Goal: Communication & Community: Answer question/provide support

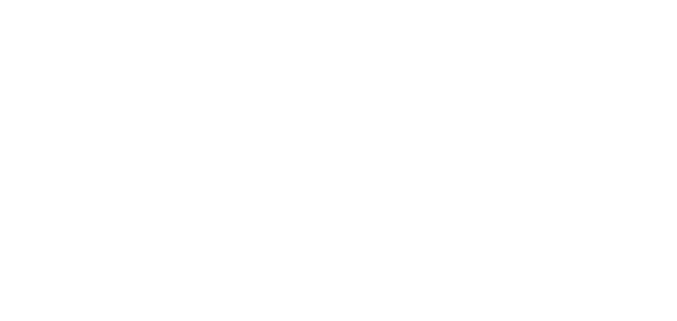
select select "message"
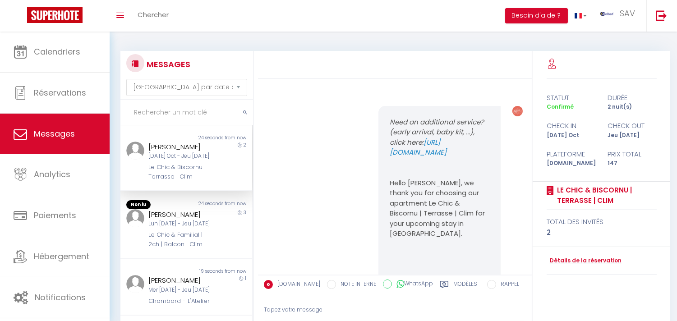
scroll to position [2377, 0]
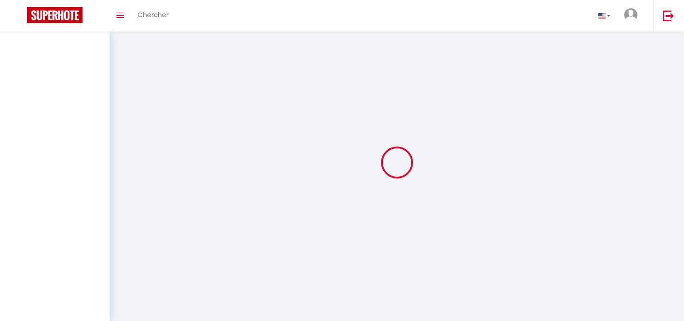
select select "message"
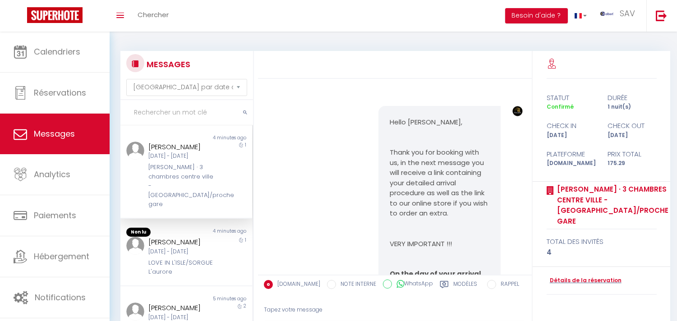
scroll to position [2629, 0]
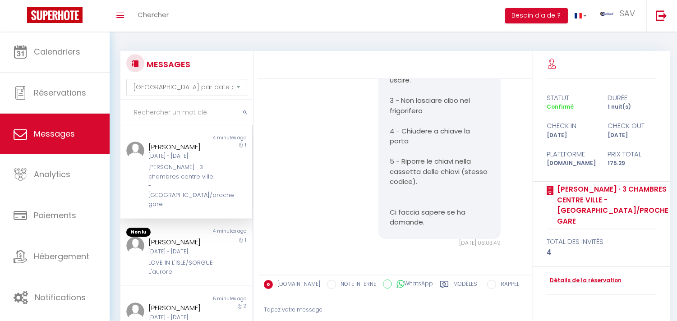
click at [192, 179] on div "[PERSON_NAME] · 3 chambres centre ville - [GEOGRAPHIC_DATA]/proche gare" at bounding box center [180, 186] width 65 height 46
click at [220, 250] on div "1" at bounding box center [235, 257] width 33 height 40
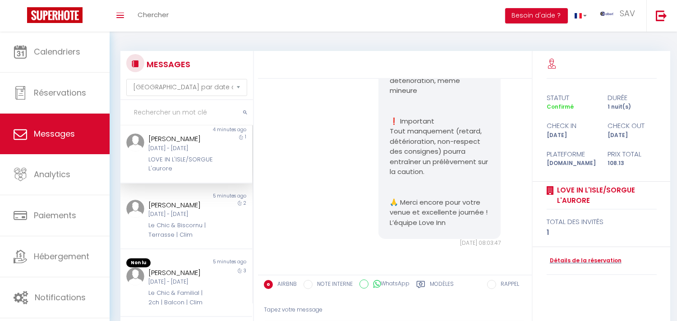
scroll to position [104, 0]
click at [190, 208] on div "Ron Rushbrooke" at bounding box center [180, 202] width 65 height 11
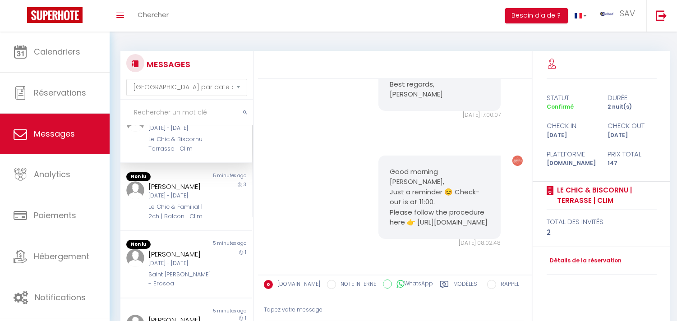
scroll to position [206, 0]
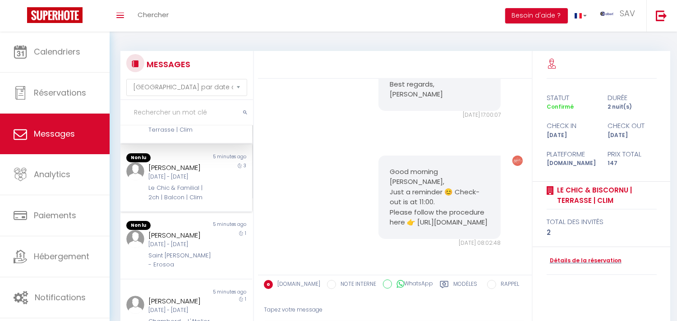
click at [209, 202] on div "Louise Malterre Lun 06 Oct - Jeu 09 Oct Le Chic & Familial | 2ch | Balcon | Clim" at bounding box center [180, 182] width 77 height 40
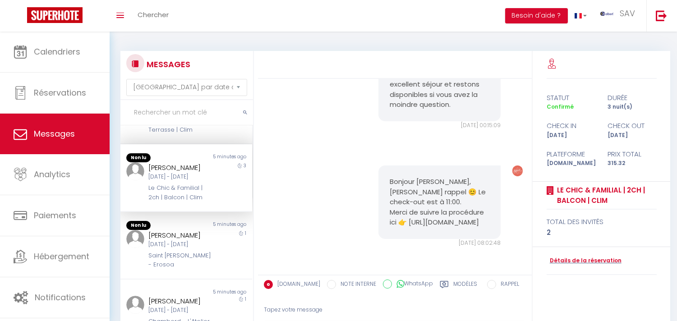
scroll to position [2735, 0]
click at [178, 248] on div "[DATE] - [DATE]" at bounding box center [180, 243] width 65 height 9
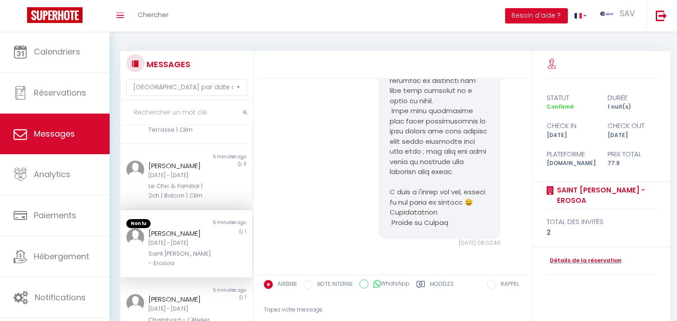
scroll to position [2707, 0]
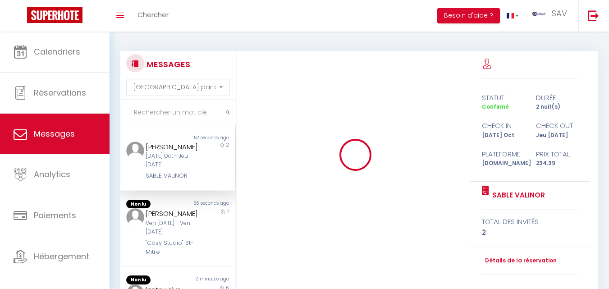
select select "message"
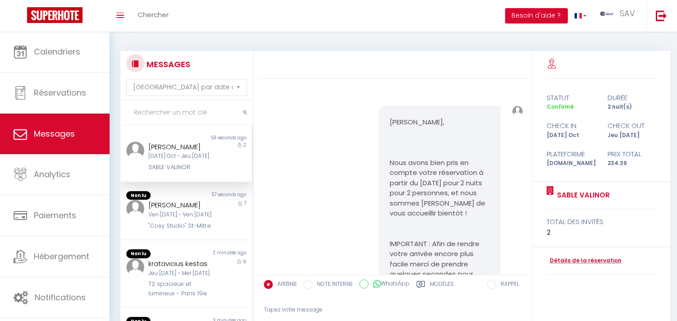
scroll to position [3510, 0]
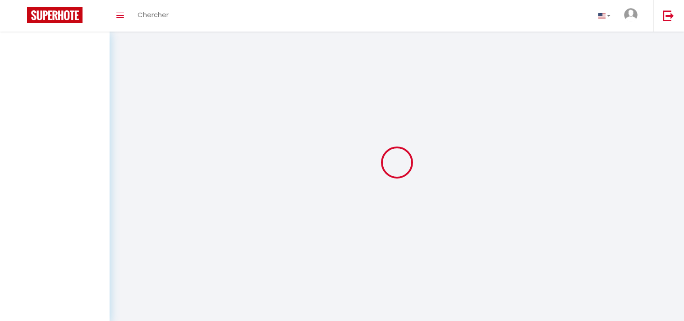
select select "message"
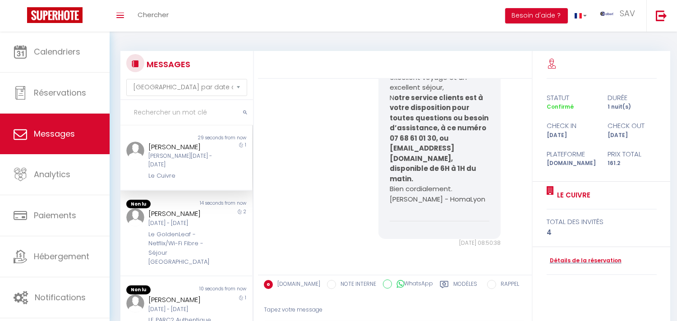
click at [178, 123] on input "text" at bounding box center [186, 112] width 133 height 25
click at [147, 110] on input "moragn" at bounding box center [186, 112] width 133 height 25
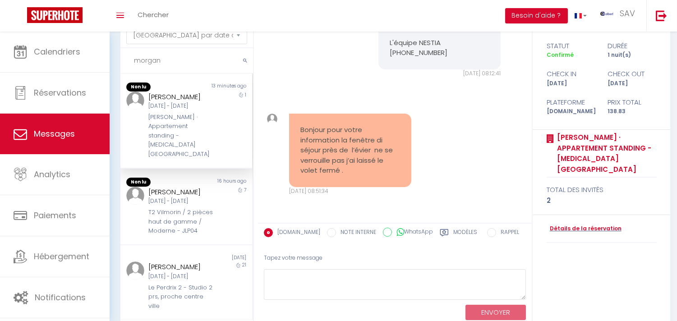
scroll to position [84, 0]
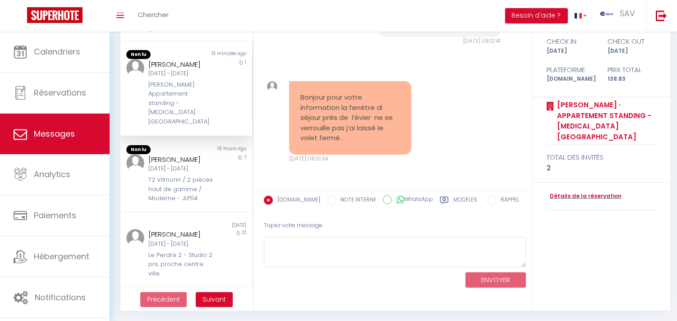
type input "morgan"
copy div "Morgan"
drag, startPoint x: 174, startPoint y: 64, endPoint x: 276, endPoint y: 182, distance: 156.6
click at [142, 69] on div "Morgan VEREL Mer 08 Oct - Jeu 09 Oct François DUCROT · Appartement standing -T3…" at bounding box center [180, 93] width 77 height 68
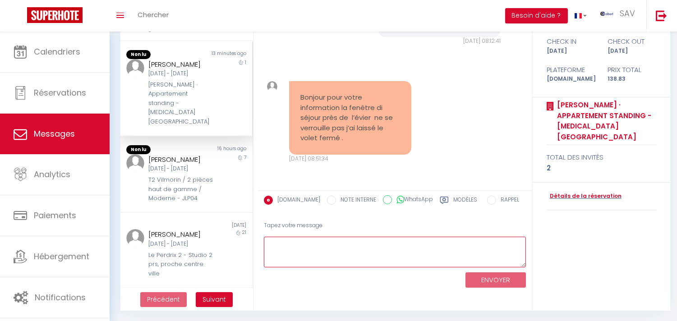
click at [307, 254] on textarea at bounding box center [395, 252] width 262 height 31
paste textarea "Morgan"
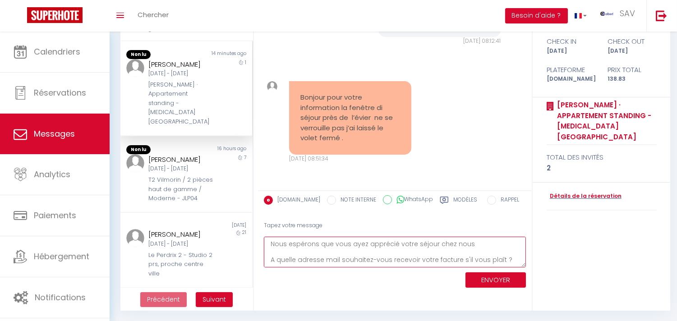
scroll to position [60, 0]
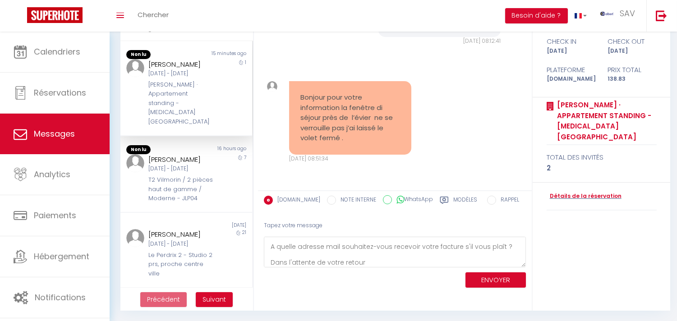
drag, startPoint x: 366, startPoint y: 264, endPoint x: 389, endPoint y: 44, distance: 220.8
click at [389, 44] on div "[DATE] 08:12:41" at bounding box center [439, 41] width 122 height 9
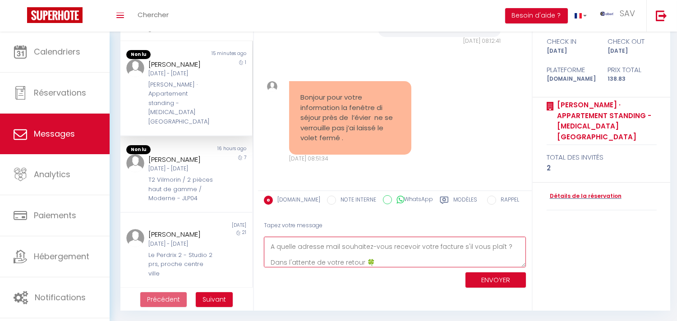
scroll to position [0, 0]
click at [274, 252] on textarea "Bonjour Morgan, Nous vous remercions de nous avoir informé pour la fenêtre, nou…" at bounding box center [395, 252] width 262 height 31
type textarea "Bonjour Morgan, Nous vous remercions de nous avoir informé pour la fenêtre, nou…"
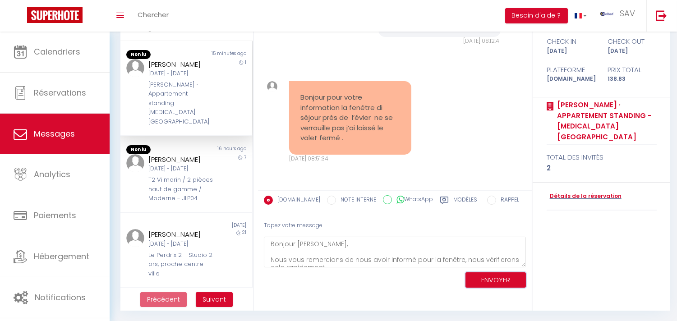
click at [495, 280] on button "ENVOYER" at bounding box center [495, 280] width 60 height 16
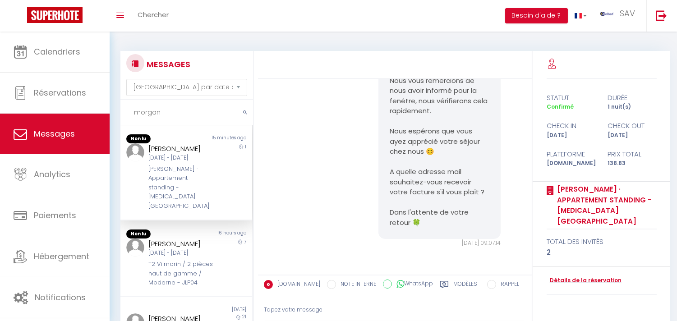
click at [181, 110] on input "morgan" at bounding box center [186, 112] width 133 height 25
type input "canale"
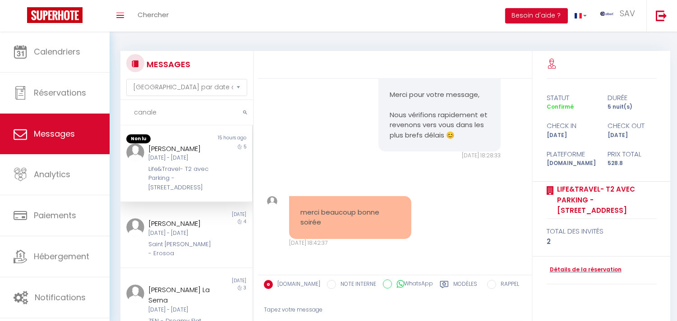
scroll to position [84, 0]
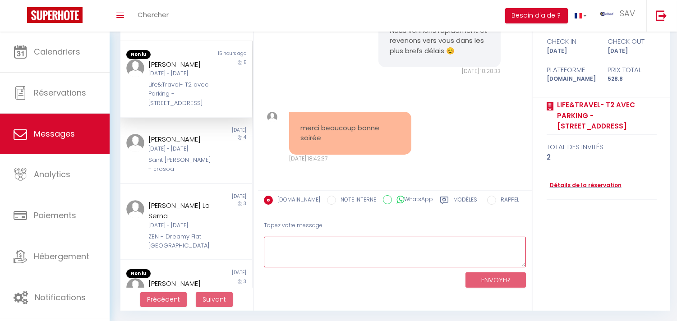
click at [366, 253] on textarea at bounding box center [395, 252] width 262 height 31
paste textarea "Bonjour Jean Luc, Nous espérons que vous vous portez bien, Concernant votre dem…"
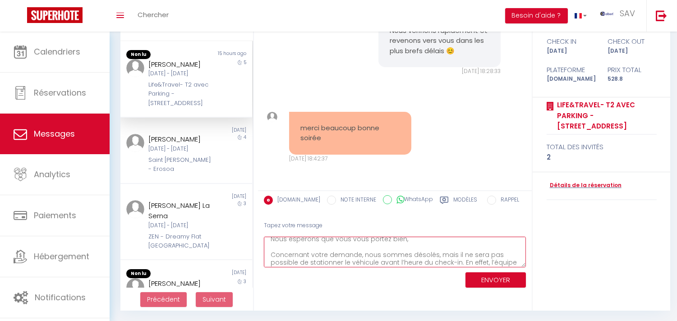
scroll to position [0, 0]
click at [366, 253] on textarea "Bonjour Jean Luc, Nous espérons que vous vous portez bien, Concernant votre dem…" at bounding box center [395, 252] width 262 height 31
type textarea "Bonjour Jean Luc, Nous espérons que vous vous portez bien, Concernant votre dem…"
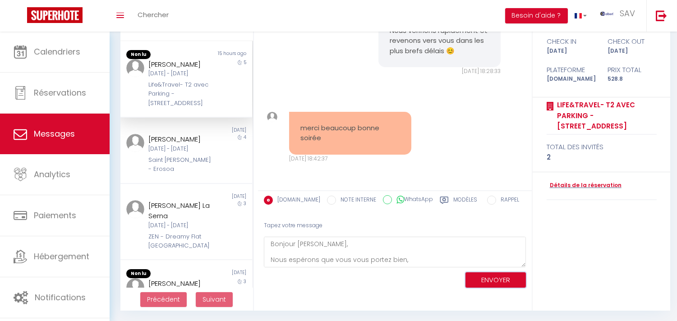
click at [499, 277] on button "ENVOYER" at bounding box center [495, 280] width 60 height 16
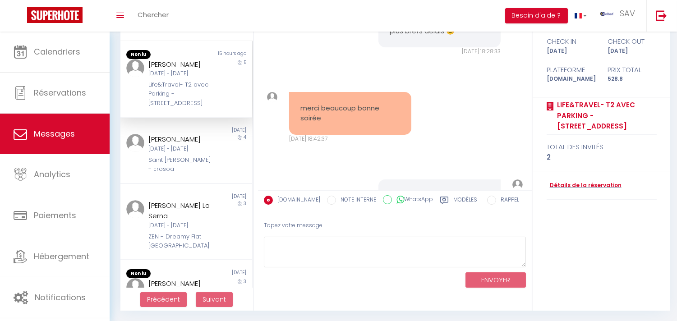
scroll to position [1831, 0]
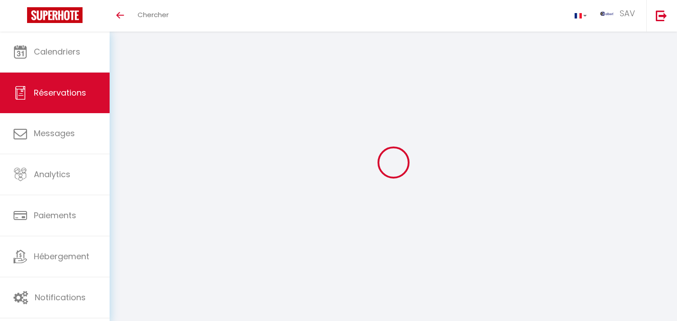
select select "not_cancelled"
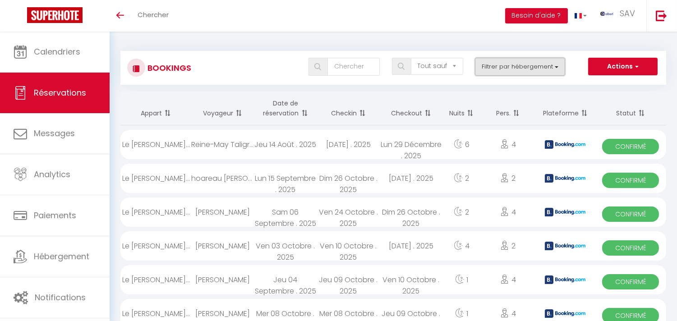
click at [502, 70] on button "Filtrer par hébergement" at bounding box center [520, 67] width 90 height 18
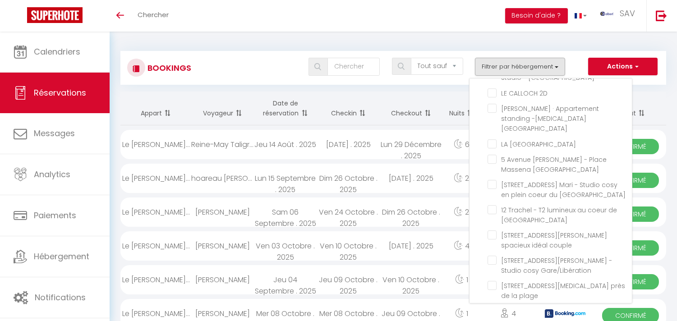
scroll to position [20770, 0]
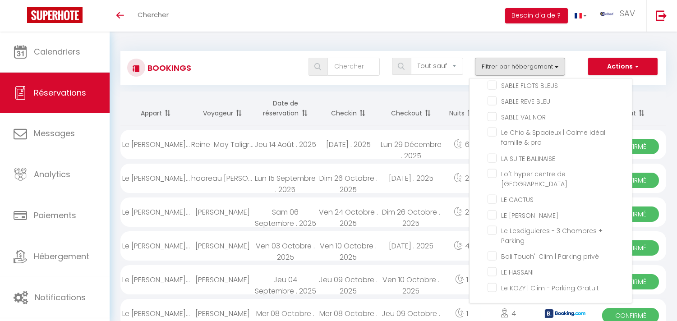
checkbox input "false"
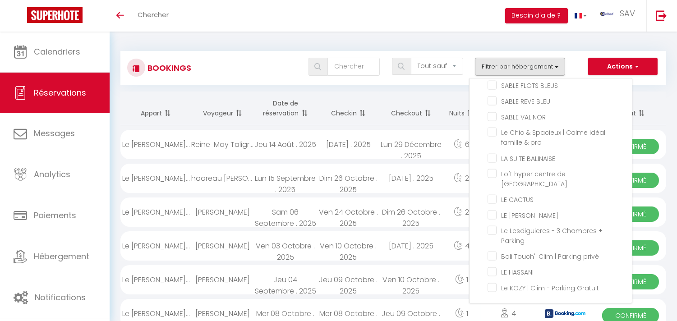
checkbox input "false"
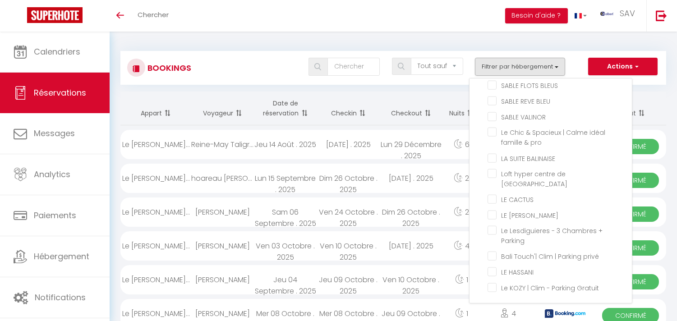
checkbox input "false"
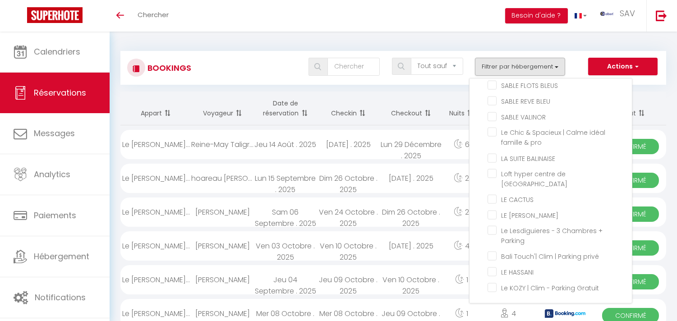
checkbox input "false"
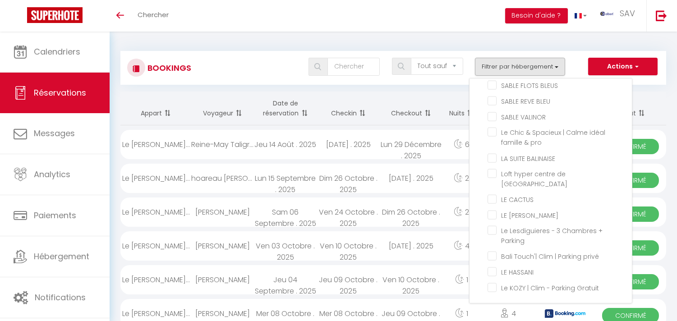
checkbox input "false"
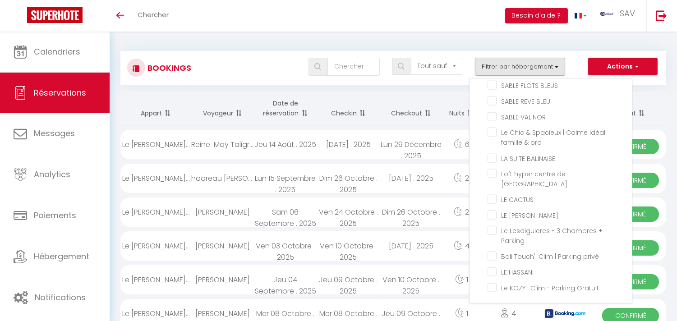
checkbox input "false"
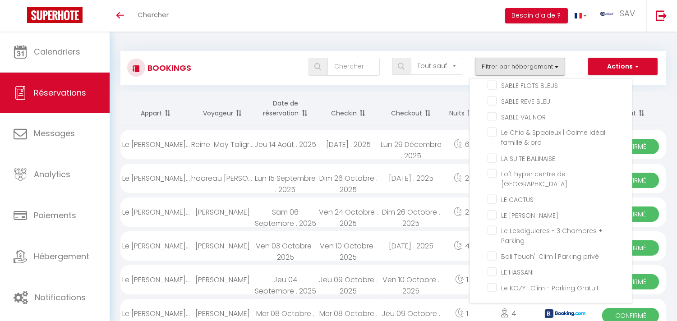
checkbox input "false"
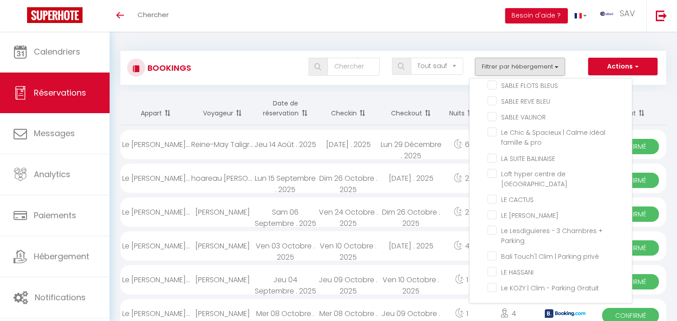
checkbox input "false"
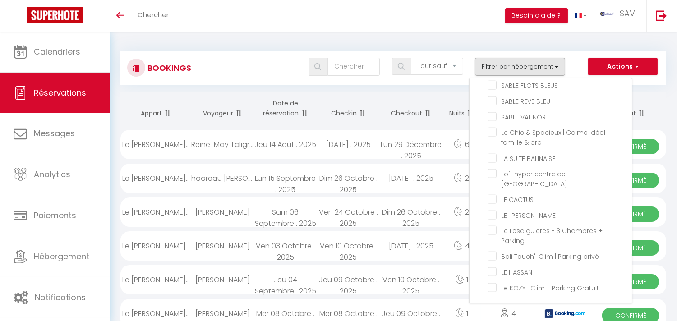
checkbox input "false"
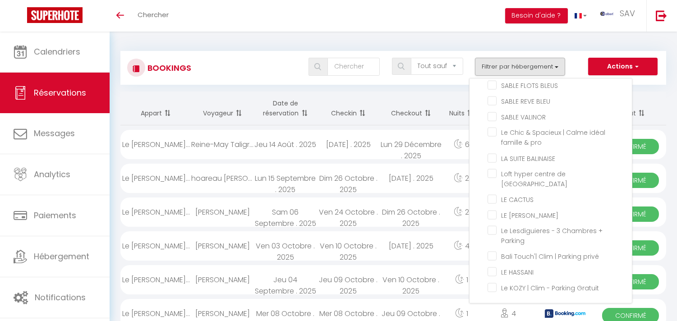
checkbox input "false"
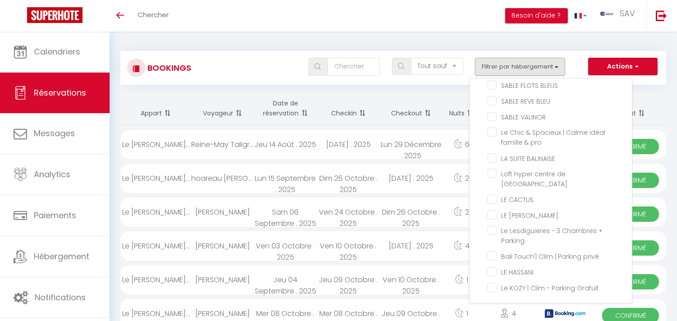
checkbox input "false"
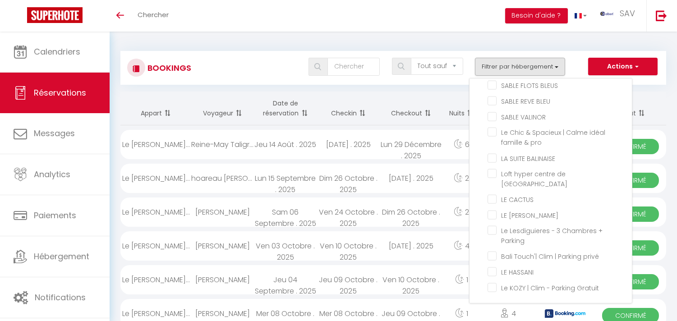
checkbox input "false"
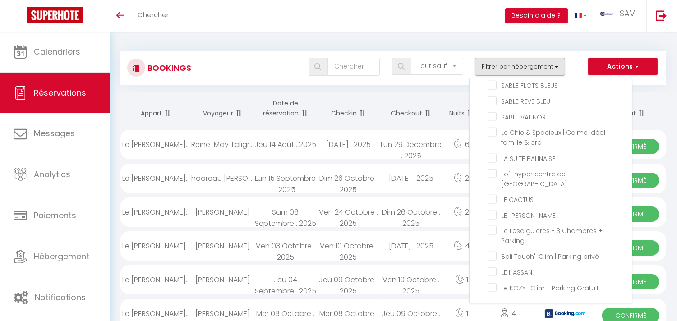
checkbox input "false"
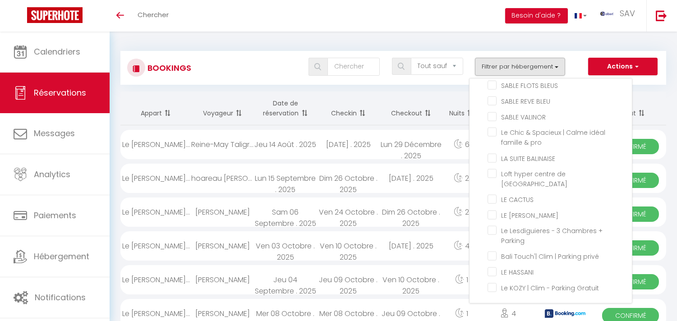
checkbox input "false"
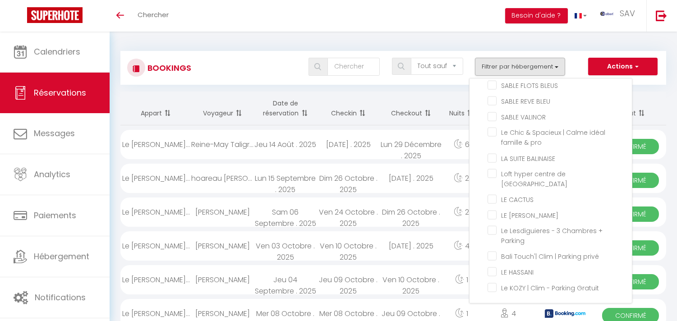
checkbox input "false"
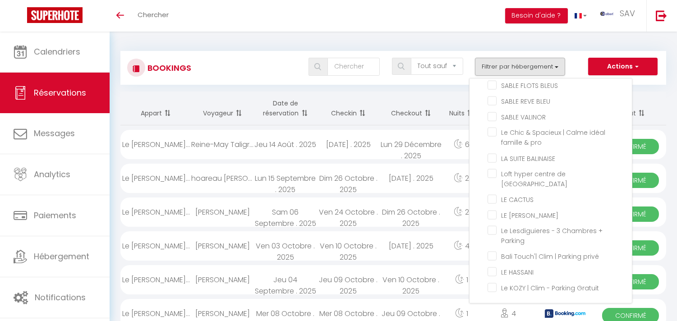
checkbox input "false"
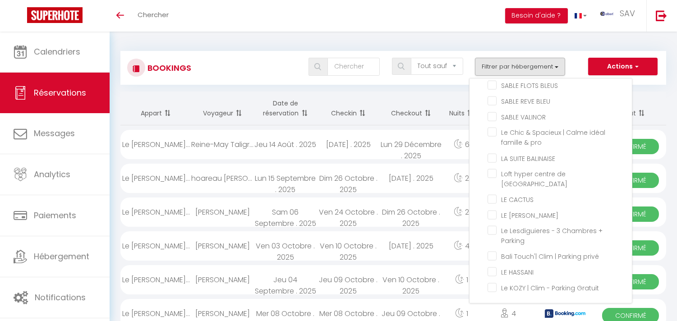
checkbox input "false"
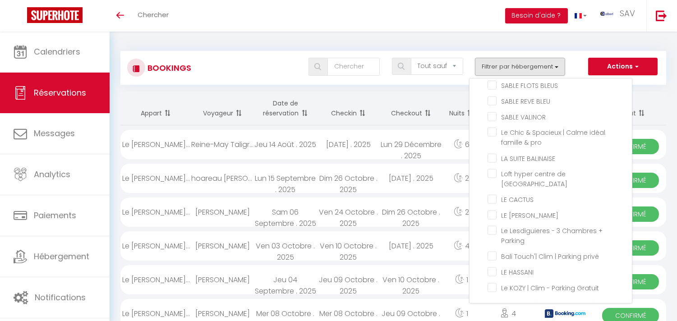
checkbox input "false"
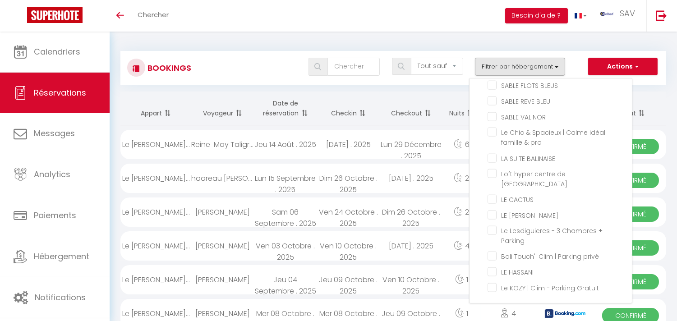
checkbox input "false"
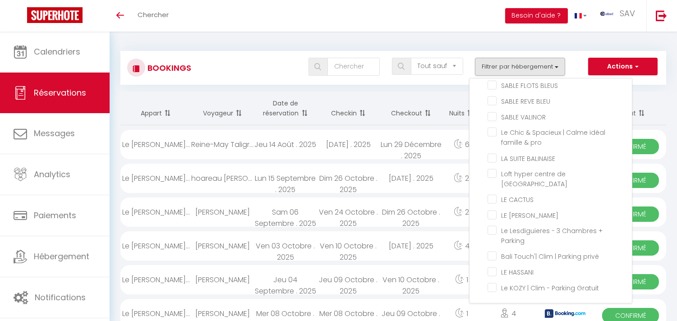
checkbox input "false"
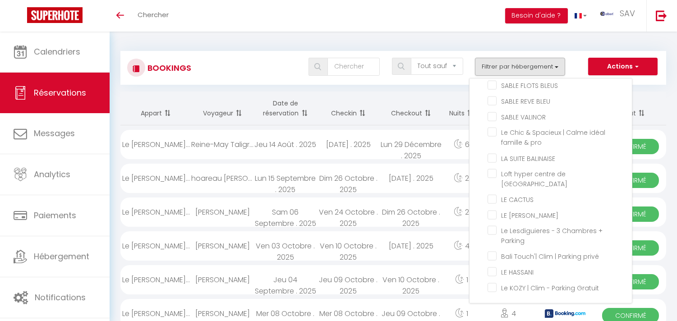
checkbox input "false"
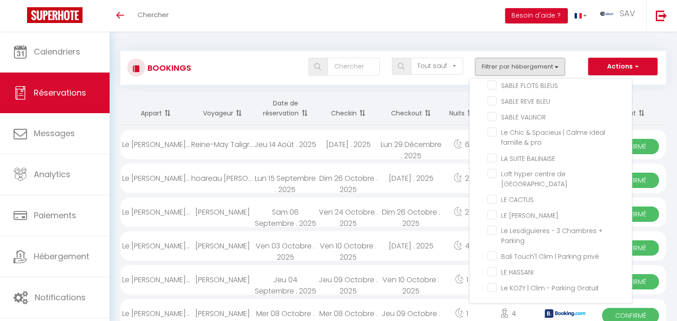
checkbox input "false"
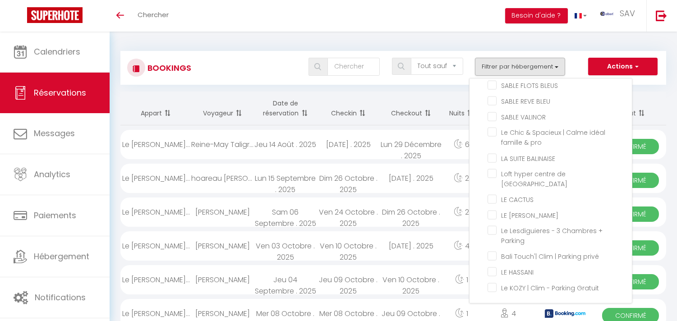
checkbox input "false"
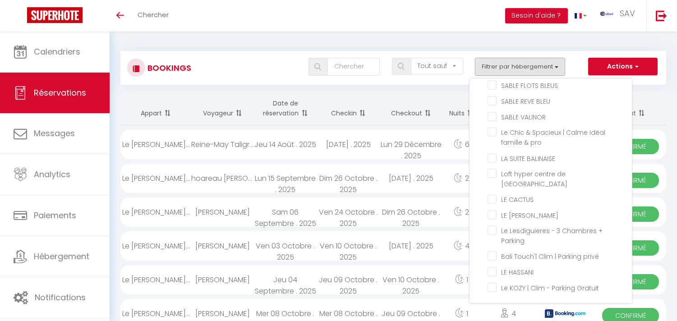
checkbox input "false"
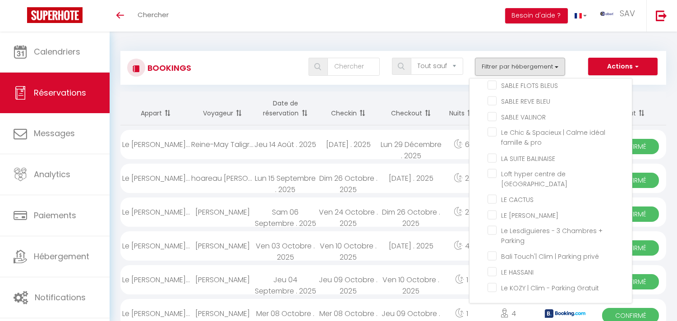
checkbox input "false"
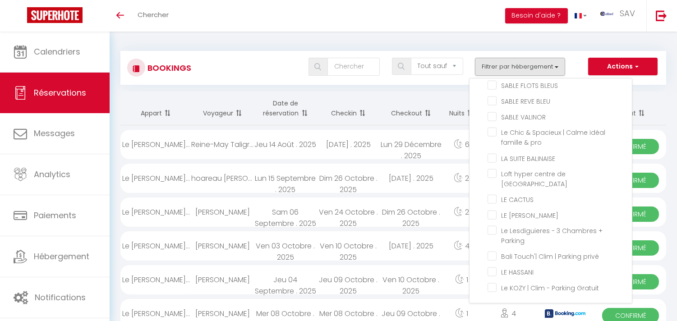
checkbox input "false"
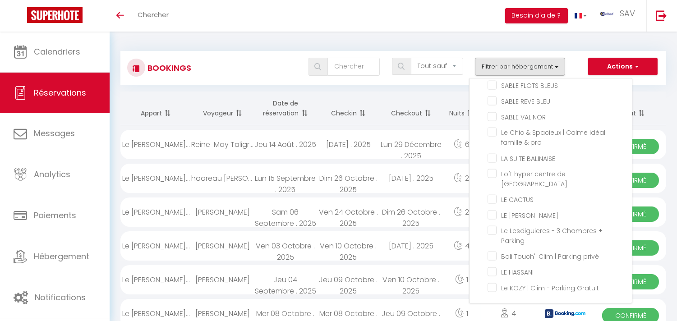
checkbox input "false"
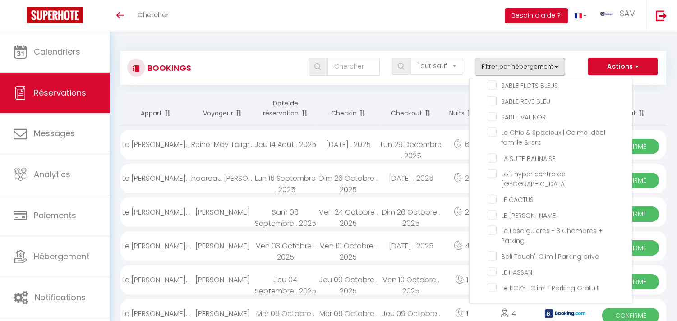
checkbox input "false"
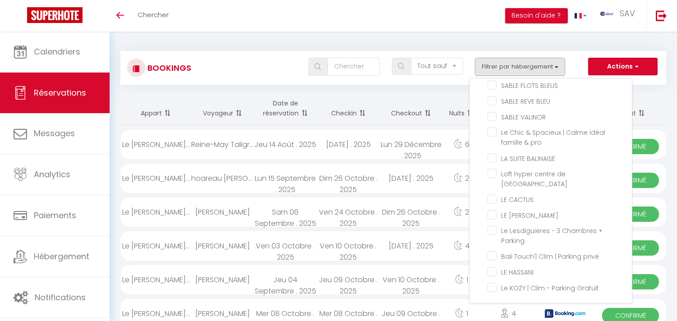
checkbox input "false"
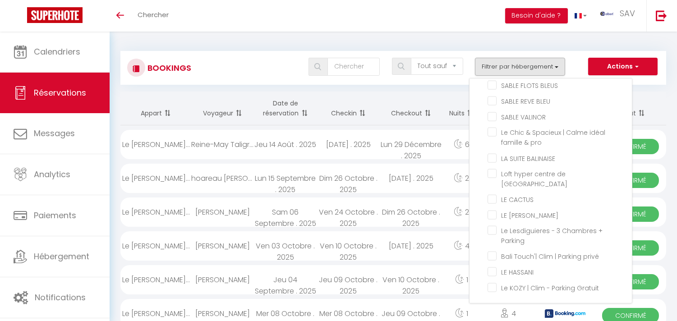
checkbox input "false"
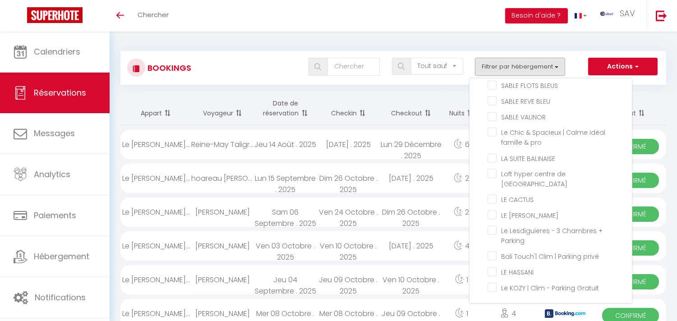
checkbox input "false"
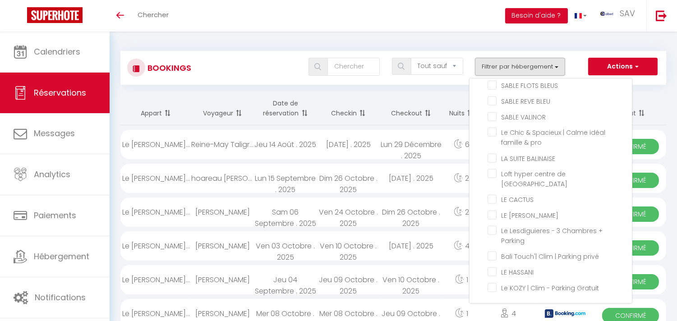
checkbox input "false"
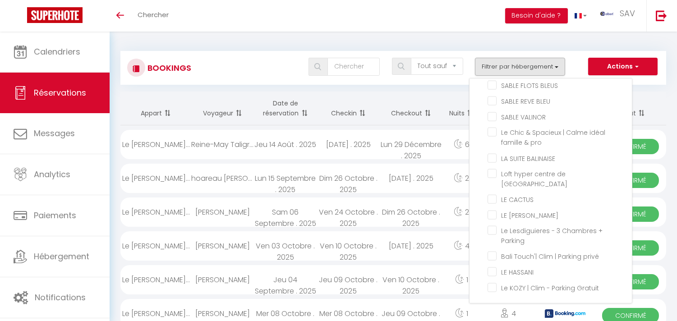
checkbox input "false"
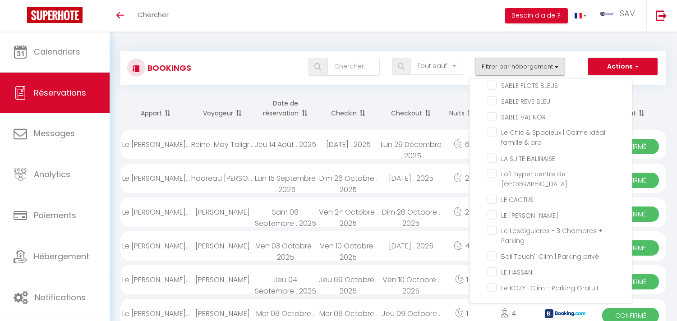
checkbox input "false"
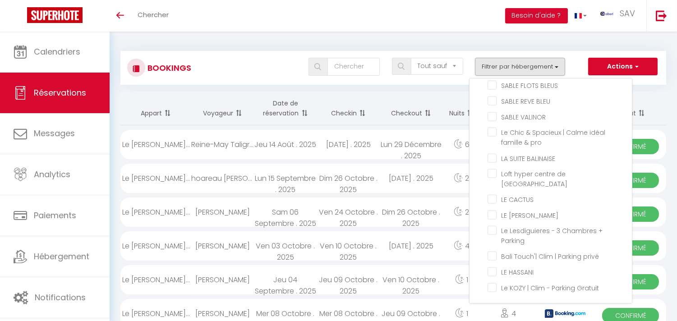
checkbox input "false"
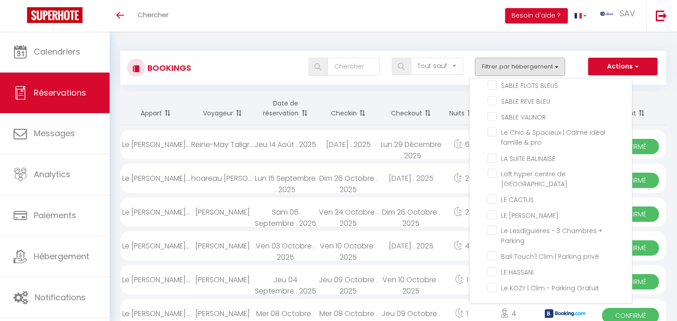
checkbox input "false"
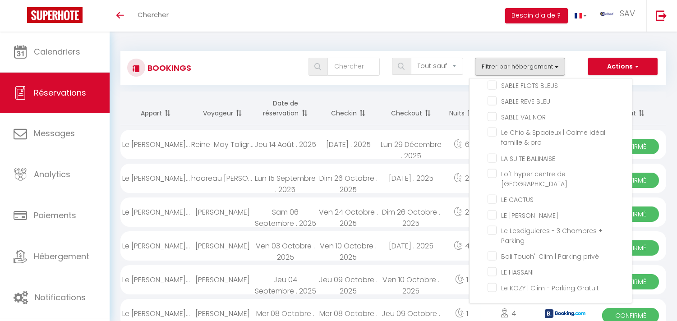
checkbox input "false"
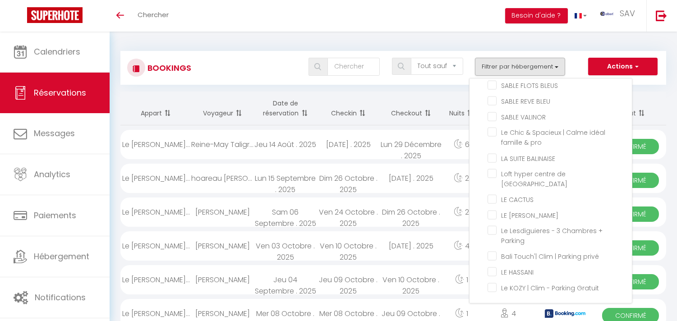
checkbox input "false"
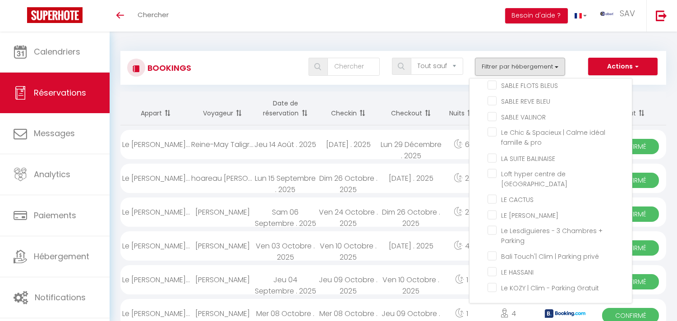
checkbox input "false"
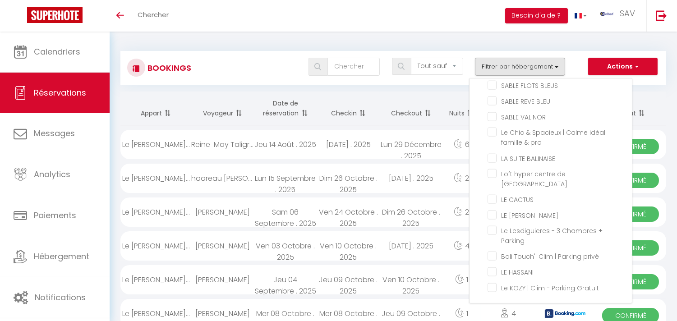
checkbox input "false"
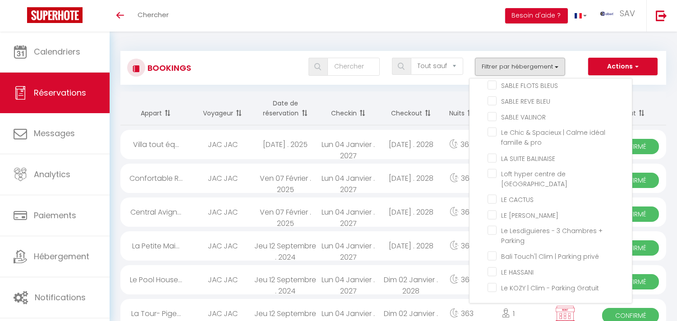
scroll to position [16703, 0]
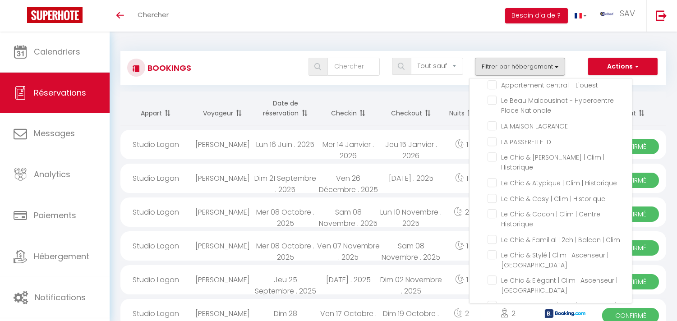
click at [247, 69] on div "Tous les statuts Annulé Confirmé Non Confirmé Tout sauf annulé No Show Request …" at bounding box center [415, 67] width 499 height 18
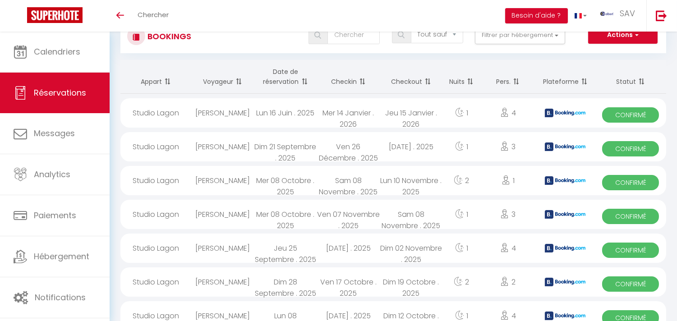
scroll to position [0, 0]
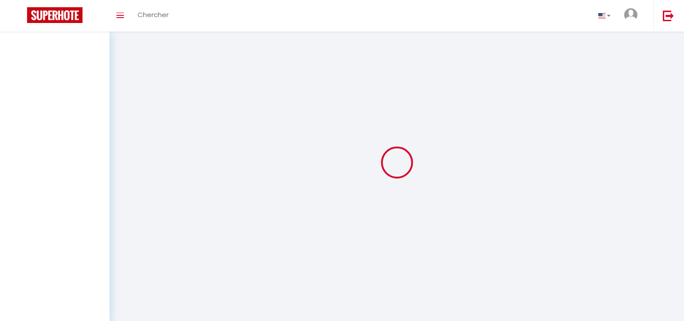
select select "message"
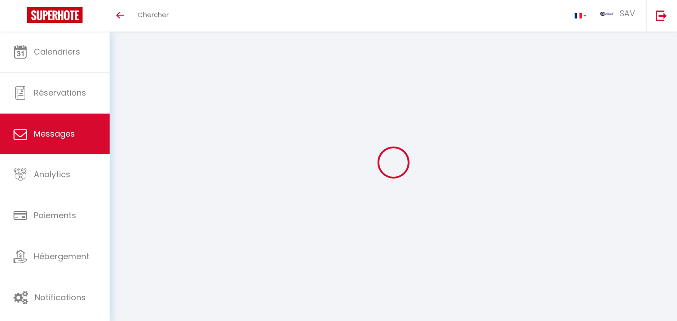
scroll to position [32, 0]
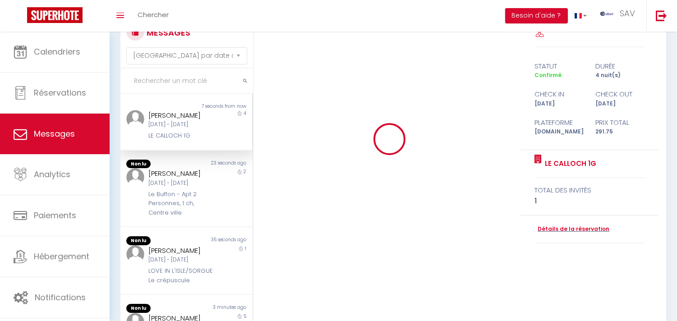
scroll to position [5271, 0]
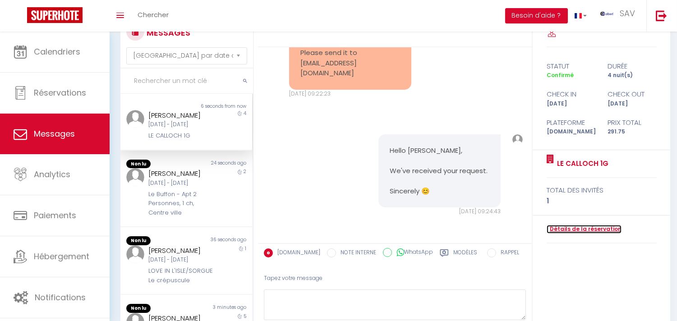
click at [598, 230] on link "Détails de la réservation" at bounding box center [583, 229] width 75 height 9
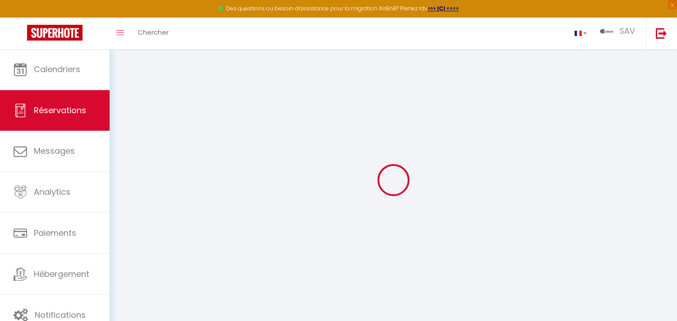
select select
checkbox input "false"
select select
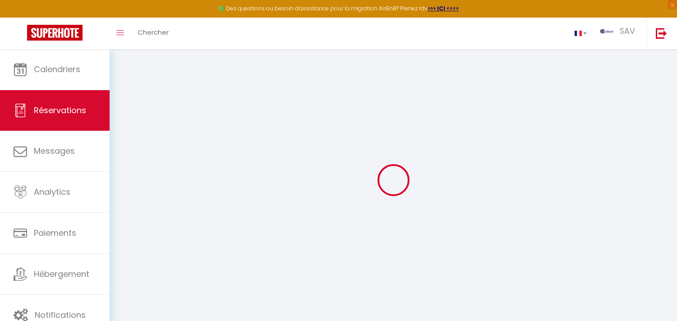
checkbox input "false"
select select
checkbox input "false"
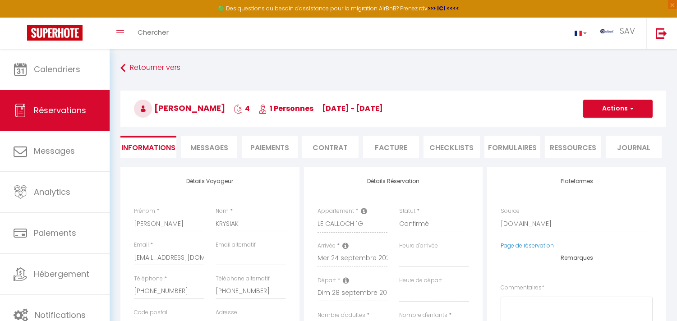
select select
checkbox input "false"
type textarea "** THIS RESERVATION HAS BEEN PRE-PAID ** BOOKING NOTE : Payment charge is EUR 4…"
type input "11.99"
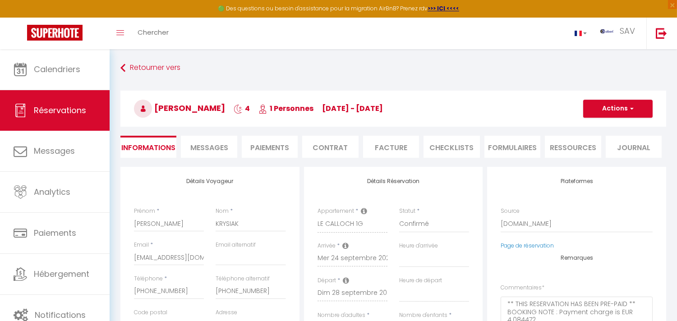
select select
checkbox input "false"
select select "16:00"
select select "11:00"
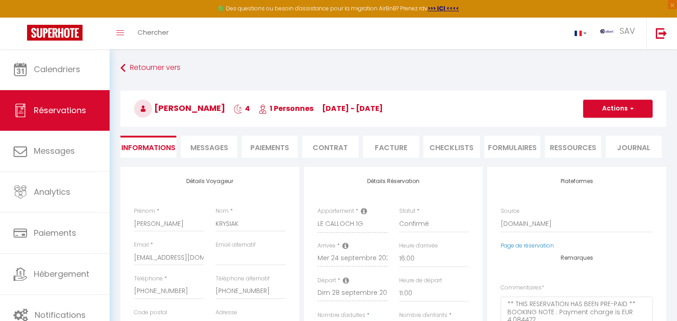
drag, startPoint x: 222, startPoint y: 147, endPoint x: 428, endPoint y: 228, distance: 221.7
click at [222, 147] on span "Messages" at bounding box center [209, 147] width 38 height 10
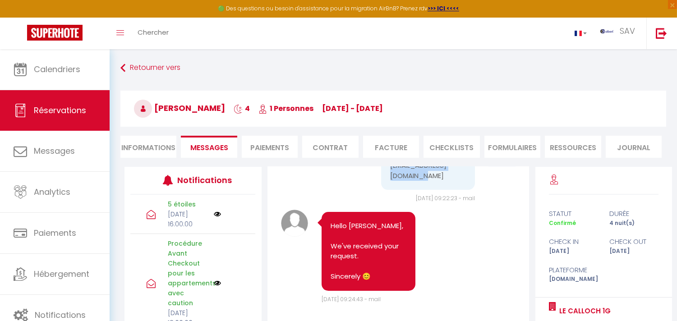
scroll to position [5926, 0]
copy pre "leon.krysiak05@gmail.com"
drag, startPoint x: 412, startPoint y: 176, endPoint x: 378, endPoint y: 260, distance: 90.6
click at [381, 190] on div "Please send it to leon.krysiak05@gmail.com" at bounding box center [428, 166] width 94 height 49
click at [406, 151] on li "Facture" at bounding box center [391, 147] width 56 height 22
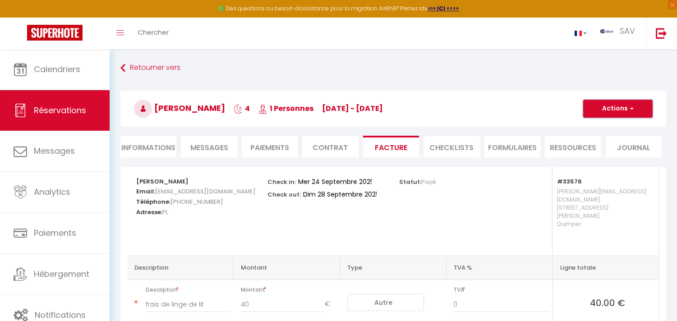
drag, startPoint x: 603, startPoint y: 110, endPoint x: 601, endPoint y: 133, distance: 22.2
click at [603, 111] on button "Actions" at bounding box center [617, 109] width 69 height 18
click at [598, 148] on link "Envoyer la facture" at bounding box center [611, 152] width 76 height 12
type input "lkrysi.401403@guest.booking.com"
type input "Your invoice 6814154 - LE CALLOCH 1G"
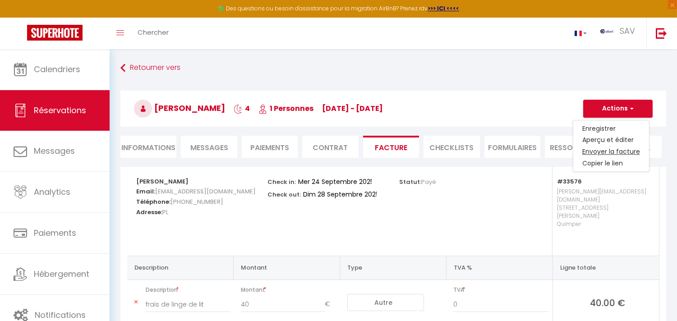
type textarea "Hi, Here is the link to download your invoice: https://superhote.com/applink/in…"
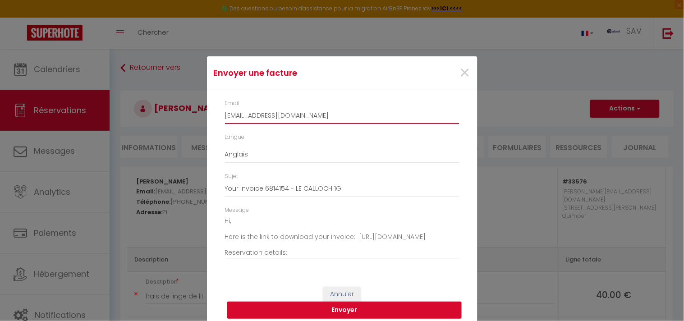
click at [311, 110] on input "lkrysi.401403@guest.booking.com" at bounding box center [342, 116] width 234 height 16
paste input "eon.krysiak05@gmail"
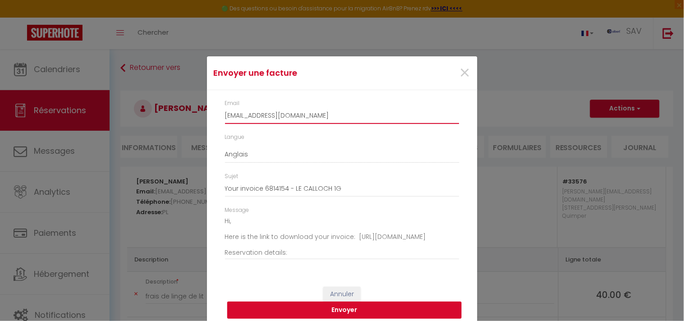
type input "leon.krysiak05@gmail.com"
click at [395, 317] on button "Envoyer" at bounding box center [344, 310] width 234 height 17
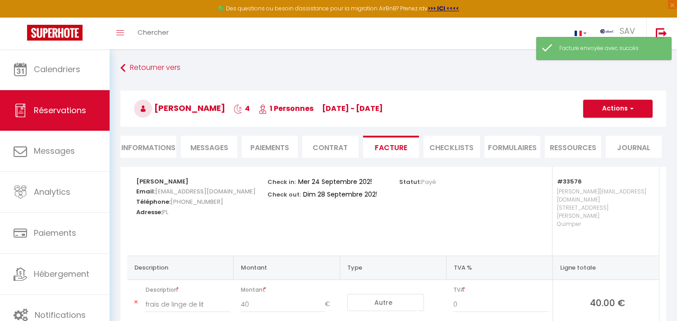
click at [201, 136] on li "Messages" at bounding box center [209, 147] width 56 height 22
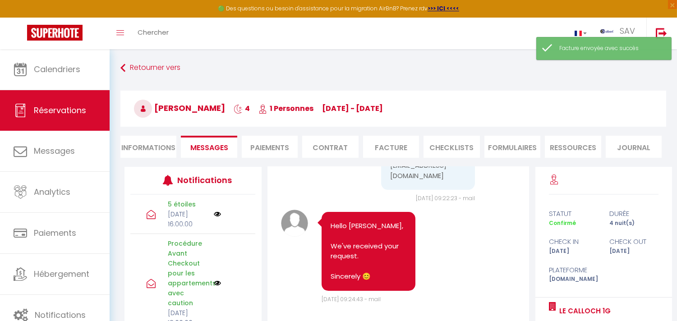
scroll to position [6021, 0]
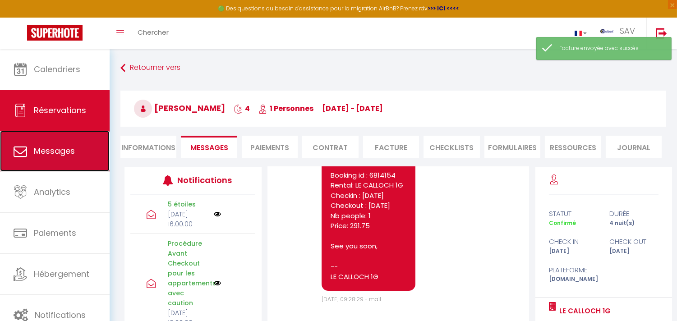
click at [64, 151] on span "Messages" at bounding box center [54, 150] width 41 height 11
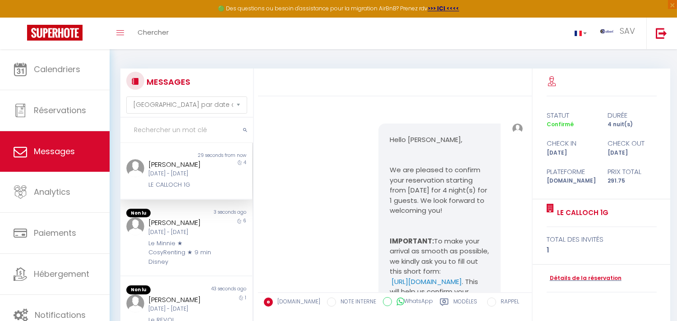
scroll to position [5540, 0]
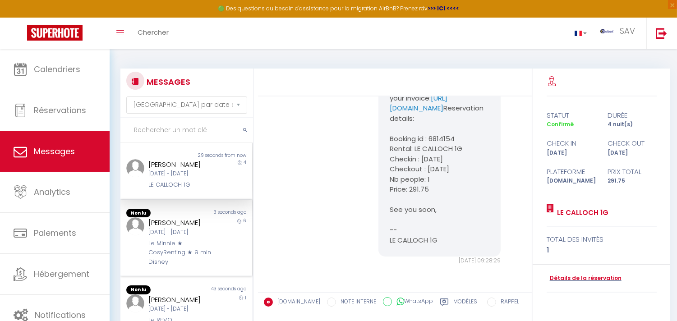
click at [213, 238] on div "Nadine Senior Lun 27 Oct - Dim 02 Nov Le Minnie ★ CosyRenting ★ 9 min Disney" at bounding box center [180, 241] width 77 height 49
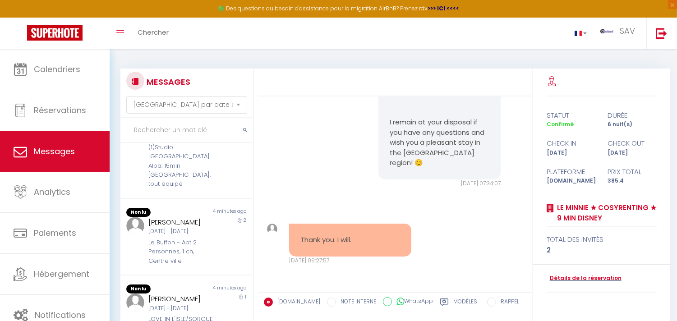
scroll to position [540, 0]
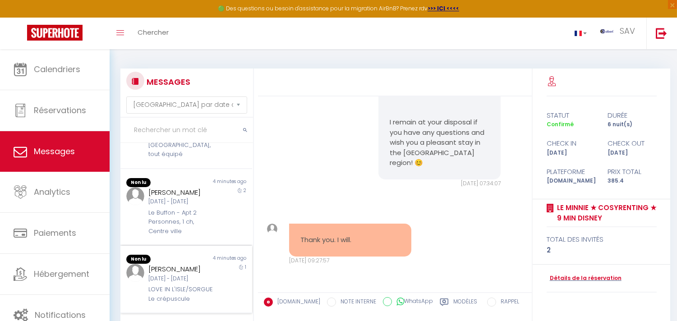
click at [219, 264] on div "1" at bounding box center [235, 284] width 33 height 40
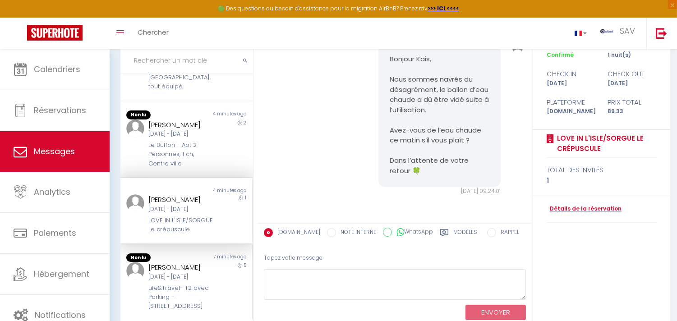
scroll to position [102, 0]
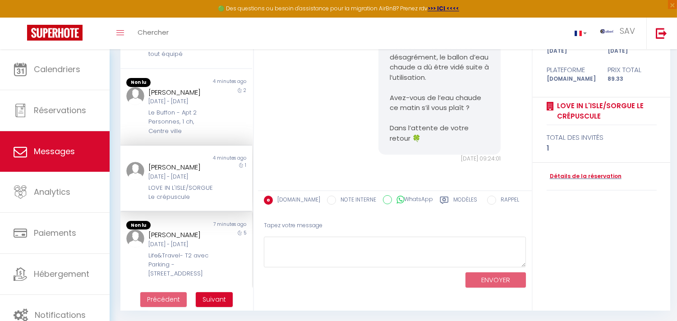
click at [225, 259] on div "5" at bounding box center [235, 253] width 33 height 49
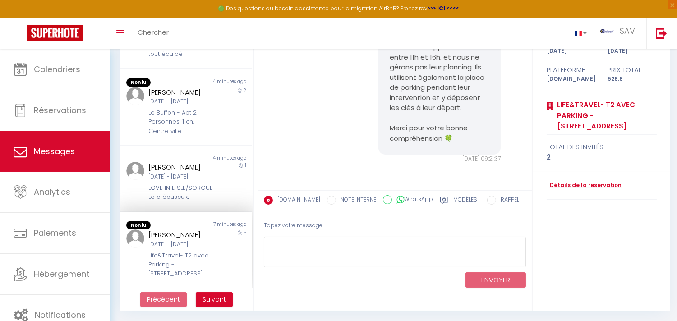
scroll to position [537, 0]
click at [221, 298] on span "Suivant" at bounding box center [213, 299] width 23 height 9
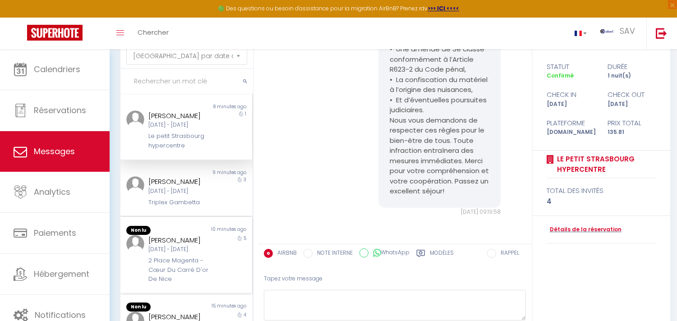
click at [203, 235] on div "10 minutes ago" at bounding box center [219, 230] width 66 height 9
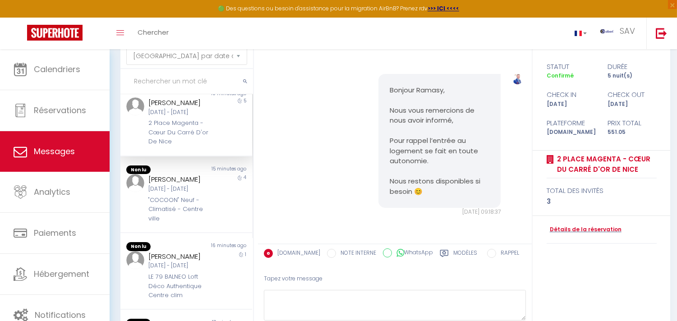
scroll to position [150, 0]
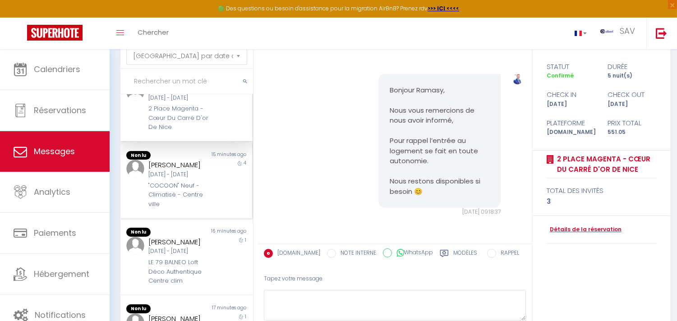
click at [202, 209] on div "ceballos vivian Mar 23 Sep - Sam 27 Sep "COCOON" Neuf - Climatisé - Centre ville" at bounding box center [180, 184] width 77 height 49
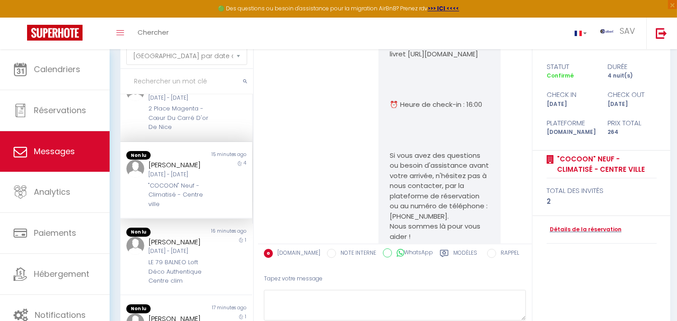
scroll to position [8160, 0]
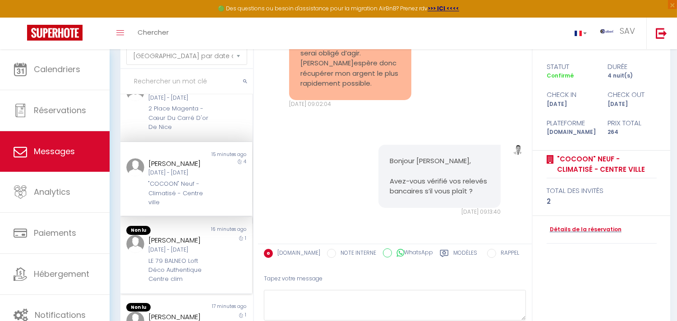
click at [205, 267] on div "Non lu 16 minutes ago Jerome S Dim 12 Oct - Lun 13 Oct LE 79 BALNEO Loft Déco A…" at bounding box center [186, 255] width 132 height 77
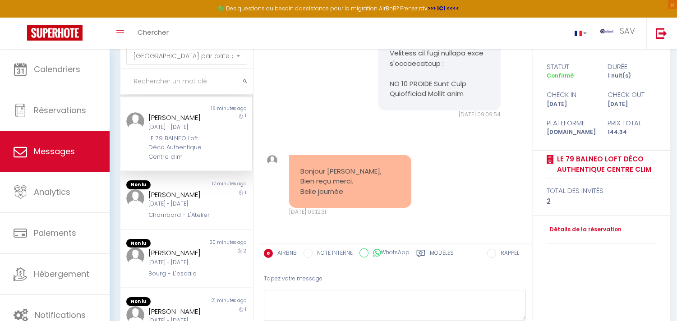
scroll to position [300, 0]
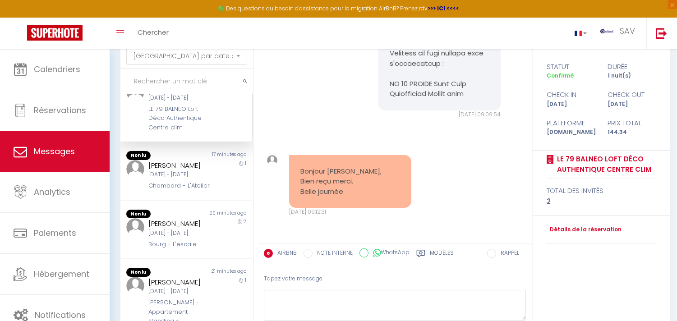
click at [196, 179] on div "Jeu 09 Oct - Ven 10 Oct" at bounding box center [180, 174] width 65 height 9
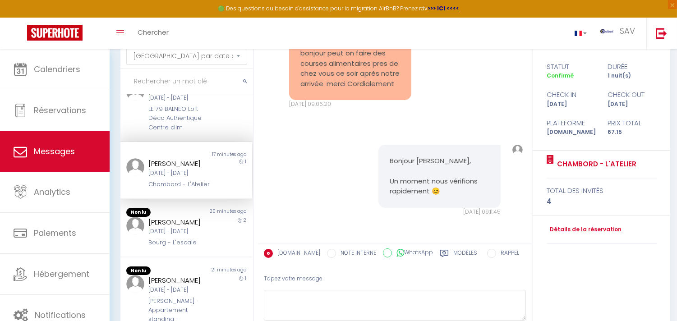
scroll to position [965, 0]
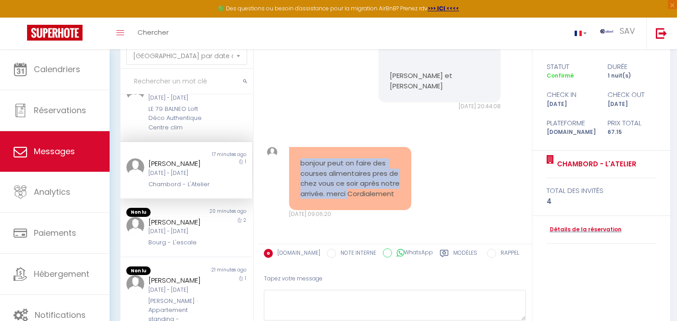
copy pre "bonjour peut on faire des courses alimentaires pres de chez vous ce soir après …"
drag, startPoint x: 296, startPoint y: 191, endPoint x: 384, endPoint y: 224, distance: 93.9
click at [384, 210] on div "bonjour peut on faire des courses alimentaires pres de chez vous ce soir après …" at bounding box center [350, 178] width 122 height 63
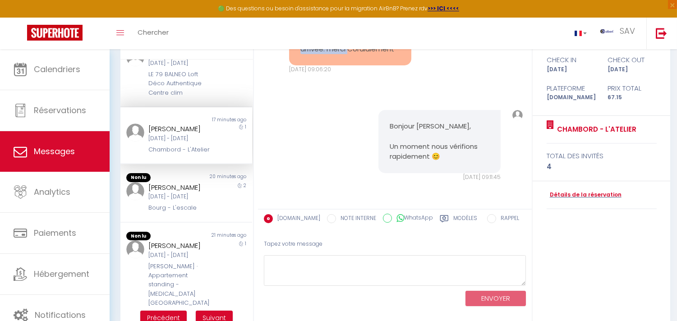
scroll to position [102, 0]
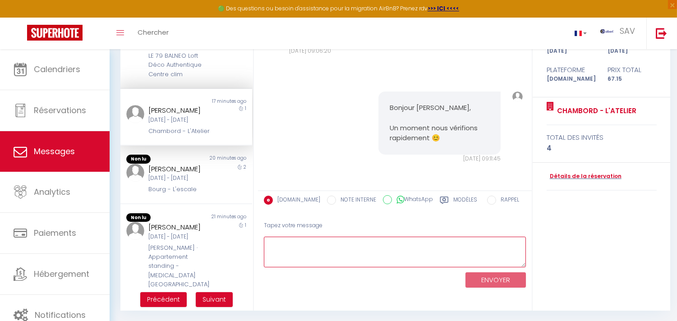
click at [418, 241] on textarea at bounding box center [395, 252] width 262 height 31
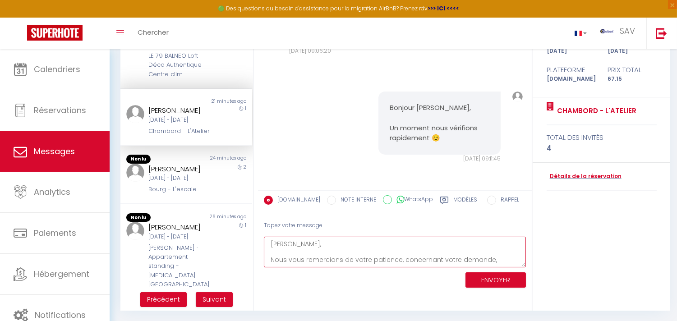
paste textarea "vous pourrez faire des courses alimentaires à proximité après votre arrivée. Il…"
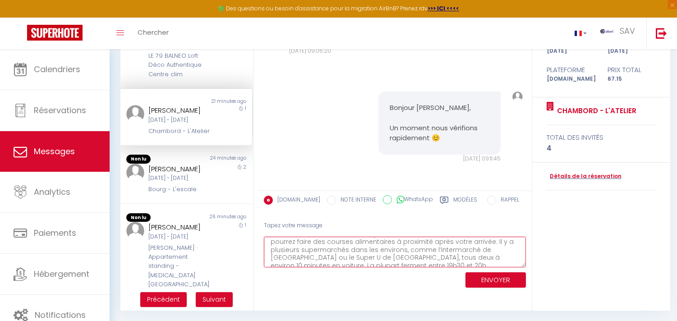
scroll to position [18, 0]
click at [452, 255] on textarea "Richard, Nous vous remercions de votre patience, concernant votre demande, vous…" at bounding box center [395, 252] width 262 height 31
click at [296, 262] on textarea "Richard, Nous vous remercions de votre patience, concernant votre demande, vous…" at bounding box center [395, 252] width 262 height 31
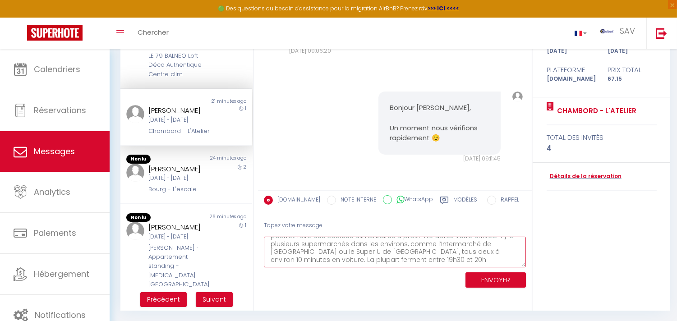
click at [297, 260] on textarea "Richard, Nous vous remercions de votre patience, concernant votre demande, vous…" at bounding box center [395, 252] width 262 height 31
click at [295, 259] on textarea "Richard, Nous vous remercions de votre patience, concernant votre demande, vous…" at bounding box center [395, 252] width 262 height 31
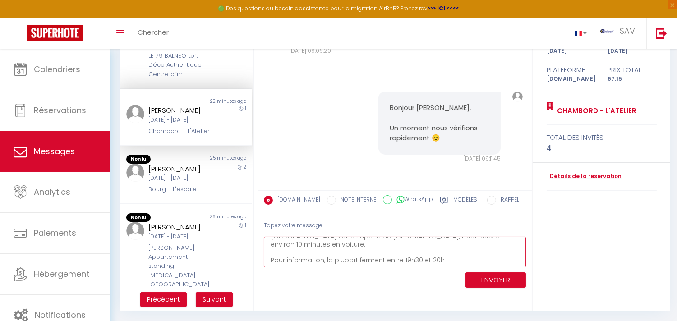
click at [440, 258] on textarea "Richard, Nous vous remercions de votre patience, concernant votre demande, vous…" at bounding box center [395, 252] width 262 height 31
click at [386, 257] on textarea "Richard, Nous vous remercions de votre patience, concernant votre demande, vous…" at bounding box center [395, 252] width 262 height 31
type textarea "Richard, Nous vous remercions de votre patience, concernant votre demande, vous…"
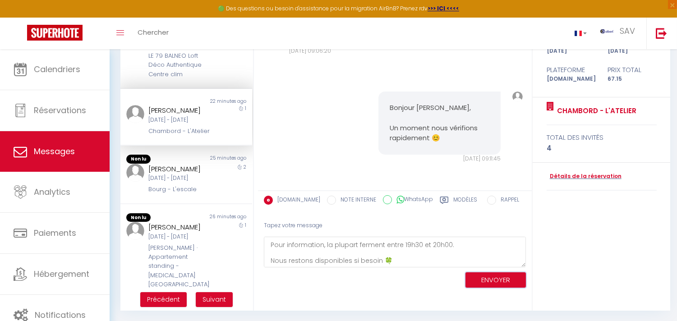
click at [496, 281] on button "ENVOYER" at bounding box center [495, 280] width 60 height 16
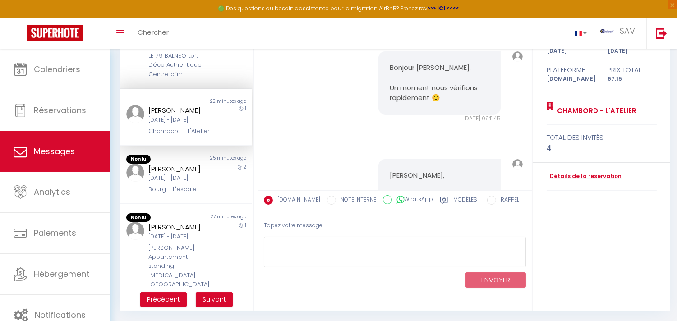
scroll to position [1405, 0]
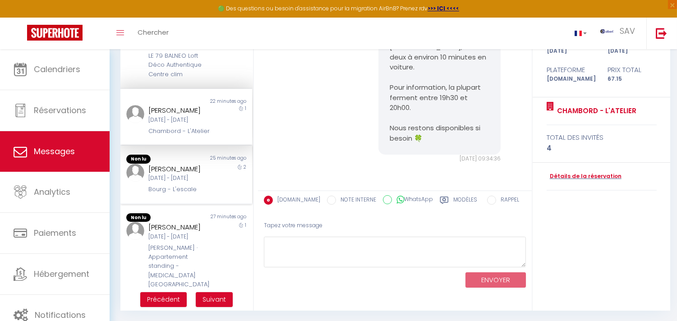
click at [219, 194] on div "2" at bounding box center [235, 179] width 33 height 31
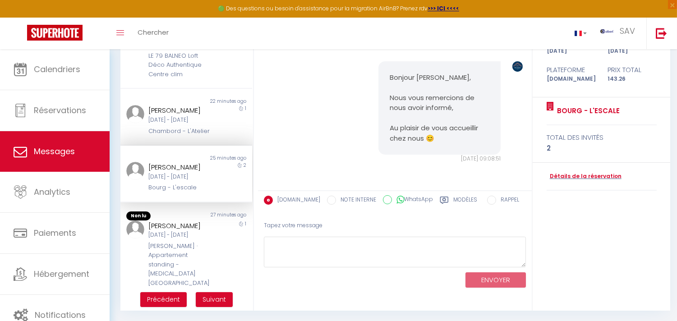
scroll to position [451, 0]
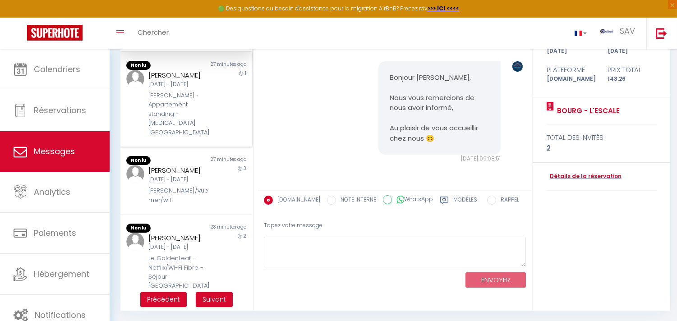
click at [219, 138] on div "1" at bounding box center [235, 104] width 33 height 68
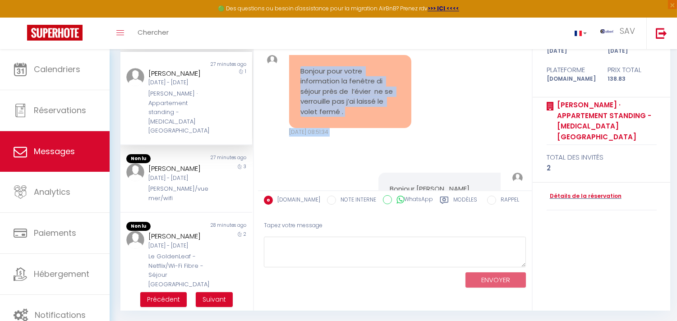
scroll to position [1531, 0]
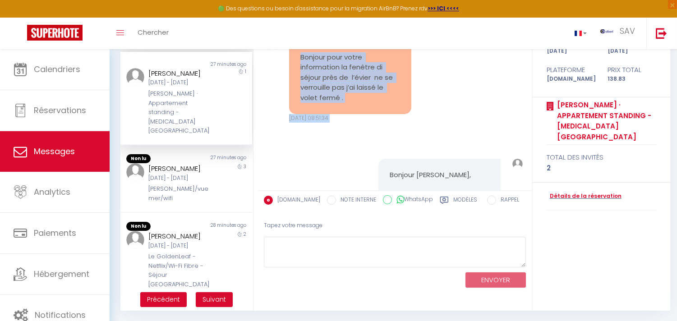
copy pre "Bonjour pour votre information la fenêtre di séjour près de l’évier ne se verro…"
drag, startPoint x: 292, startPoint y: 152, endPoint x: 362, endPoint y: 116, distance: 79.0
click at [362, 115] on div "Bonjour pour votre information la fenêtre di séjour près de l’évier ne se verro…" at bounding box center [350, 77] width 122 height 73
click at [583, 192] on link "Détails de la réservation" at bounding box center [583, 196] width 75 height 9
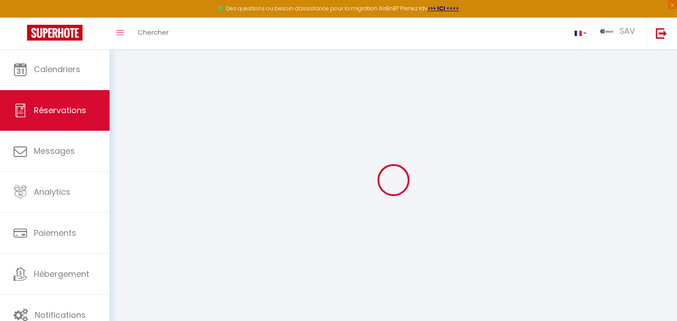
select select
checkbox input "false"
select select
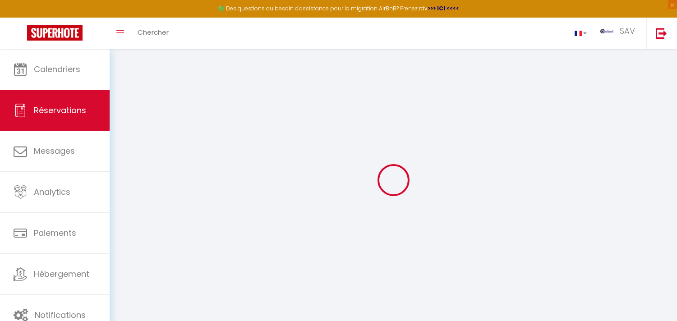
checkbox input "false"
select select
checkbox input "false"
type textarea "** THIS RESERVATION HAS BEEN PRE-PAID ** Reservation has a cancellation grace p…"
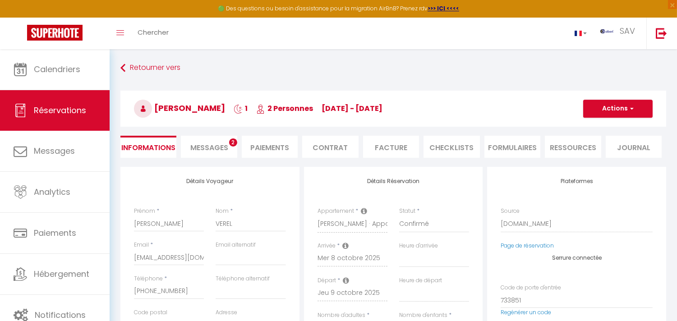
type input "50"
type input "4.23"
select select
checkbox input "false"
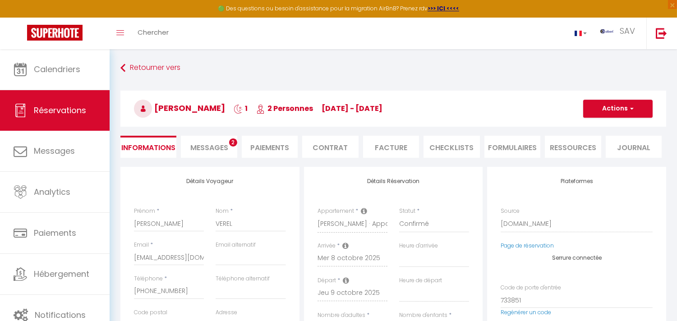
select select
copy h3 "Morgan VEREL"
drag, startPoint x: 222, startPoint y: 106, endPoint x: 157, endPoint y: 113, distance: 65.8
click at [157, 113] on h3 "Morgan VEREL 1 2 Personnes me 08 Oct - je 09 Oct" at bounding box center [393, 109] width 546 height 36
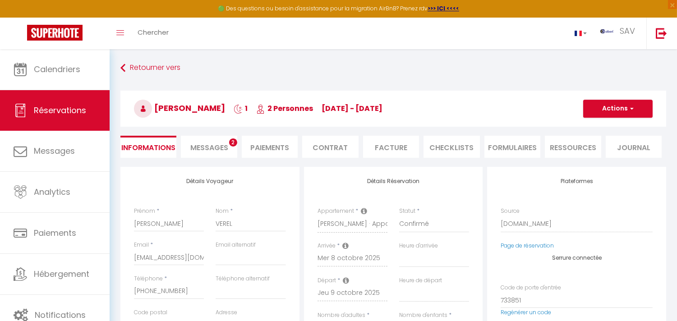
click at [221, 145] on span "Messages" at bounding box center [209, 147] width 38 height 10
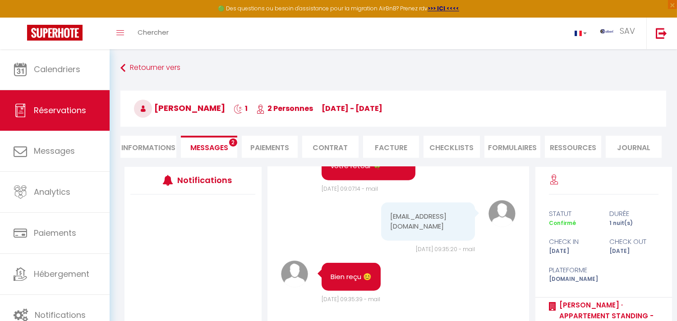
scroll to position [2149, 0]
copy pre "Mauregane@gmail.com"
drag, startPoint x: 409, startPoint y: 269, endPoint x: 376, endPoint y: 256, distance: 36.0
click at [376, 245] on div "Mauregane@gmail.com" at bounding box center [425, 223] width 117 height 43
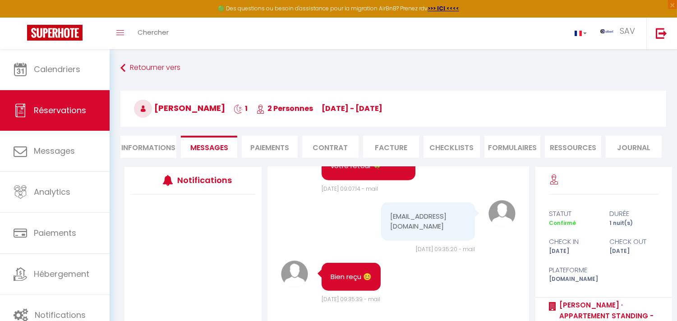
click at [397, 146] on li "Facture" at bounding box center [391, 147] width 56 height 22
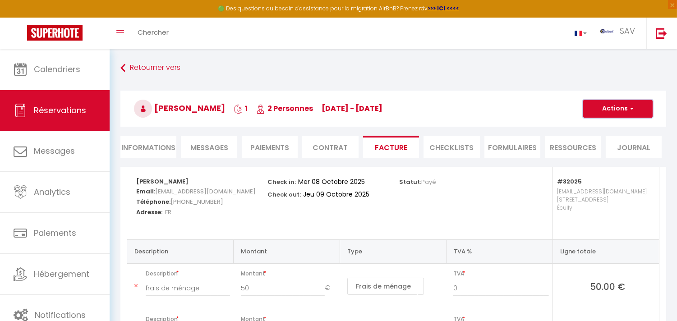
click at [605, 110] on button "Actions" at bounding box center [617, 109] width 69 height 18
click at [601, 149] on link "Envoyer la facture" at bounding box center [611, 152] width 76 height 12
type input "mverel.113168@guest.booking.com"
select select "fr"
type input "Votre facture 6884866 - François DUCROT · Appartement standing -T3- Centre"
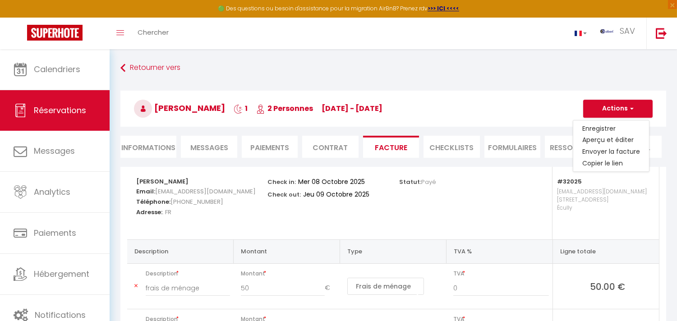
type textarea "Bonjour, Voici le lien pour télécharger votre facture : https://superhote.com/a…"
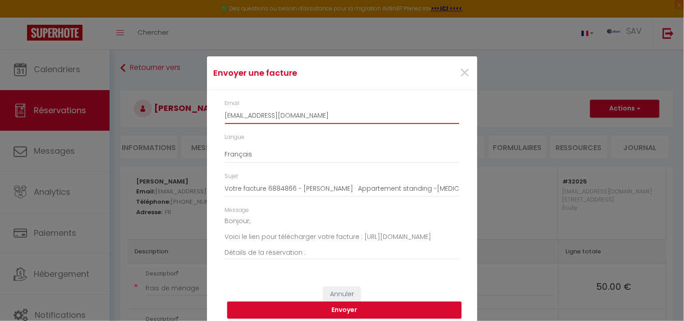
click at [290, 120] on input "mverel.113168@guest.booking.com" at bounding box center [342, 116] width 234 height 16
paste input "Mauregane@gmail"
type input "Mauregane@gmail.com"
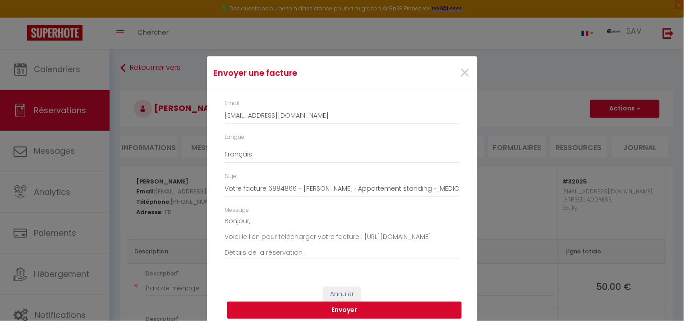
click at [369, 304] on button "Envoyer" at bounding box center [344, 310] width 234 height 17
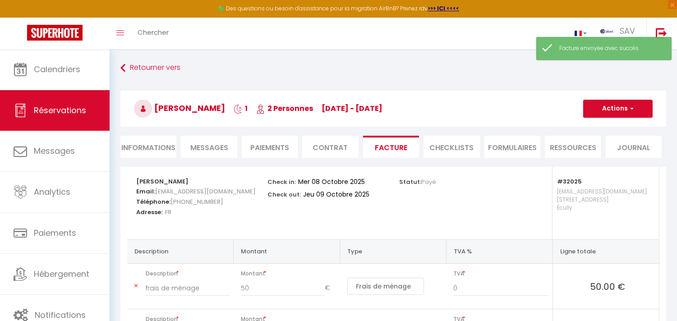
click at [212, 149] on span "Messages" at bounding box center [209, 147] width 38 height 10
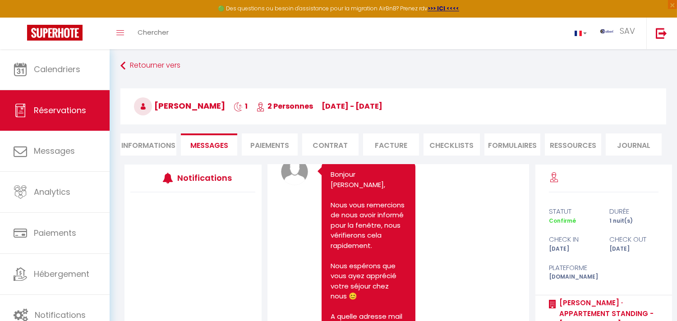
scroll to position [1883, 0]
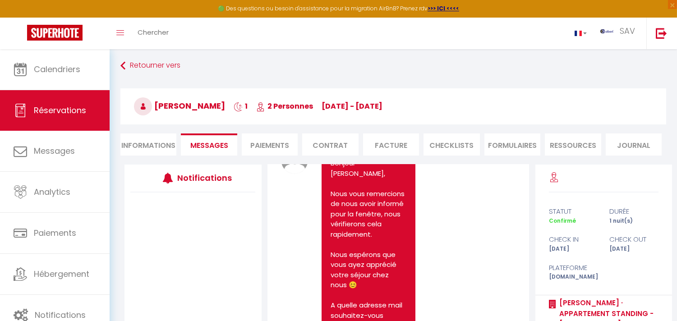
drag, startPoint x: 388, startPoint y: 276, endPoint x: 453, endPoint y: 215, distance: 89.0
click at [453, 119] on pre "Bonjour pour votre information la fenêtre di séjour près de l’évier ne se verro…" at bounding box center [428, 88] width 76 height 61
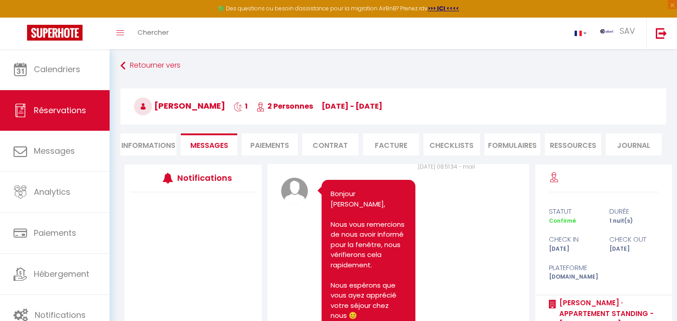
scroll to position [1836, 0]
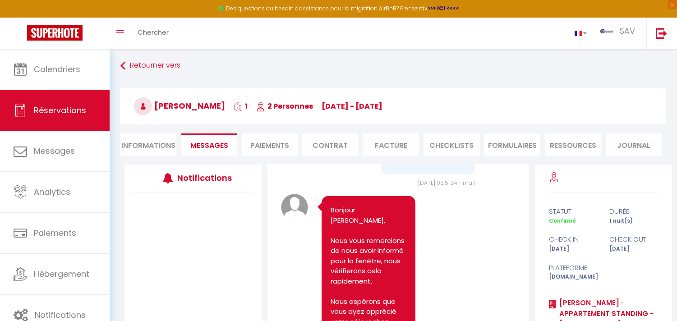
copy pre "Bonjour pour votre information la fenêtre di séjour près de l’évier ne se verro…"
drag, startPoint x: 458, startPoint y: 213, endPoint x: 376, endPoint y: 202, distance: 82.8
click at [376, 179] on div "Bonjour pour votre information la fenêtre di séjour près de l’évier ne se verro…" at bounding box center [425, 137] width 117 height 83
click at [359, 188] on div "Bonjour pour votre information la fenêtre di séjour près de l’évier ne se verro…" at bounding box center [398, 140] width 235 height 94
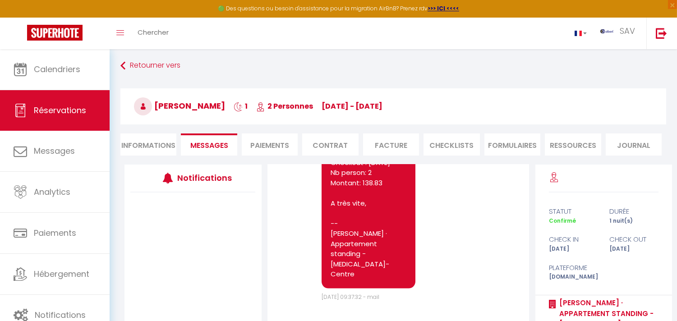
scroll to position [2521, 0]
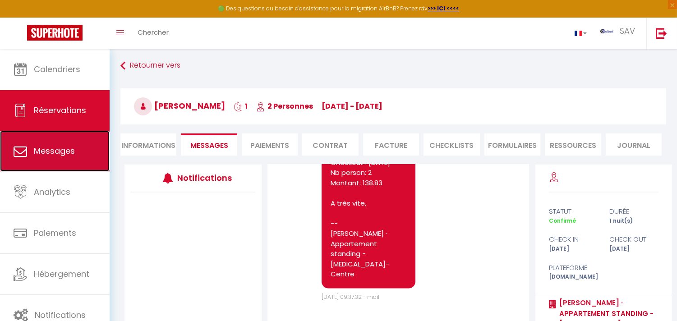
click at [61, 147] on span "Messages" at bounding box center [54, 150] width 41 height 11
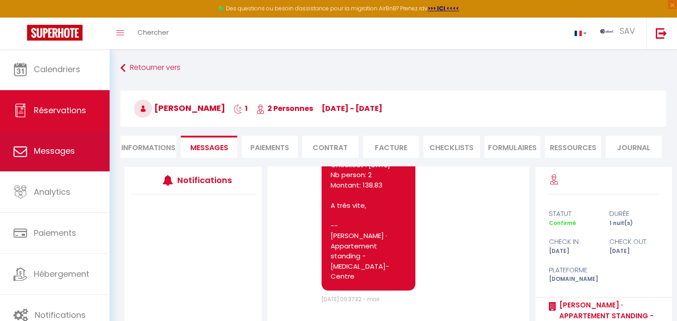
select select "message"
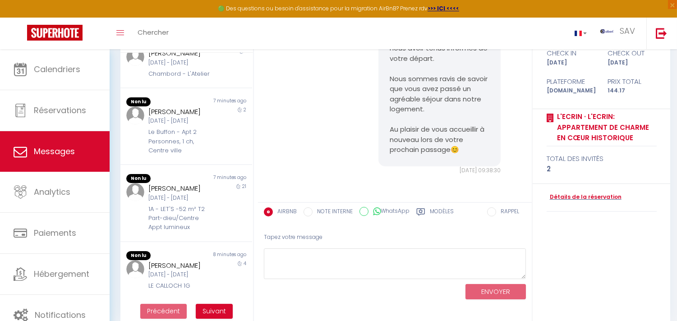
scroll to position [102, 0]
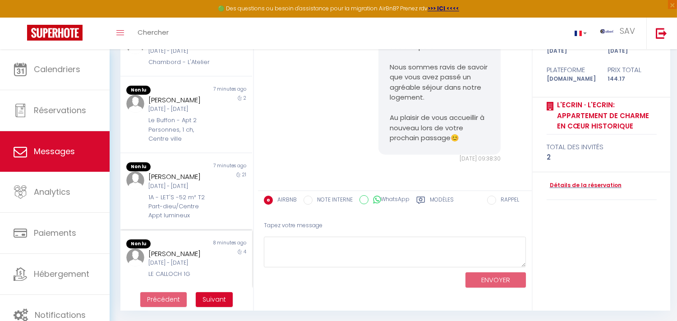
click at [203, 259] on div "Mer 24 Sep - Dim 28 Sep" at bounding box center [180, 263] width 65 height 9
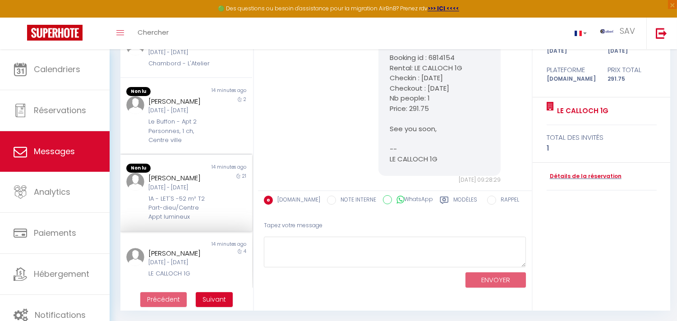
scroll to position [596, 0]
click at [210, 298] on span "Suivant" at bounding box center [213, 299] width 23 height 9
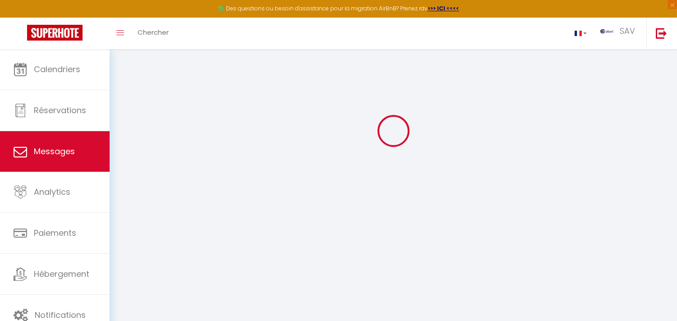
scroll to position [49, 0]
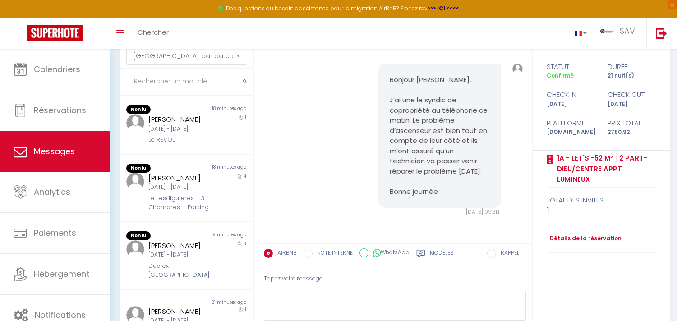
scroll to position [451, 0]
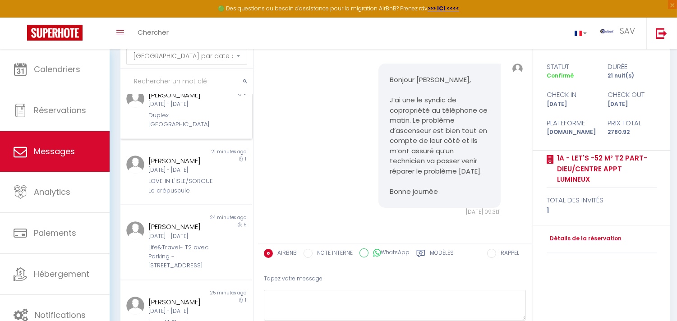
click at [183, 101] on div "Victor Gonzalez Lopez" at bounding box center [180, 95] width 65 height 11
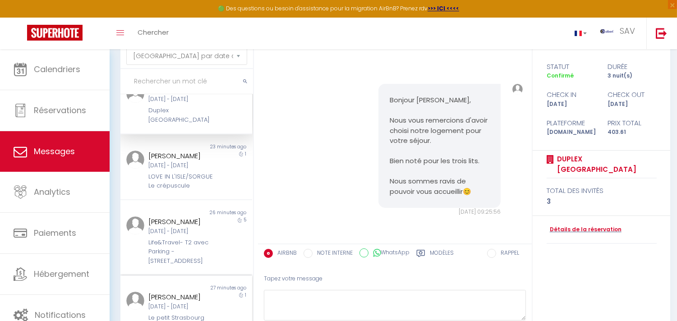
scroll to position [102, 0]
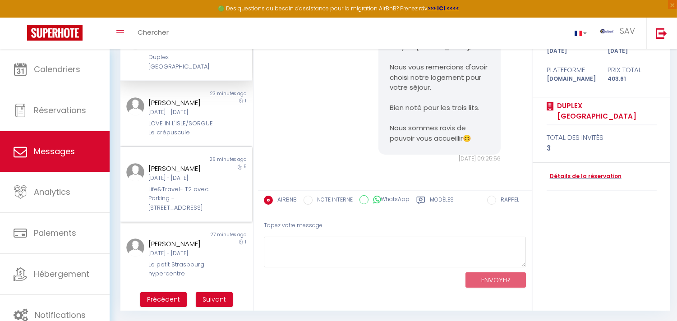
click at [211, 178] on div "jean luc canale Dim 12 Oct - Ven 17 Oct Life&Travel- T2 avec Parking - 35 rue c…" at bounding box center [180, 187] width 77 height 49
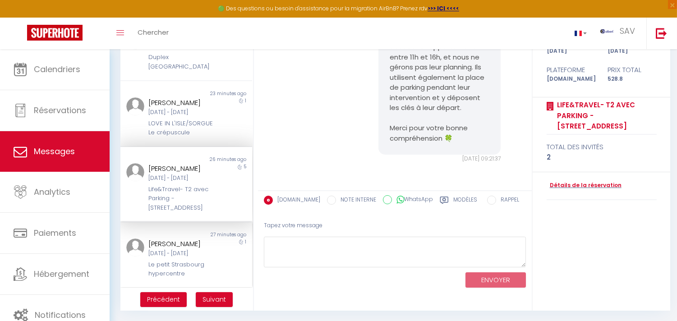
click at [211, 254] on div "Mathieu Merceron Sam 01 Nov - Dim 02 Nov Le petit Strasbourg hypercentre" at bounding box center [180, 259] width 77 height 40
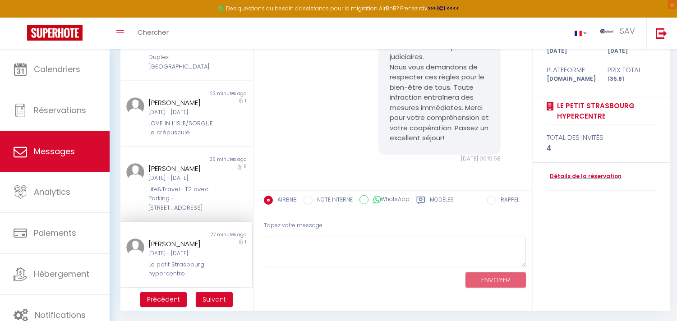
scroll to position [866, 0]
click at [207, 293] on button "Suivant" at bounding box center [214, 299] width 37 height 15
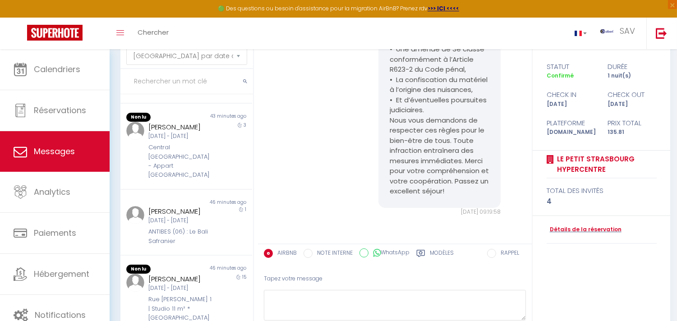
scroll to position [539, 0]
click at [207, 293] on div "Valentin Dutertre Mer 08 Oct - Jeu 23 Oct Rue Daniel Jousse 1 | Studio 11 m² * …" at bounding box center [180, 303] width 77 height 58
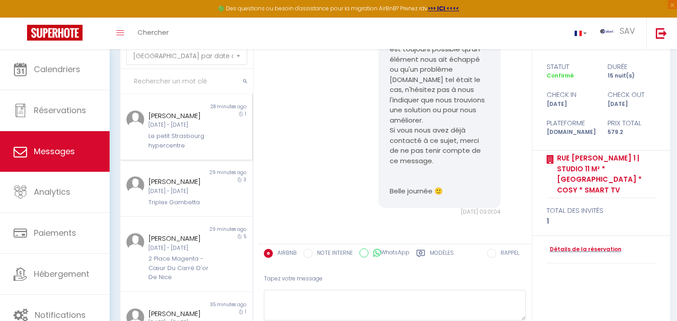
click at [222, 150] on div "1" at bounding box center [235, 130] width 33 height 40
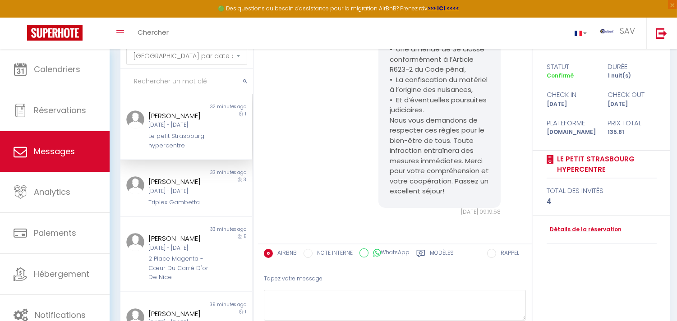
scroll to position [866, 0]
click at [225, 207] on div "3" at bounding box center [235, 191] width 33 height 31
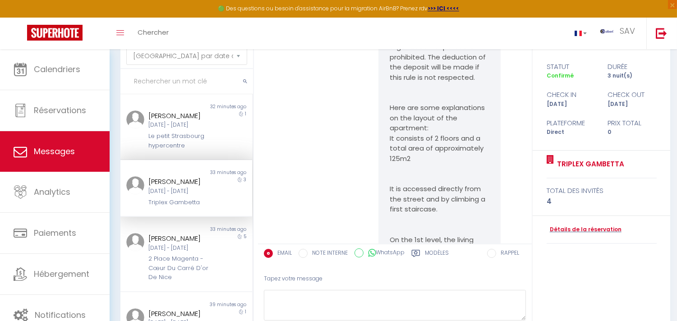
scroll to position [1613, 0]
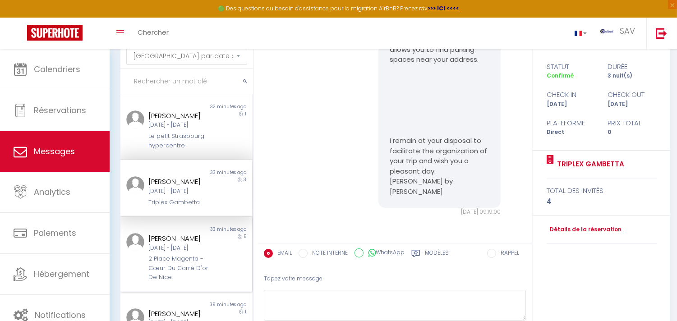
click at [219, 260] on div "5" at bounding box center [235, 257] width 33 height 49
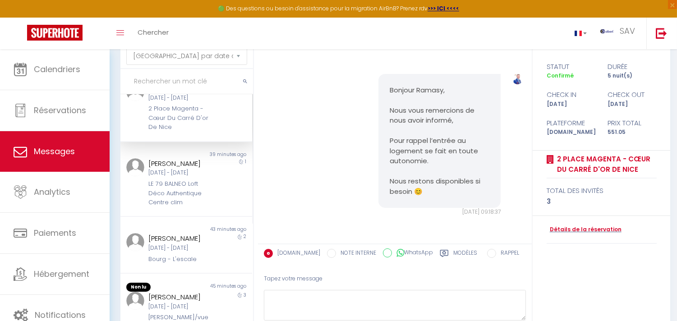
scroll to position [300, 0]
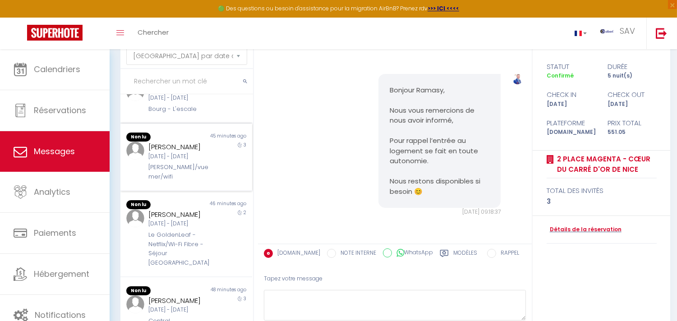
click at [219, 181] on div "3" at bounding box center [235, 162] width 33 height 40
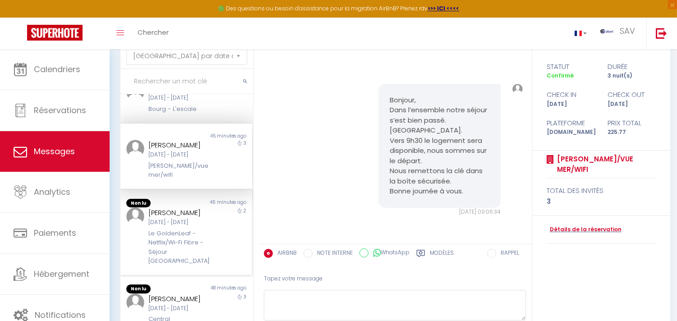
click at [211, 265] on div "Lucas Aliaga Mar 07 Oct - Jeu 09 Oct Le GoldenLeaf - Netflix/Wi-Fi Fibre -Séjou…" at bounding box center [180, 236] width 77 height 58
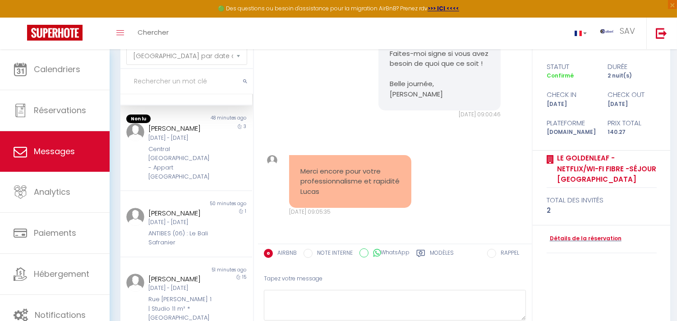
scroll to position [534, 0]
click at [209, 146] on div "Dilosquet Nathan Jeu 09 Oct - Dim 12 Oct Central Avignon - Appart Hôtel Avignon" at bounding box center [180, 152] width 77 height 58
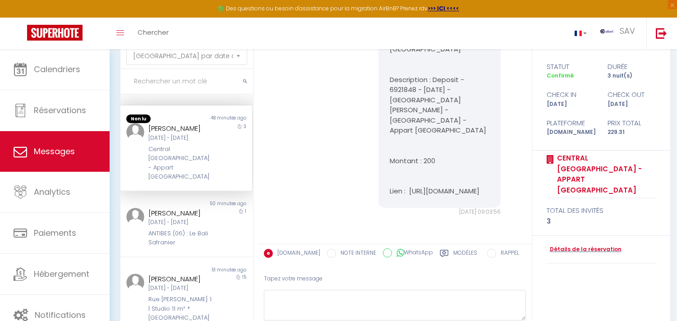
scroll to position [2380, 0]
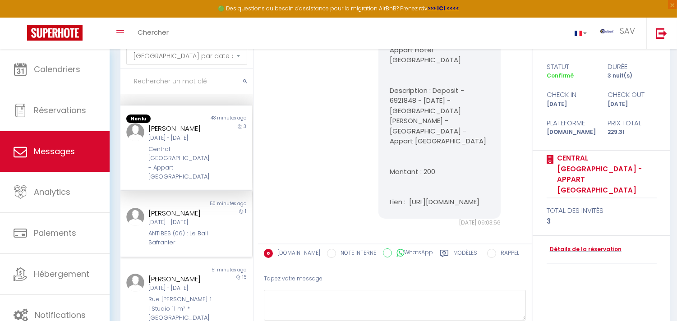
click at [208, 208] on div "Alfred Dahlin" at bounding box center [180, 213] width 65 height 11
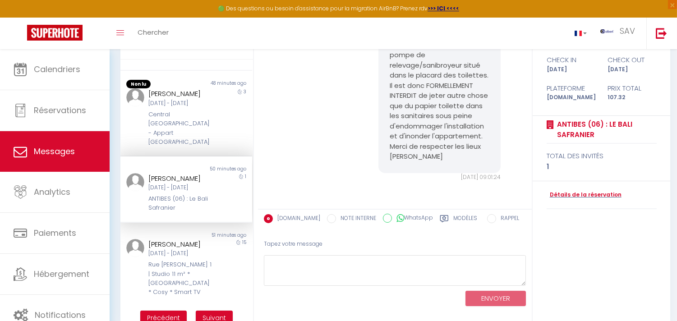
scroll to position [102, 0]
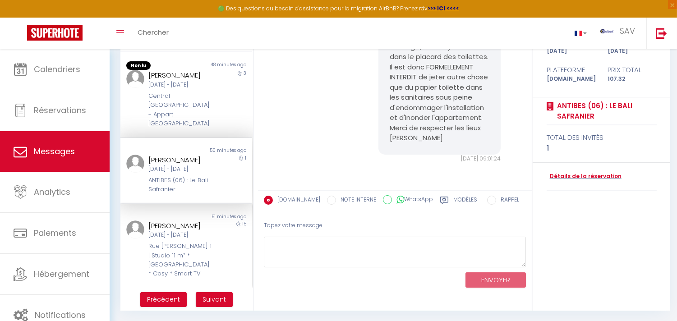
click at [201, 242] on div "Rue [PERSON_NAME] 1 | Studio 11 m² * [GEOGRAPHIC_DATA] * Cosy * Smart TV" at bounding box center [180, 260] width 65 height 37
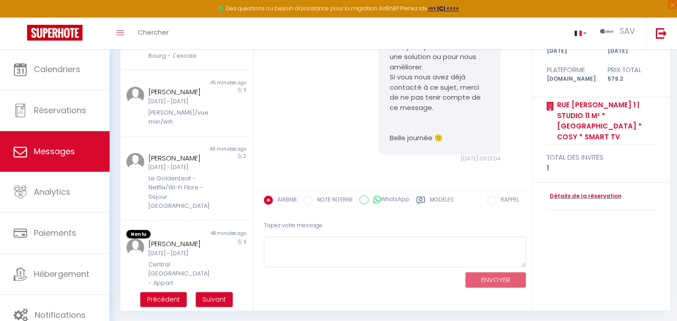
scroll to position [451, 0]
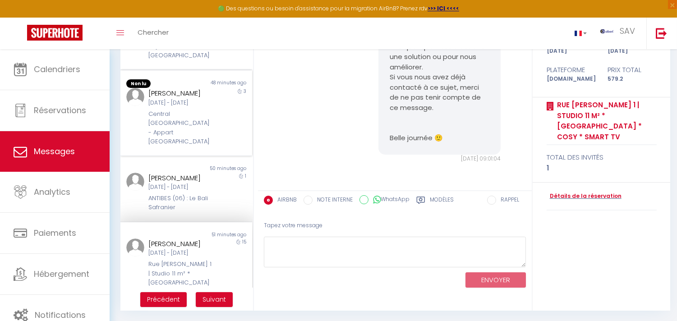
click at [206, 147] on div "Central [GEOGRAPHIC_DATA] - Appart [GEOGRAPHIC_DATA]" at bounding box center [180, 128] width 65 height 37
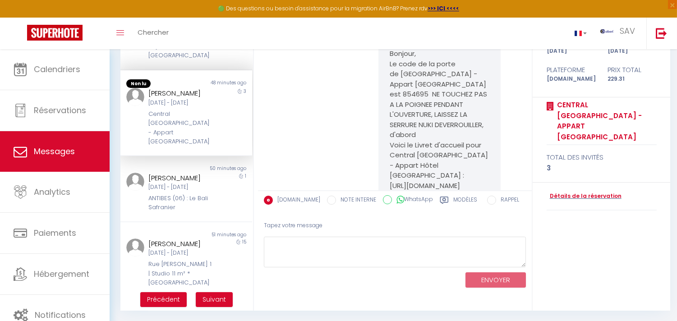
scroll to position [2380, 0]
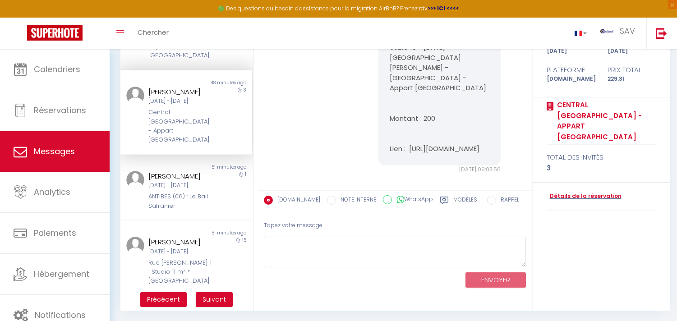
click at [211, 290] on ul "Précédent Suivant" at bounding box center [186, 299] width 133 height 23
click at [211, 292] on button "Suivant" at bounding box center [214, 299] width 37 height 15
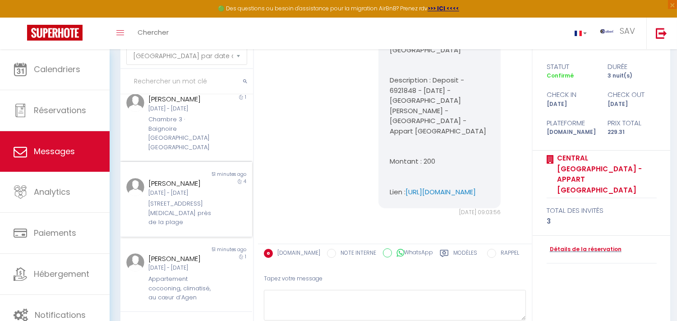
scroll to position [0, 0]
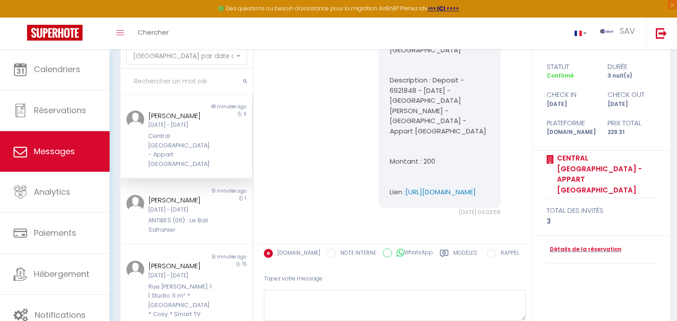
click at [204, 147] on div "Central [GEOGRAPHIC_DATA] - Appart [GEOGRAPHIC_DATA]" at bounding box center [180, 150] width 65 height 37
click at [206, 200] on div "Alfred Dahlin" at bounding box center [180, 200] width 65 height 11
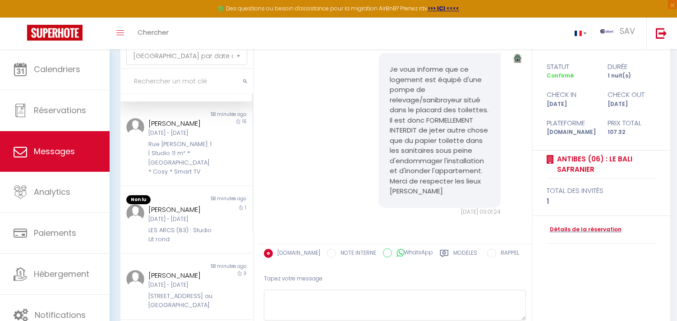
scroll to position [150, 0]
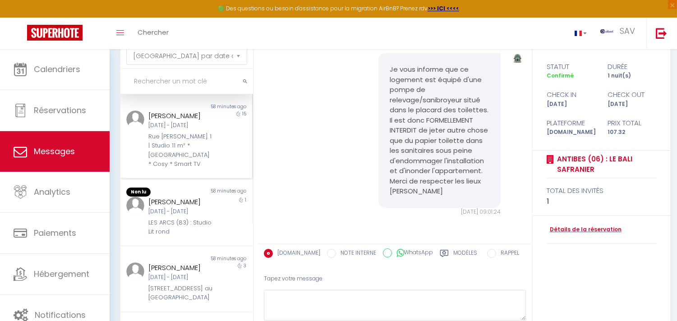
click at [207, 169] on div "Rue [PERSON_NAME] 1 | Studio 11 m² * [GEOGRAPHIC_DATA] * Cosy * Smart TV" at bounding box center [180, 150] width 65 height 37
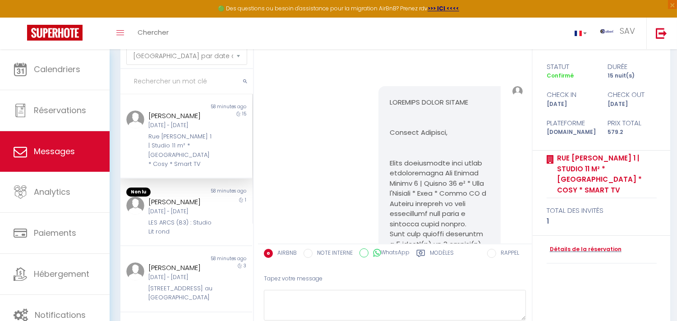
scroll to position [4718, 0]
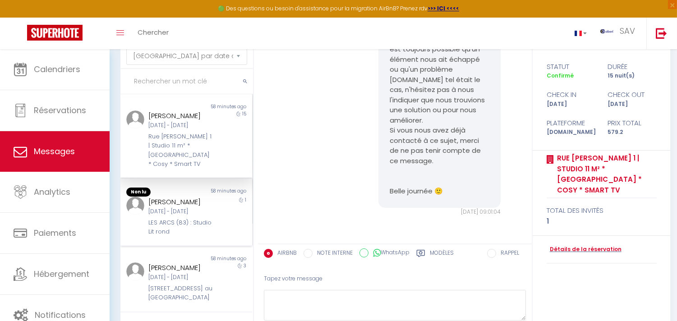
click at [210, 197] on div "58 minutes ago" at bounding box center [219, 192] width 66 height 9
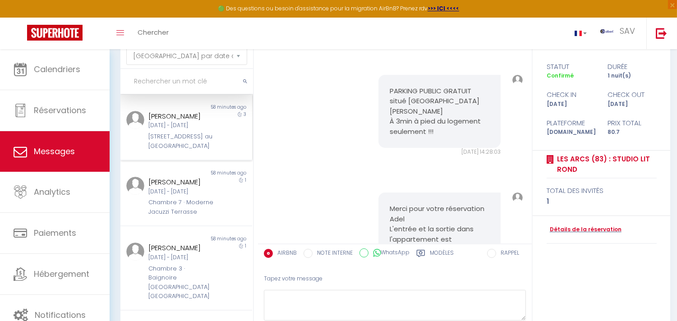
click at [196, 151] on div "[STREET_ADDRESS] au [GEOGRAPHIC_DATA]" at bounding box center [180, 141] width 65 height 18
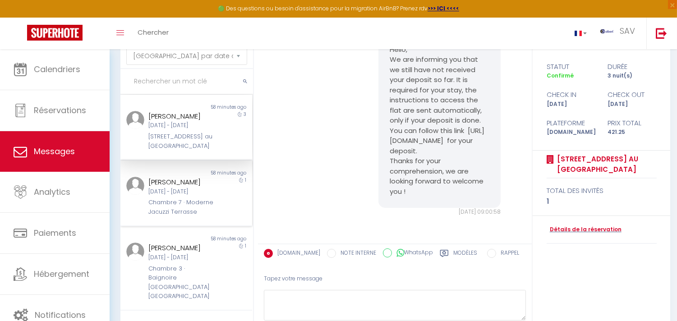
click at [195, 196] on div "Mer 08 Oct - Jeu 09 Oct" at bounding box center [180, 192] width 65 height 9
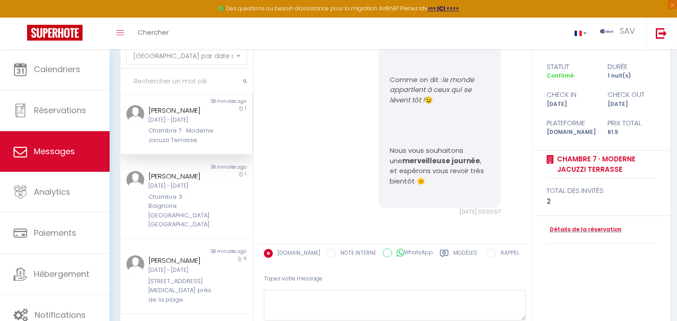
scroll to position [451, 0]
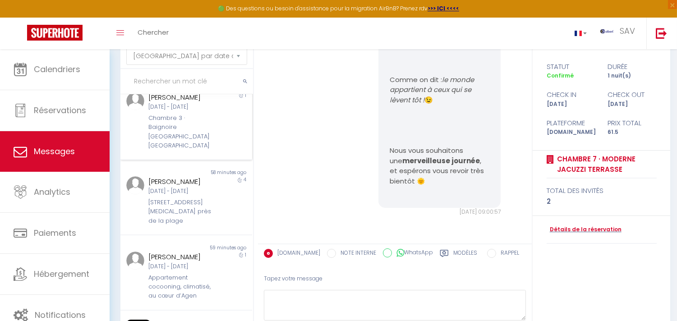
click at [203, 151] on div "Chambre 3 · Baignoire [GEOGRAPHIC_DATA] [GEOGRAPHIC_DATA]" at bounding box center [180, 132] width 65 height 37
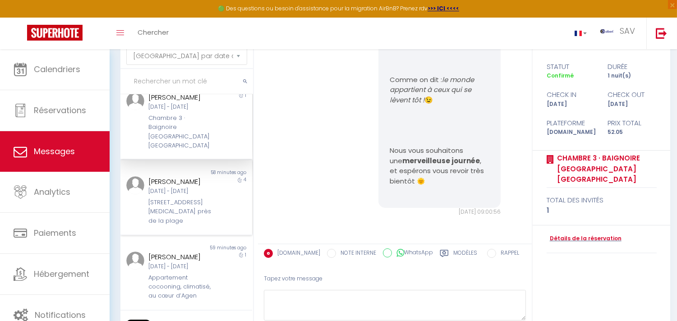
click at [206, 176] on div "58 minutes ago" at bounding box center [219, 172] width 66 height 7
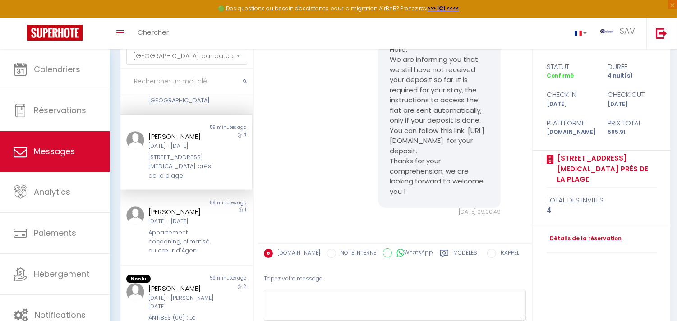
scroll to position [569, 0]
click at [206, 217] on div "Denis KNOBLOCH Mer 08 Oct - Jeu 09 Oct Appartement cocooning, climatisé, au cœu…" at bounding box center [180, 230] width 77 height 49
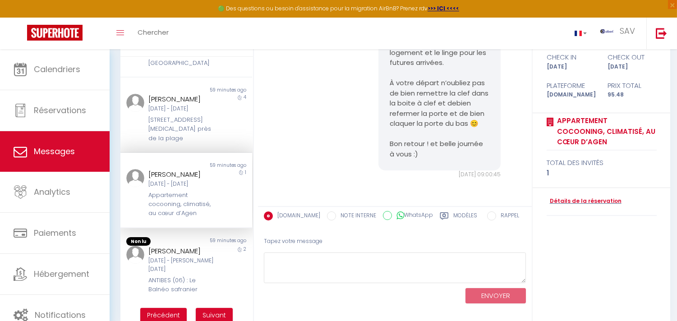
scroll to position [102, 0]
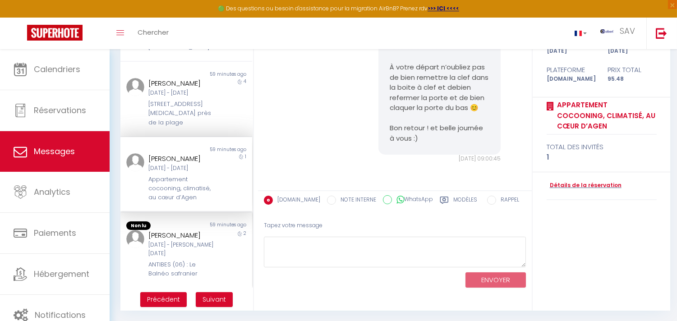
click at [204, 250] on div "Jeu 09 Oct - Sam 11 Oct" at bounding box center [180, 249] width 65 height 17
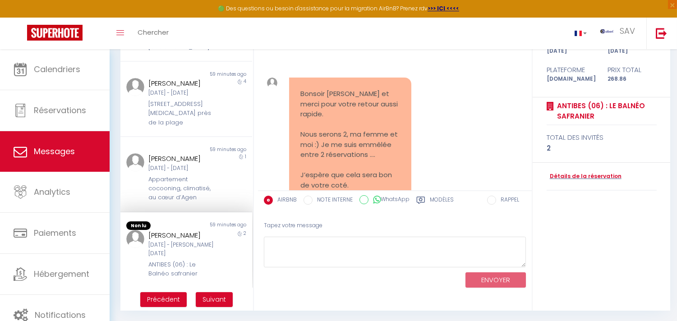
scroll to position [2680, 0]
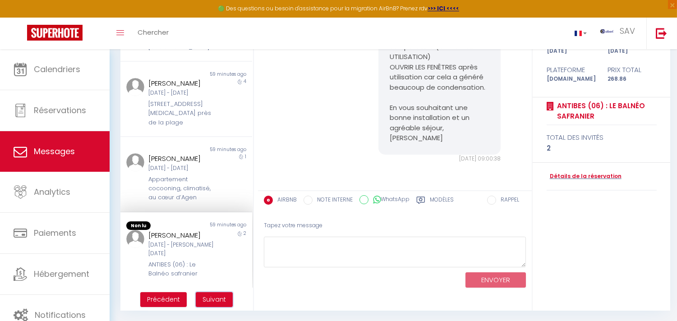
click at [217, 297] on span "Suivant" at bounding box center [213, 299] width 23 height 9
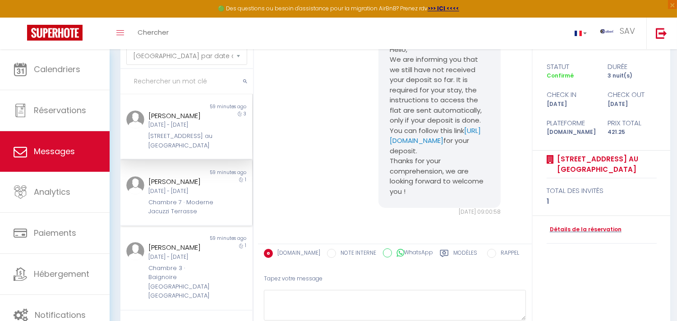
click at [209, 216] on div "bruno ferrero Mer 08 Oct - Jeu 09 Oct Chambre 7 · Moderne Jacuzzi Terrasse" at bounding box center [180, 196] width 77 height 40
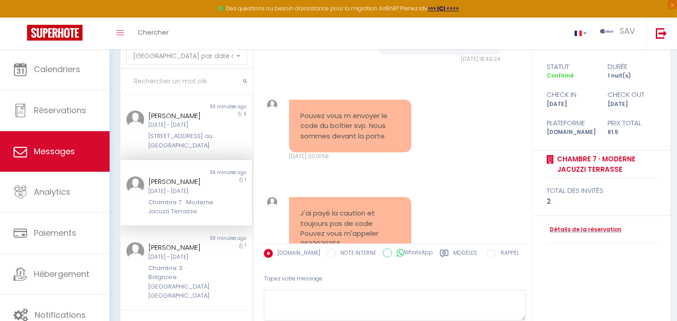
scroll to position [4734, 0]
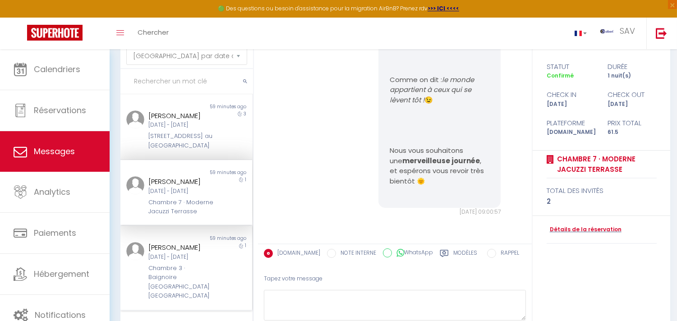
click at [203, 242] on div "59 minutes ago" at bounding box center [219, 238] width 66 height 7
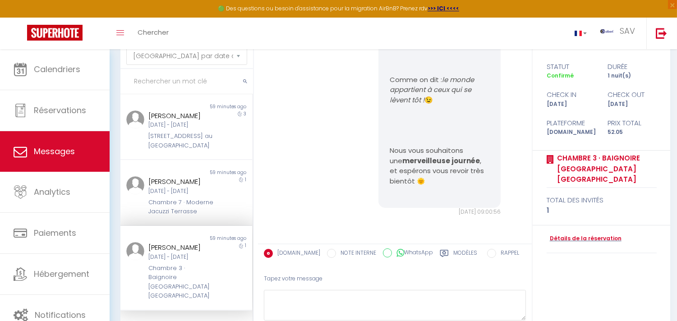
scroll to position [150, 0]
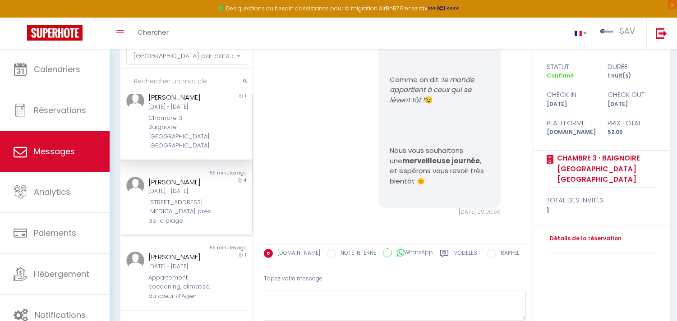
click at [201, 225] on div "[STREET_ADDRESS][MEDICAL_DATA] près de la plage" at bounding box center [180, 212] width 65 height 28
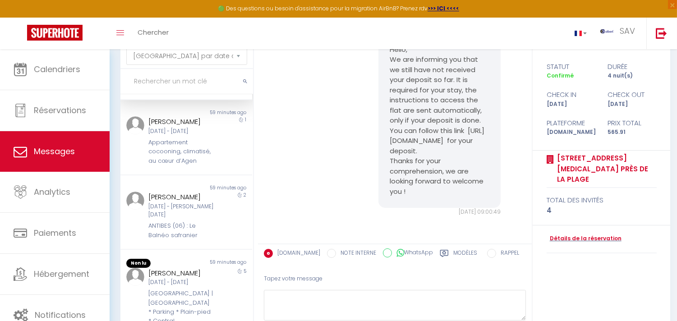
scroll to position [300, 0]
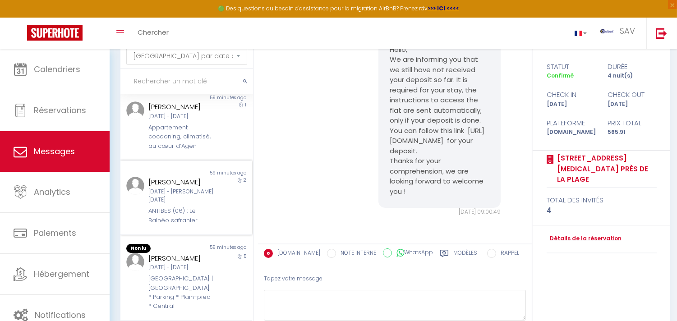
click at [196, 177] on div "59 minutes ago" at bounding box center [219, 173] width 66 height 7
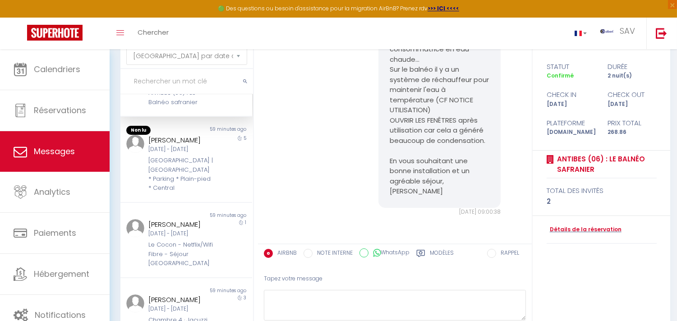
scroll to position [451, 0]
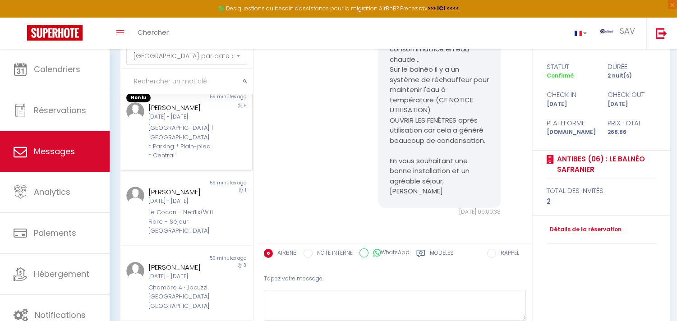
click at [196, 121] on div "Mer 08 Oct - Lun 13 Oct" at bounding box center [180, 117] width 65 height 9
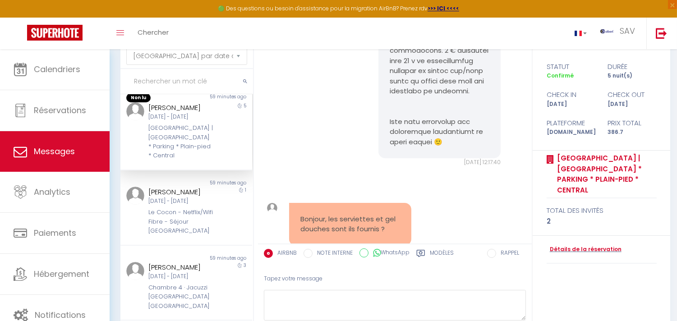
scroll to position [4721, 0]
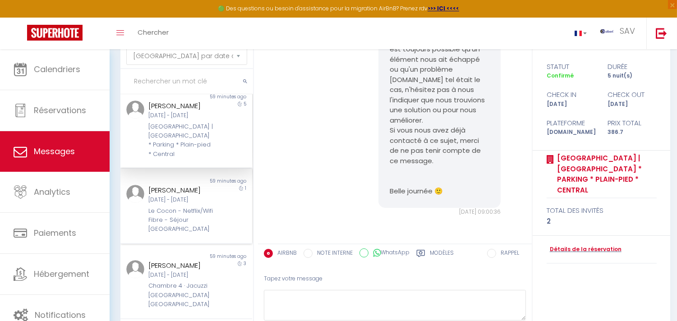
click at [208, 234] on div "Anne claire Muller Mer 08 Oct - Jeu 09 Oct Le Cocon - Netflix/Wifi Fibre - Séjo…" at bounding box center [180, 209] width 77 height 49
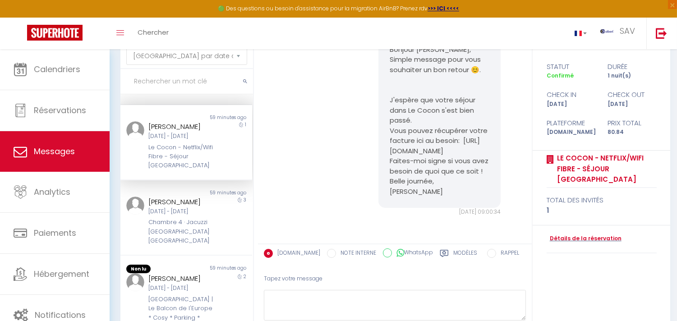
scroll to position [601, 0]
click at [212, 216] on div "driss hedhli Lun 06 Oct - Jeu 09 Oct Chambre 4 · Jacuzzi Terrasse Centre Narbon…" at bounding box center [180, 221] width 77 height 49
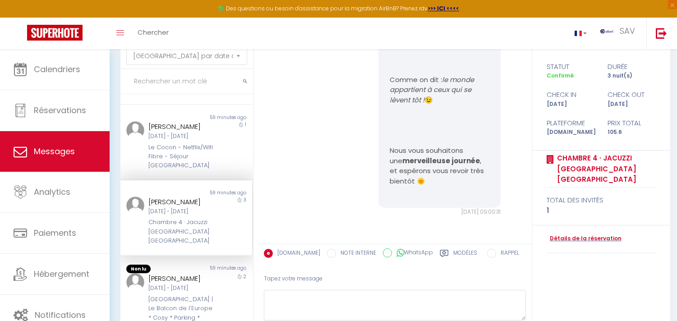
scroll to position [3974, 0]
click at [219, 294] on div "2" at bounding box center [235, 302] width 33 height 58
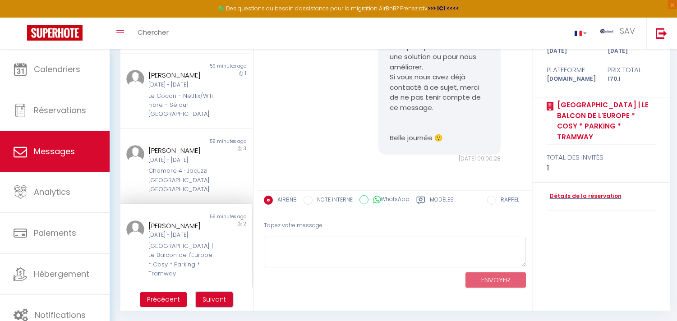
click at [222, 295] on span "Suivant" at bounding box center [213, 299] width 23 height 9
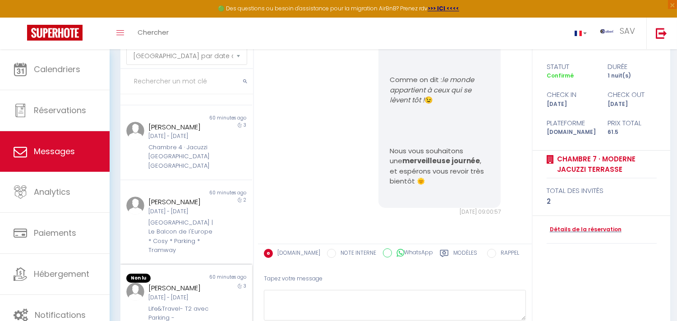
click at [219, 296] on div "3" at bounding box center [235, 307] width 33 height 49
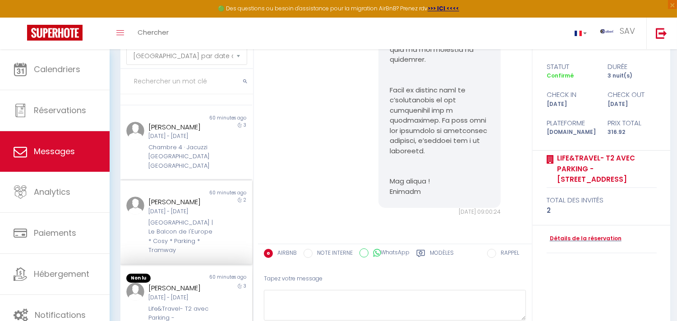
click at [219, 219] on div "2" at bounding box center [235, 226] width 33 height 58
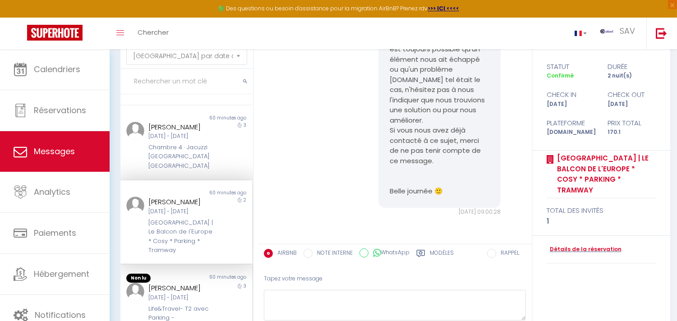
click at [219, 284] on div "3" at bounding box center [235, 307] width 33 height 49
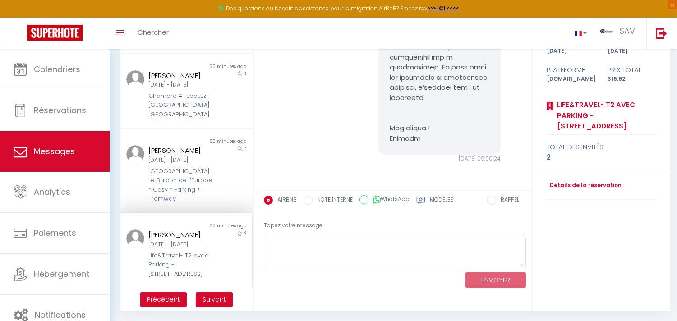
click at [233, 294] on li "Suivant" at bounding box center [214, 299] width 46 height 15
click at [223, 296] on span "Suivant" at bounding box center [213, 299] width 23 height 9
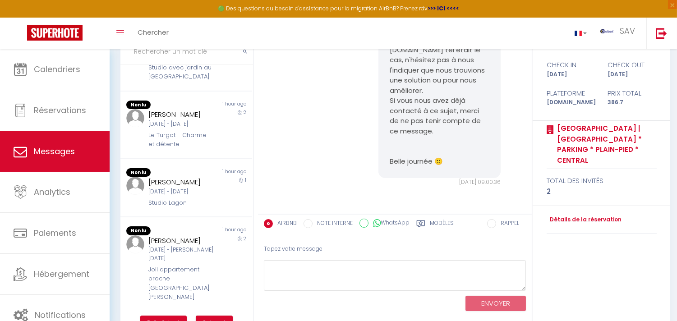
scroll to position [102, 0]
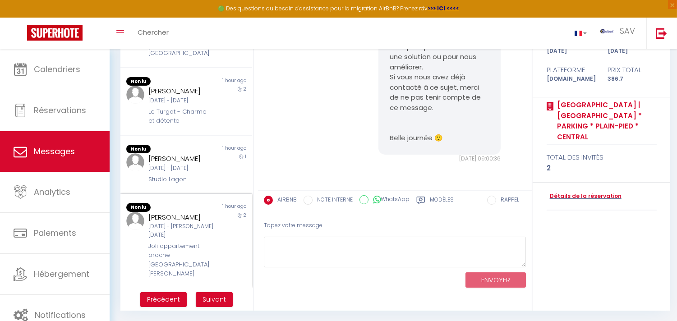
click at [221, 253] on div "2" at bounding box center [235, 245] width 33 height 67
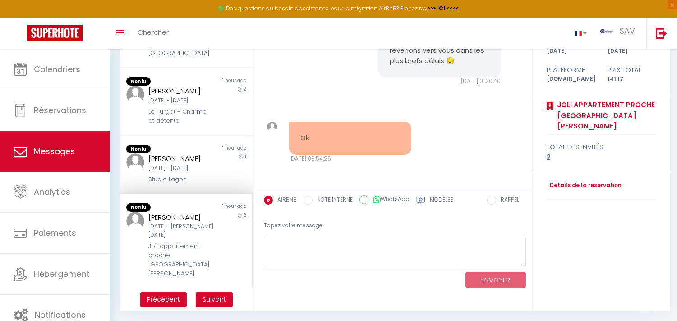
scroll to position [611, 0]
click at [186, 166] on div "Ven 26 Déc - Sam 27 Déc" at bounding box center [180, 170] width 65 height 9
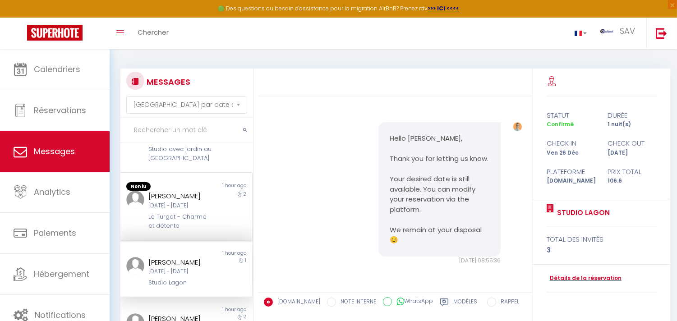
click at [206, 202] on div "Mer 08 Oct - Ven 10 Oct" at bounding box center [180, 206] width 65 height 9
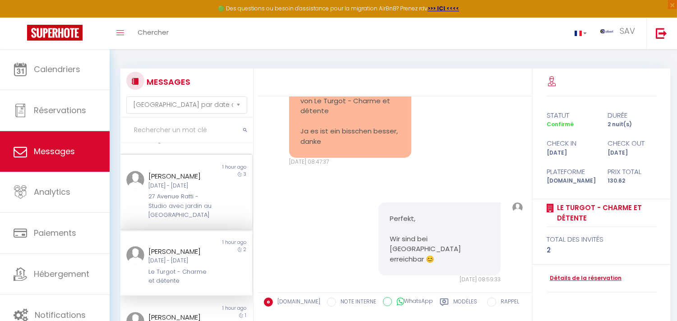
click at [219, 220] on div "3" at bounding box center [235, 195] width 33 height 49
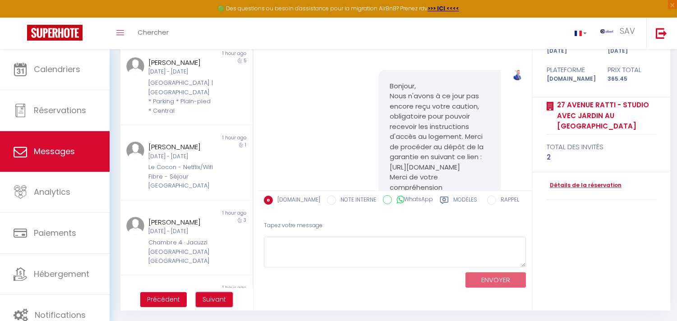
click at [213, 303] on span "Suivant" at bounding box center [213, 299] width 23 height 9
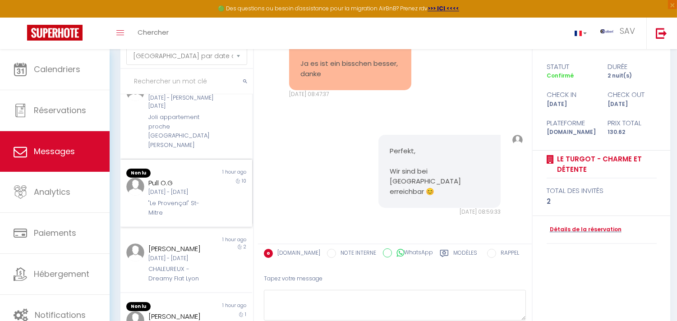
click at [209, 217] on div "Pull O.G Mar 30 Sep - Ven 10 Oct "Le Provençal" St-Mitre" at bounding box center [180, 198] width 77 height 40
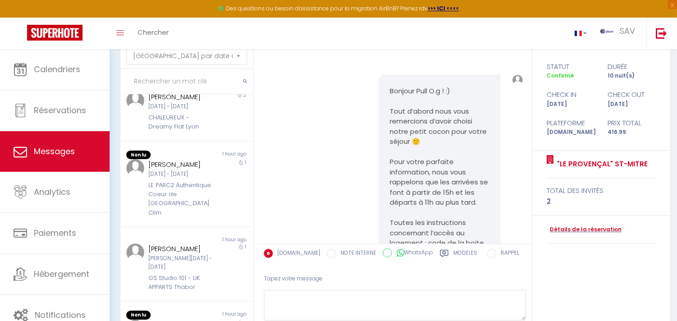
click at [207, 170] on div "Bruno Augusto Marques Da Silva" at bounding box center [180, 164] width 65 height 11
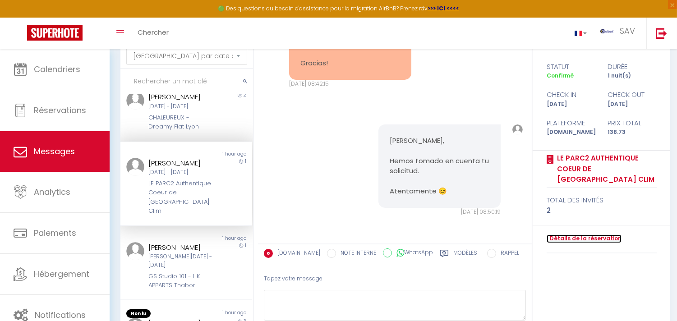
click at [564, 237] on link "Détails de la réservation" at bounding box center [583, 238] width 75 height 9
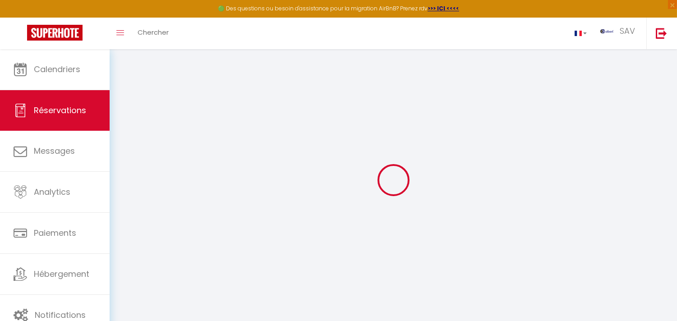
select select
checkbox input "false"
select select
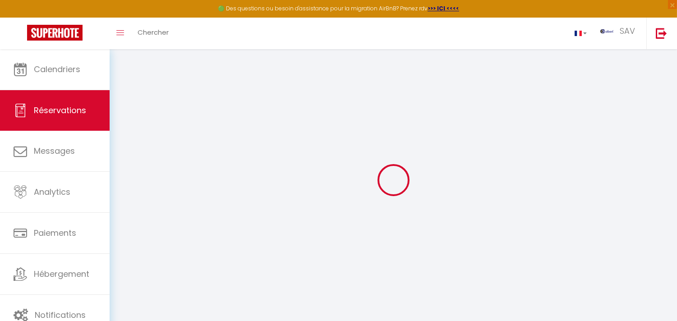
checkbox input "false"
type textarea "** THIS RESERVATION HAS BEEN PRE-PAID ** BOOKING NOTE : Payment charge is EUR 1…"
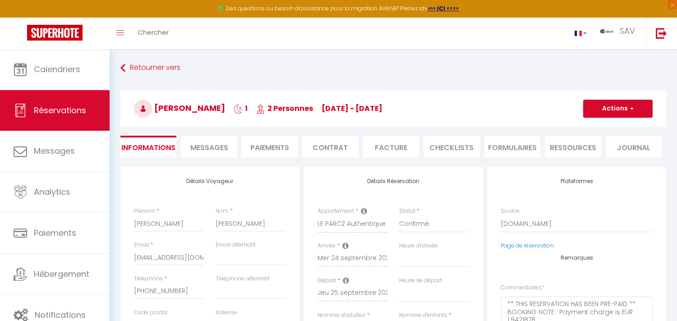
type input "40"
type input "5.29"
select select
checkbox input "false"
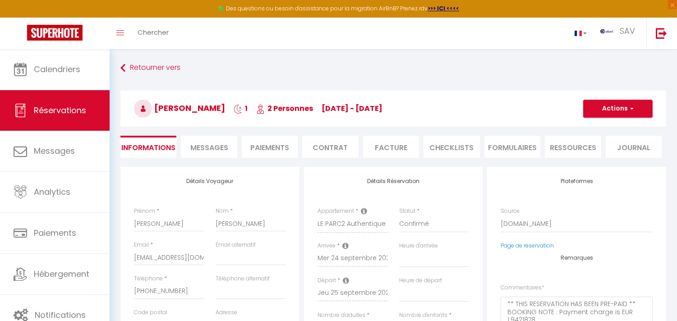
select select
checkbox input "false"
select select
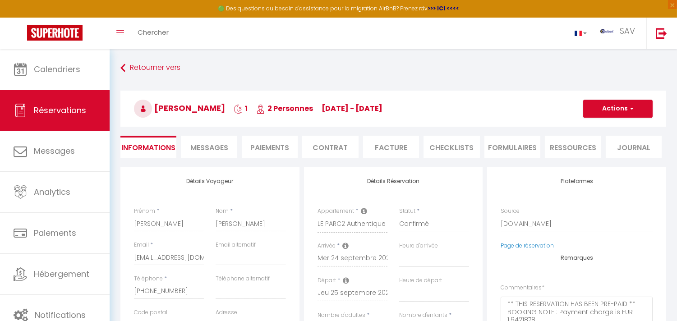
click at [229, 148] on li "Messages" at bounding box center [209, 147] width 56 height 22
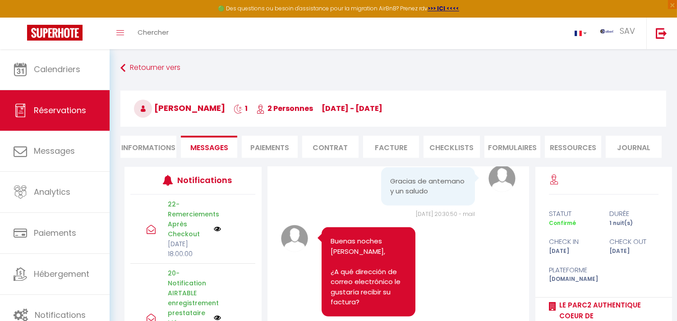
scroll to position [7063, 0]
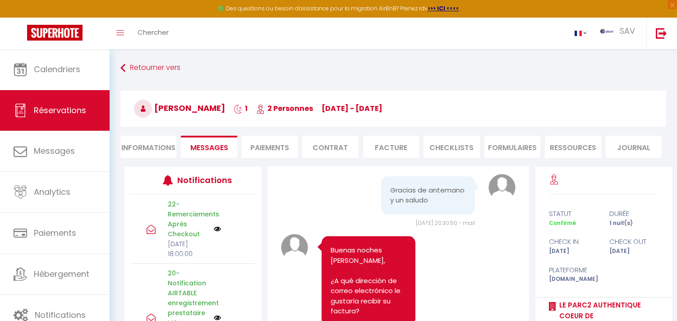
copy pre "Horizon Yacht Spain S.L. Avda. Ingeniero Gabriel Roca, 20 07157 Port d' Andratx…"
drag, startPoint x: 384, startPoint y: 197, endPoint x: 422, endPoint y: 271, distance: 83.1
click at [422, 154] on div "Horizon Yacht Spain S.L. Avda. Ingeniero Gabriel Roca, 20 07157 Port d' Andratx…" at bounding box center [428, 104] width 94 height 99
click at [418, 145] on pre "Horizon Yacht Spain S.L. Avda. Ingeniero Gabriel Roca, 20 07157 Port d' Andratx…" at bounding box center [428, 104] width 76 height 81
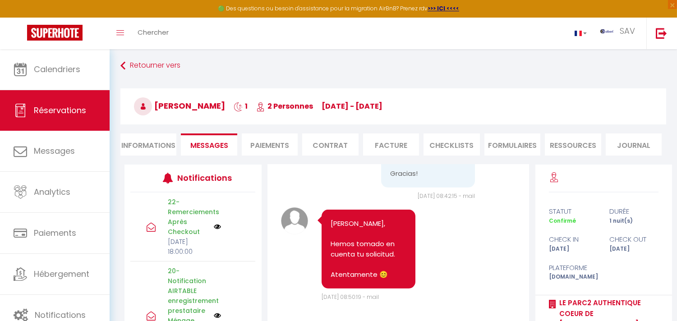
scroll to position [7463, 0]
copy pre "Esta es la dirección de correo electrónico: info@kbyachtcare.com Gracias!"
drag, startPoint x: 384, startPoint y: 268, endPoint x: 418, endPoint y: 194, distance: 81.9
click at [418, 188] on div "Buenos días, Esta es la dirección de correo electrónico: info@kbyachtcare.com G…" at bounding box center [428, 133] width 94 height 110
click at [412, 147] on li "Facture" at bounding box center [391, 144] width 56 height 22
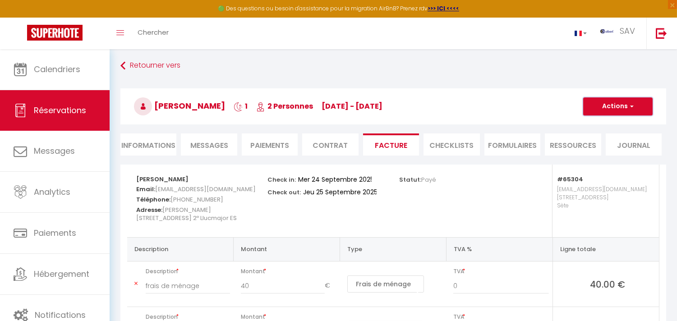
click at [600, 110] on button "Actions" at bounding box center [617, 106] width 69 height 18
click at [606, 138] on link "Aperçu et éditer" at bounding box center [611, 138] width 76 height 12
click at [592, 107] on button "Actions" at bounding box center [617, 106] width 69 height 18
click at [592, 120] on link "Enregistrer" at bounding box center [611, 126] width 76 height 12
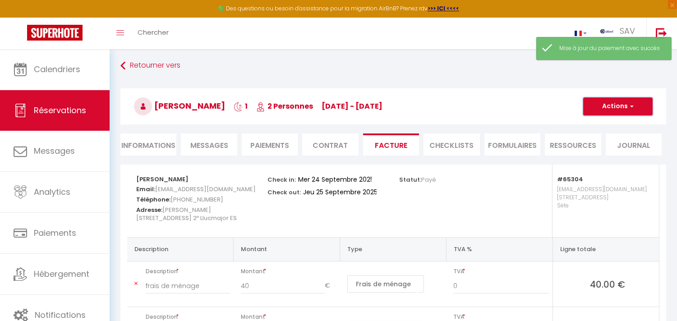
click at [594, 101] on button "Actions" at bounding box center [617, 106] width 69 height 18
click at [592, 120] on link "Enregistrer" at bounding box center [611, 126] width 76 height 12
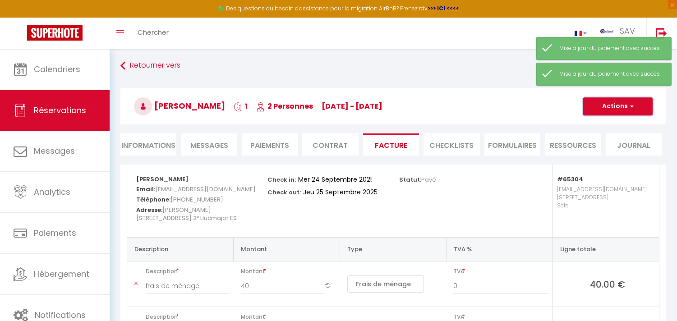
click at [601, 110] on button "Actions" at bounding box center [617, 106] width 69 height 18
click at [607, 152] on link "Envoyer la facture" at bounding box center [611, 150] width 76 height 12
type input "bsilva.285118@guest.booking.com"
select select "es"
type input "Su factura 6814746 - LE PARC2 Authentique Coeur de Ville Prox Park Clim"
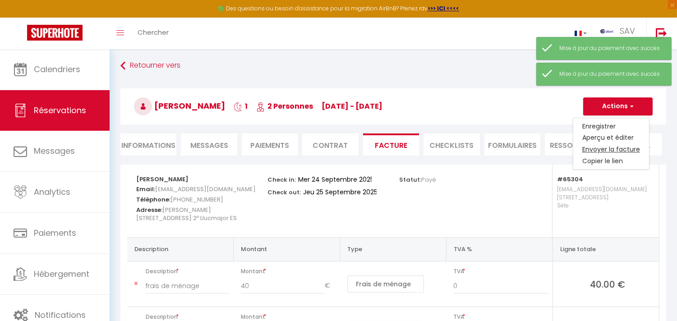
type textarea "Hola, Aquí está el enlace para descargar su factura para la siguiente reserva: …"
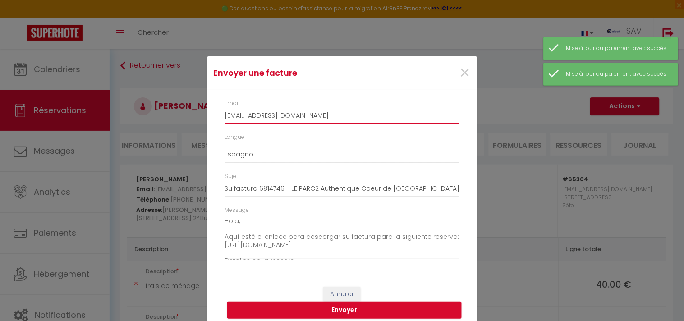
click at [285, 122] on input "bsilva.285118@guest.booking.com" at bounding box center [342, 116] width 234 height 16
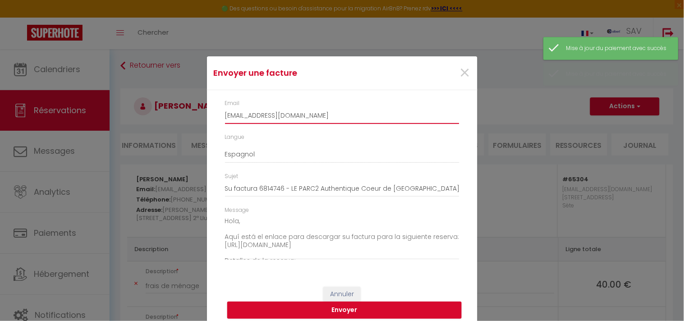
paste input "info@kbyachtcare"
type input "info@kbyachtcare.com"
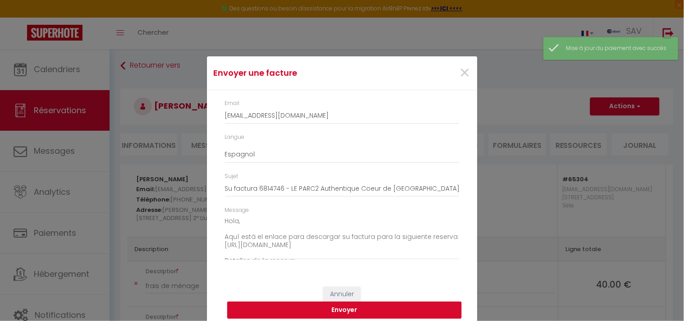
click at [386, 309] on button "Envoyer" at bounding box center [344, 310] width 234 height 17
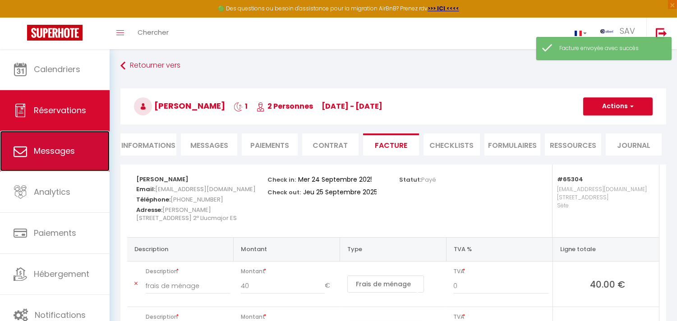
click at [78, 157] on link "Messages" at bounding box center [55, 151] width 110 height 41
select select "message"
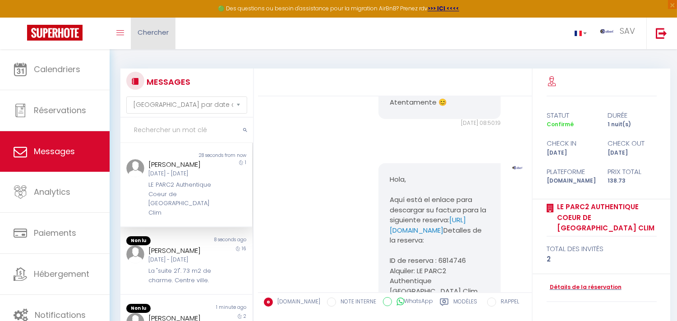
scroll to position [6364, 0]
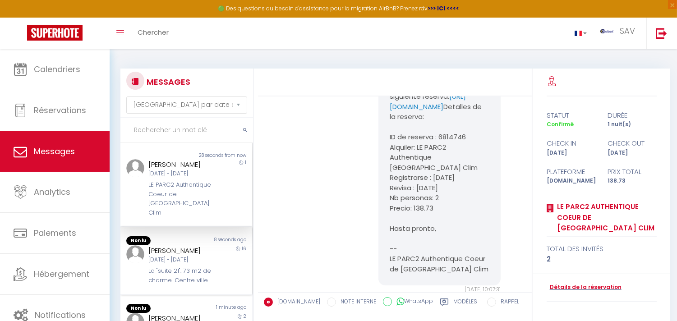
click at [219, 271] on div "16" at bounding box center [235, 265] width 33 height 40
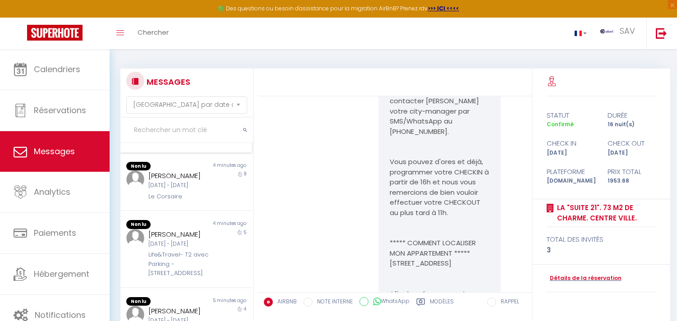
scroll to position [300, 0]
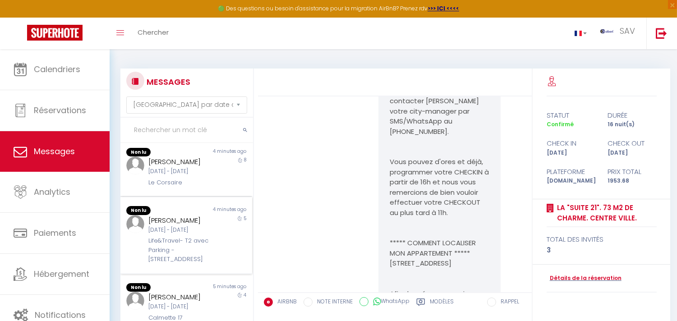
click at [219, 264] on div "5" at bounding box center [235, 239] width 33 height 49
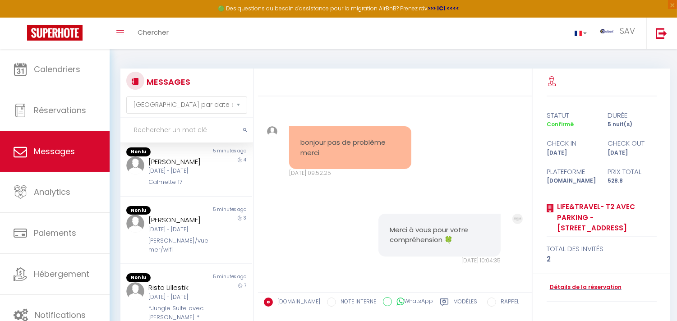
scroll to position [367, 0]
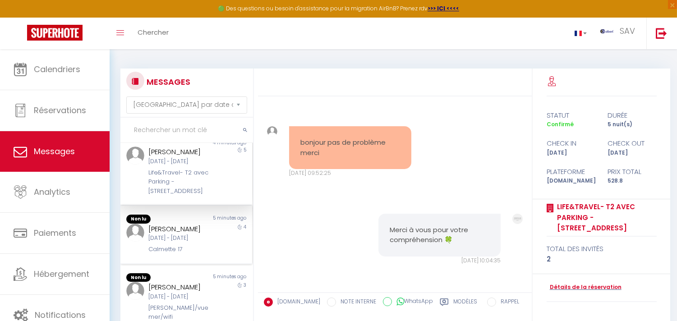
click at [219, 254] on div "4" at bounding box center [235, 239] width 33 height 31
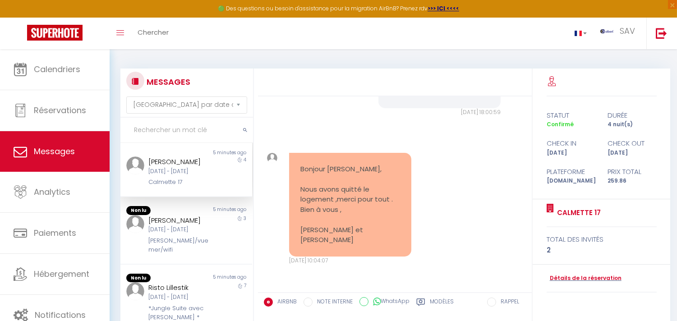
scroll to position [516, 0]
click at [202, 236] on div "[PERSON_NAME]/vue mer/wifi" at bounding box center [180, 245] width 65 height 18
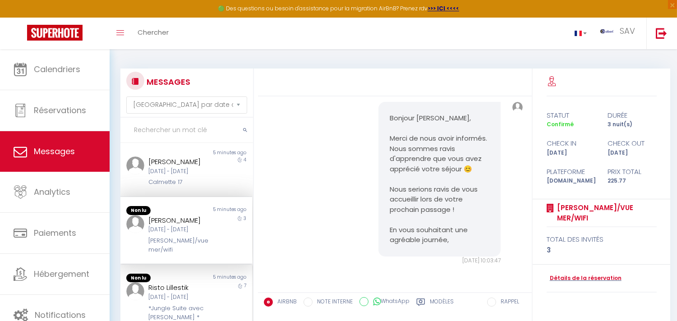
scroll to position [514, 0]
click at [209, 307] on div "Risto Lillestik Mer 08 Oct - Mer 15 Oct *Jungle Suite avec Jaccuzi *" at bounding box center [180, 302] width 77 height 40
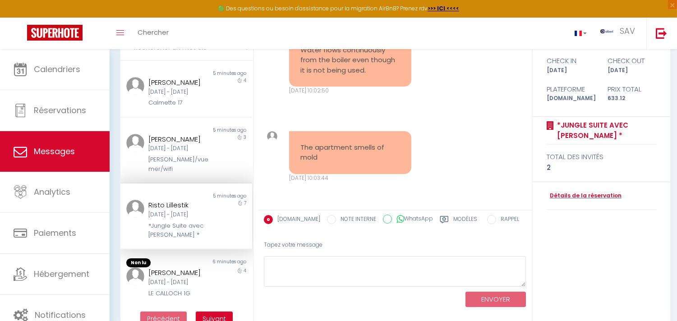
scroll to position [102, 0]
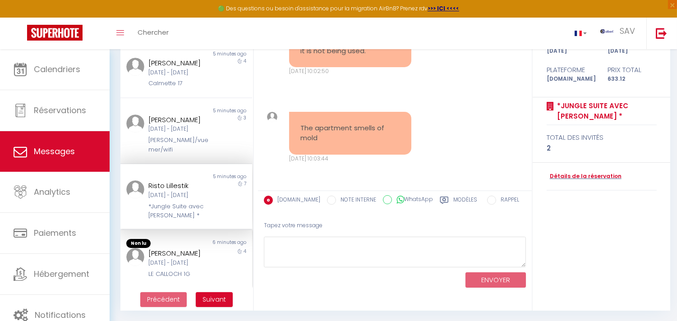
click at [213, 261] on div "Leon KRYSIAK Mer 24 Sep - Dim 28 Sep LE CALLOCH 1G" at bounding box center [180, 263] width 77 height 31
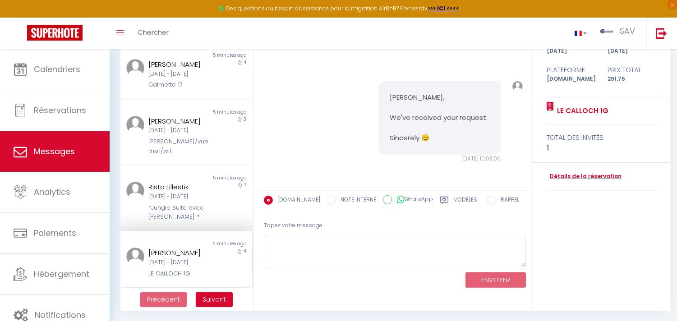
scroll to position [511, 0]
click at [194, 203] on div "*Jungle Suite avec [PERSON_NAME] *" at bounding box center [180, 212] width 65 height 18
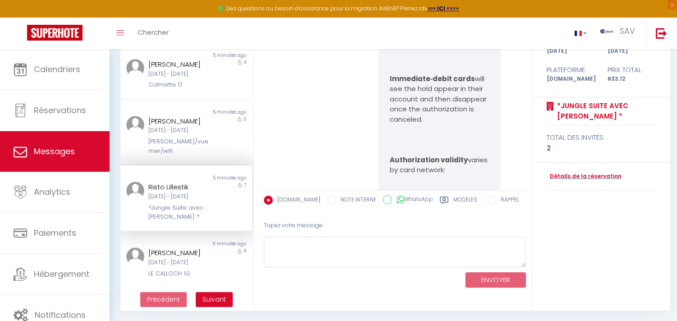
scroll to position [7332, 0]
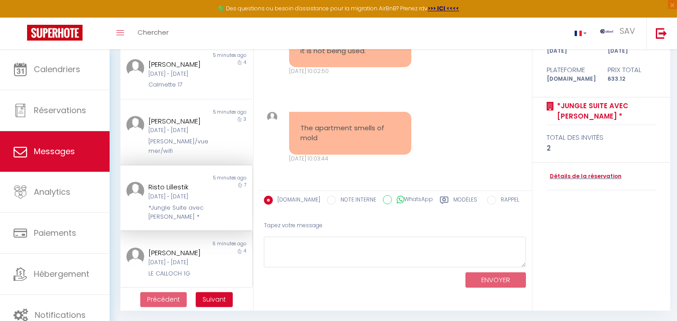
click at [172, 248] on div "Leon KRYSIAK" at bounding box center [180, 253] width 65 height 11
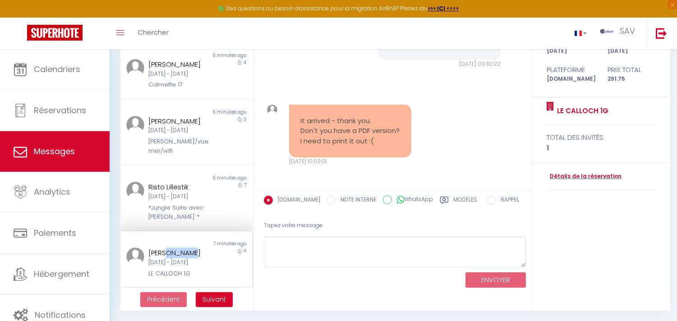
click at [173, 248] on div "Leon KRYSIAK" at bounding box center [180, 253] width 65 height 11
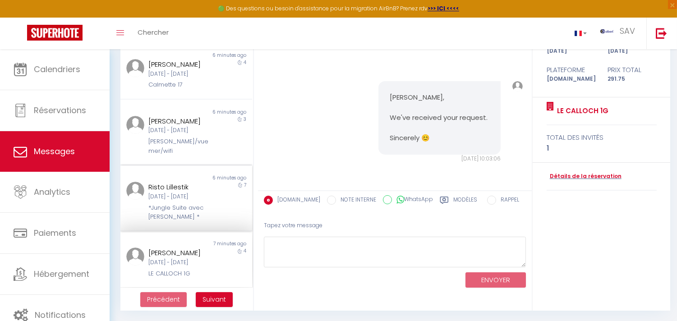
click at [197, 193] on div "Mer 08 Oct - Mer 15 Oct" at bounding box center [180, 197] width 65 height 9
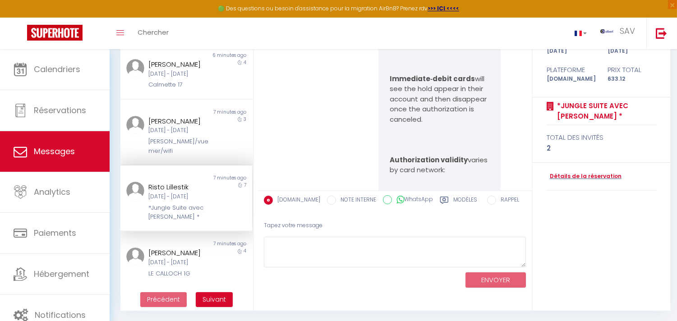
scroll to position [7332, 0]
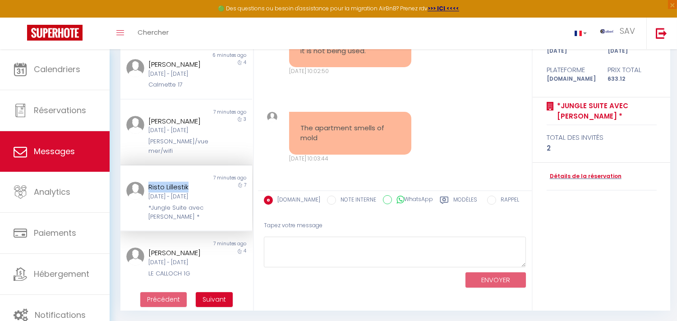
copy div "Risto Lillestik"
drag, startPoint x: 197, startPoint y: 166, endPoint x: 146, endPoint y: 173, distance: 51.9
click at [146, 182] on div "Risto Lillestik Mer 08 Oct - Mer 15 Oct *Jungle Suite avec Jaccuzi *" at bounding box center [180, 202] width 77 height 40
click at [352, 159] on div "Jeu 09 Oct. 2025 - 10:03:44" at bounding box center [350, 159] width 122 height 9
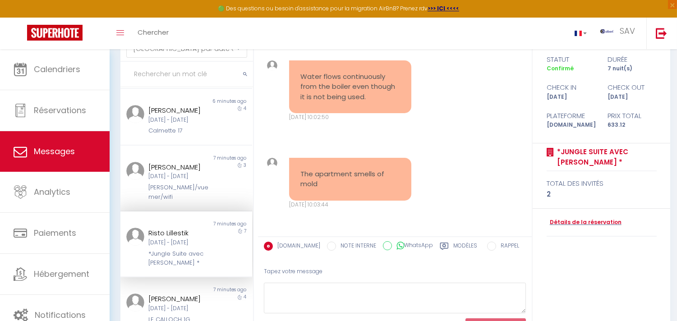
scroll to position [0, 0]
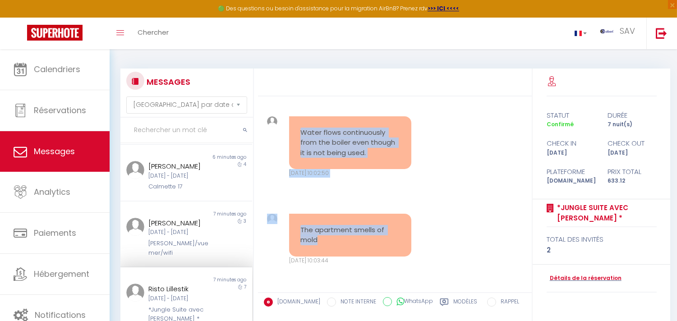
copy div "Water flows continuously from the boiler even though it is not being used. Jeu …"
drag, startPoint x: 298, startPoint y: 131, endPoint x: 335, endPoint y: 247, distance: 121.6
click at [335, 247] on div "Hello Risto, To make your arrival and stay more pleasant, please fill out this …" at bounding box center [395, 194] width 274 height 196
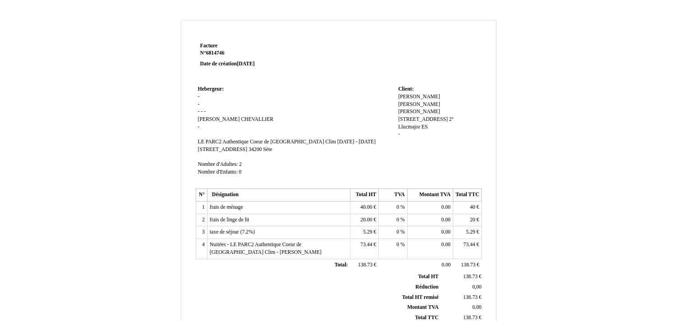
click at [404, 93] on div "[PERSON_NAME] [PERSON_NAME] Da Silva Marques Da [PERSON_NAME] 154 2º [PERSON_NA…" at bounding box center [438, 119] width 81 height 53
click at [404, 98] on span "[PERSON_NAME]" at bounding box center [419, 97] width 42 height 6
click at [404, 98] on input "[PERSON_NAME]" at bounding box center [450, 97] width 104 height 9
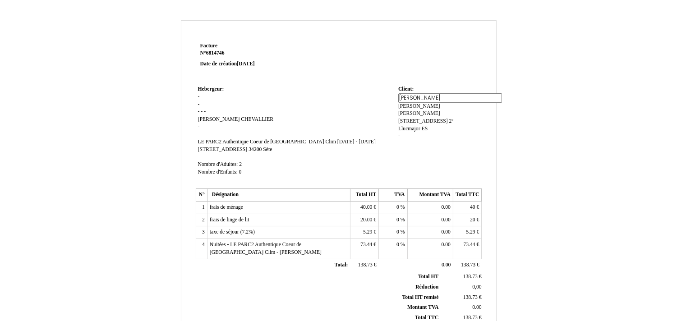
paste input "Horizon Yacht [GEOGRAPHIC_DATA] S.L."
click at [389, 113] on td "Hebergeur: Hebergeur: - - - - - [PERSON_NAME] - SIRET LE PARC2 Authentique [GEO…" at bounding box center [296, 134] width 200 height 103
click at [422, 96] on span "[PERSON_NAME]" at bounding box center [419, 97] width 42 height 6
type input "Horizon Yacht [GEOGRAPHIC_DATA] S.L."
click at [412, 106] on div "Horizon Yacht [GEOGRAPHIC_DATA] S.L. Horizon Yacht Spain [PERSON_NAME] 154 2º […" at bounding box center [438, 120] width 81 height 55
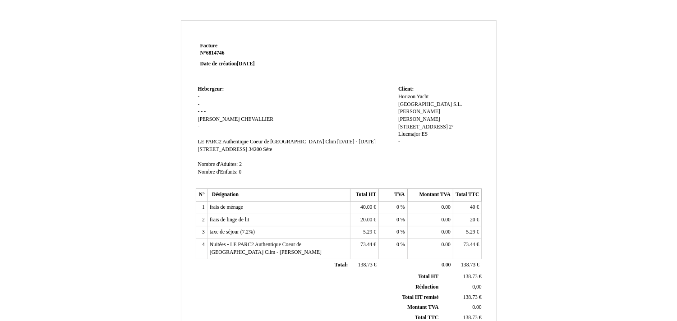
click at [440, 109] on span "[PERSON_NAME]" at bounding box center [419, 112] width 42 height 6
click at [415, 108] on input "[PERSON_NAME]" at bounding box center [450, 112] width 104 height 9
paste input "Avda. Ingeniero [PERSON_NAME], 20"
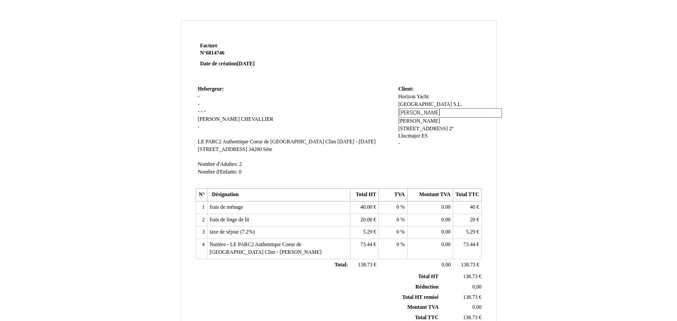
type input "Avda. Ingeniero [PERSON_NAME], 20"
click at [412, 118] on span "[PERSON_NAME][STREET_ADDRESS] 2º" at bounding box center [425, 125] width 55 height 14
click at [412, 116] on input "[PERSON_NAME][STREET_ADDRESS] 2º" at bounding box center [450, 120] width 104 height 9
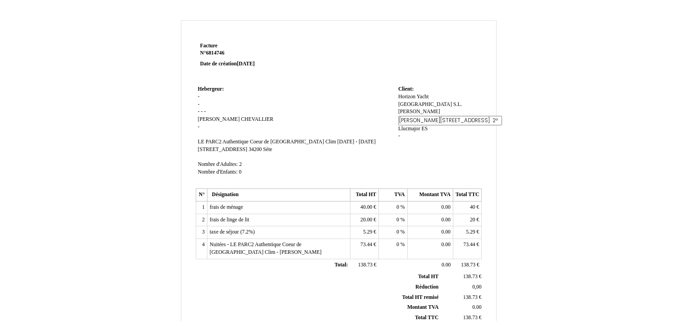
click at [412, 116] on input "[PERSON_NAME][STREET_ADDRESS] 2º" at bounding box center [450, 120] width 104 height 9
click at [412, 116] on span "[PERSON_NAME][STREET_ADDRESS] 2º" at bounding box center [425, 123] width 55 height 14
click at [412, 116] on input "[PERSON_NAME][STREET_ADDRESS] 2º" at bounding box center [450, 120] width 104 height 9
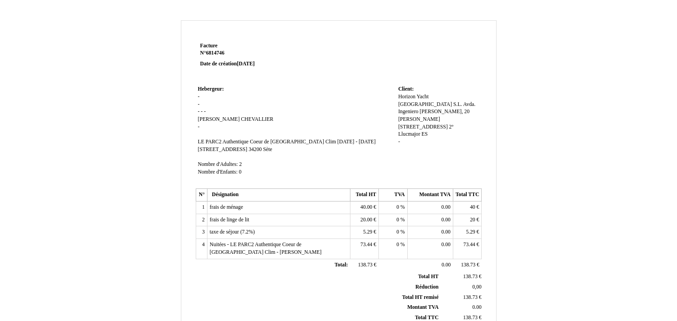
click at [413, 124] on div "Horizon Yacht [GEOGRAPHIC_DATA] S.L. Horizon Yacht Spain S.L. Avda. Ingeniero […" at bounding box center [438, 123] width 81 height 60
click at [416, 116] on span "[PERSON_NAME][STREET_ADDRESS] 2º" at bounding box center [425, 123] width 55 height 14
click at [416, 116] on input "[PERSON_NAME][STREET_ADDRESS] 2º" at bounding box center [450, 120] width 104 height 9
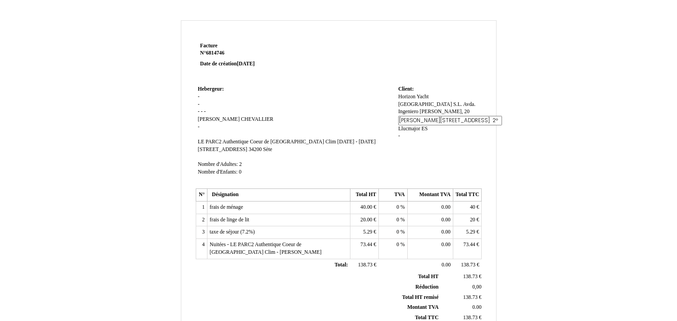
click at [416, 116] on input "[PERSON_NAME][STREET_ADDRESS] 2º" at bounding box center [450, 120] width 104 height 9
paste input "07157 [GEOGRAPHIC_DATA], [GEOGRAPHIC_DATA] CIF : ESB57383507"
type input "07157 [GEOGRAPHIC_DATA], [GEOGRAPHIC_DATA] CIF : ESB57383507"
click at [414, 123] on div "Horizon Yacht [GEOGRAPHIC_DATA] S.L. Horizon Yacht Spain S.L. Avda. Ingeniero […" at bounding box center [438, 123] width 81 height 60
click at [413, 139] on span "Llucmajor" at bounding box center [409, 142] width 22 height 6
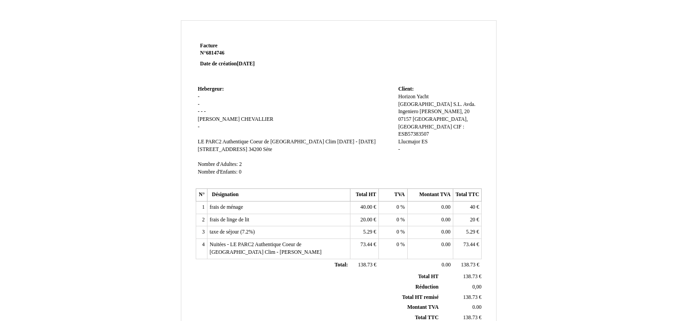
click at [411, 139] on span "Llucmajor" at bounding box center [409, 142] width 22 height 6
click at [411, 138] on input "Llucmajor" at bounding box center [450, 142] width 104 height 9
paste input "[GEOGRAPHIC_DATA]"
type input "[GEOGRAPHIC_DATA]"
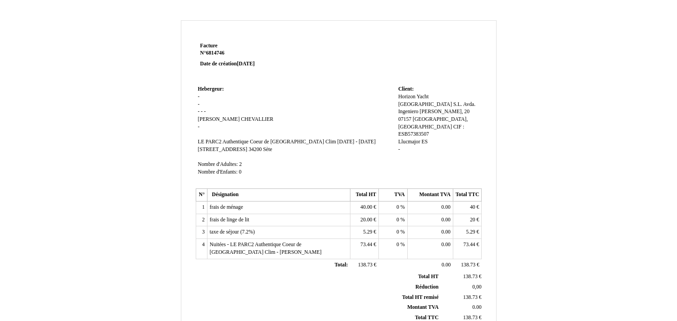
click at [409, 136] on div "Horizon Yacht [GEOGRAPHIC_DATA] S.L. Horizon Yacht Spain S.L. Avda. Ingeniero […" at bounding box center [438, 127] width 81 height 68
click at [453, 139] on span "ES" at bounding box center [456, 142] width 6 height 6
type input "E"
type input "."
click at [412, 151] on td "Client: Client: Horizon Yacht [GEOGRAPHIC_DATA] S.L. Horizon Yacht Spain S.L. A…" at bounding box center [439, 134] width 86 height 103
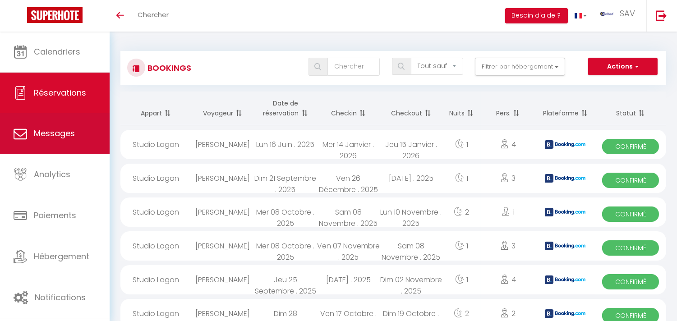
click at [86, 140] on link "Messages" at bounding box center [55, 133] width 110 height 41
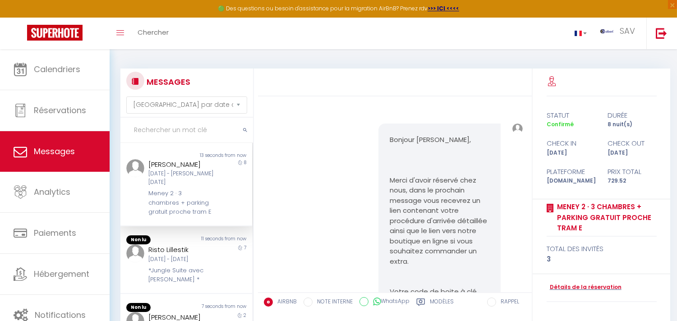
scroll to position [1623, 0]
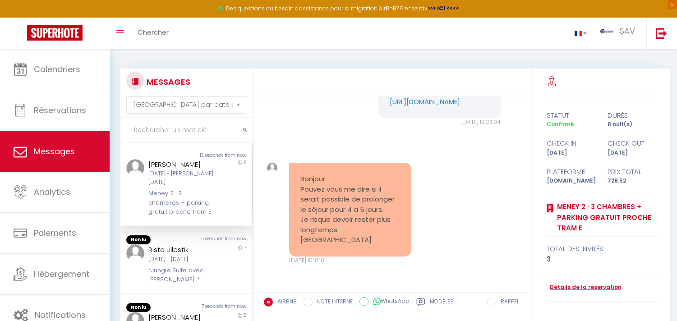
click at [165, 128] on input "text" at bounding box center [186, 130] width 133 height 25
paste input "KRYSIAK"
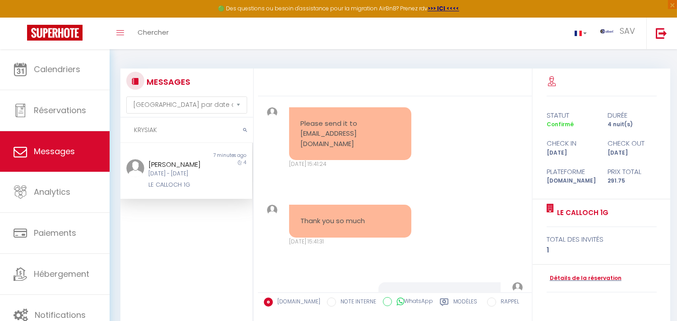
scroll to position [6079, 0]
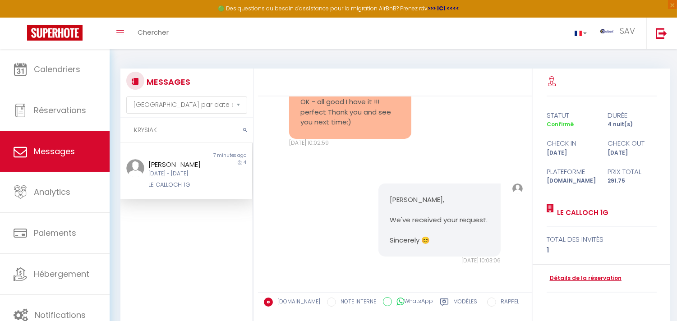
type input "KRYSIAK"
click at [600, 274] on link "Détails de la réservation" at bounding box center [583, 278] width 75 height 9
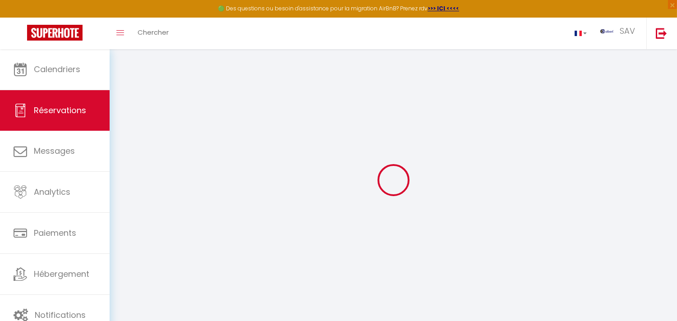
select select
checkbox input "false"
select select
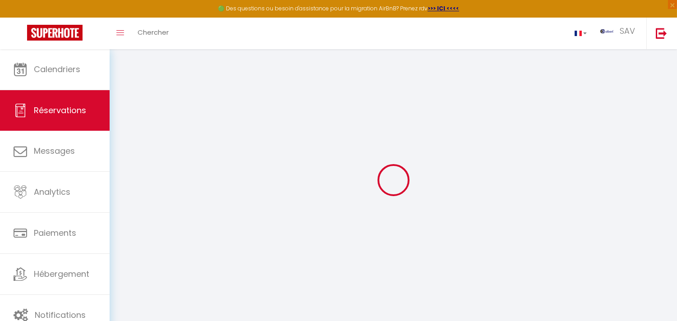
checkbox input "false"
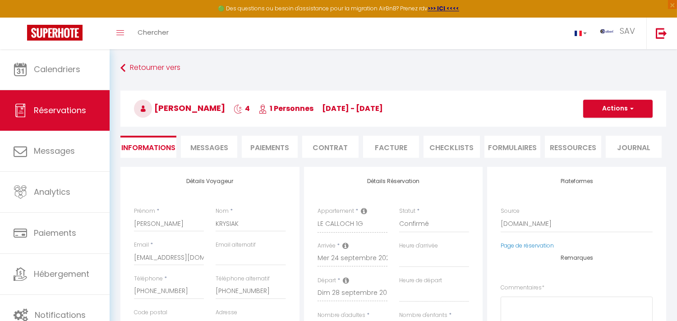
select select
checkbox input "false"
type textarea "** THIS RESERVATION HAS BEEN PRE-PAID ** BOOKING NOTE : Payment charge is EUR 4…"
type input "11.99"
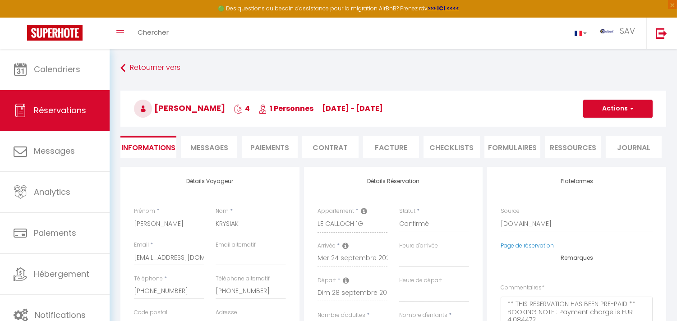
select select
checkbox input "false"
select select "16:00"
select select "11:00"
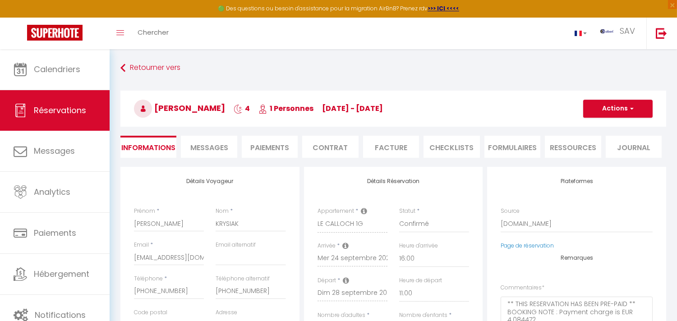
click at [381, 146] on li "Facture" at bounding box center [391, 147] width 56 height 22
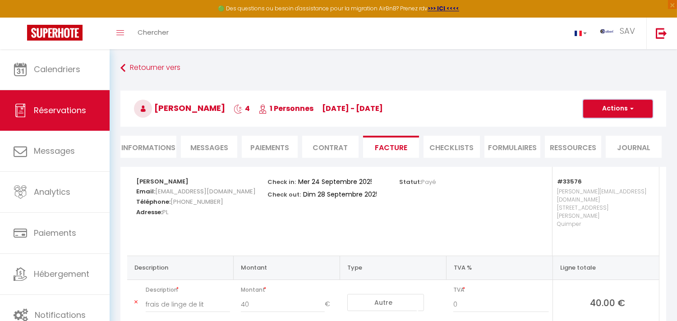
click at [592, 113] on button "Actions" at bounding box center [617, 109] width 69 height 18
click at [601, 140] on link "Aperçu et éditer" at bounding box center [611, 140] width 76 height 12
click at [602, 113] on button "Actions" at bounding box center [617, 109] width 69 height 18
click at [601, 136] on link "Aperçu et éditer" at bounding box center [611, 140] width 76 height 12
click at [218, 140] on li "Messages" at bounding box center [209, 147] width 56 height 22
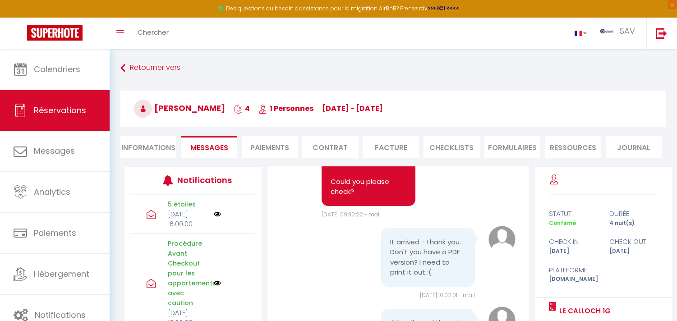
scroll to position [5988, 0]
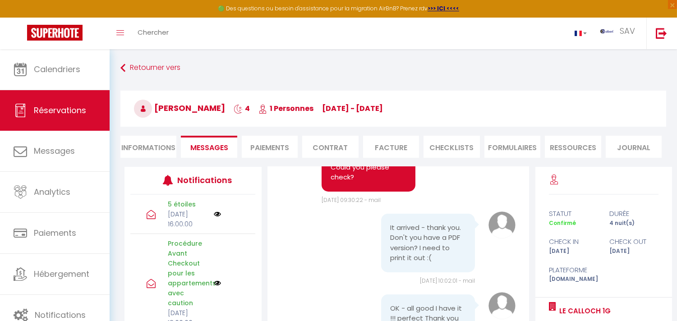
copy pre "leon.krysiak05@gmail.com"
drag, startPoint x: 414, startPoint y: 210, endPoint x: 381, endPoint y: 200, distance: 33.9
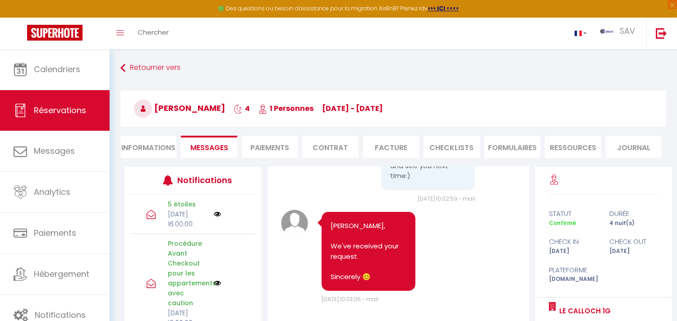
scroll to position [6738, 0]
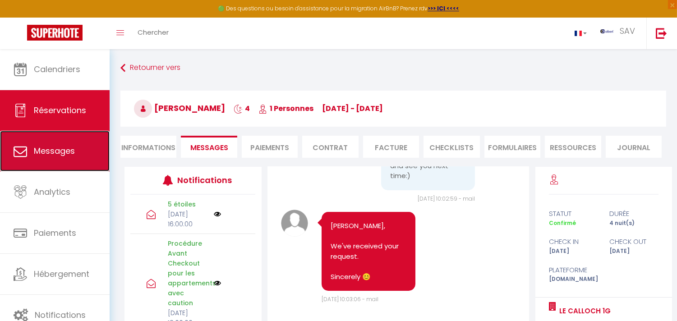
click at [75, 151] on link "Messages" at bounding box center [55, 151] width 110 height 41
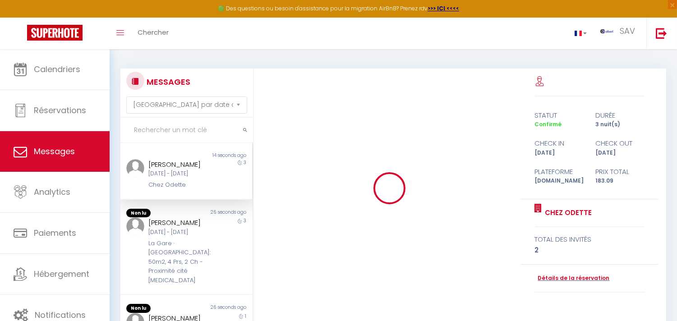
scroll to position [5614, 0]
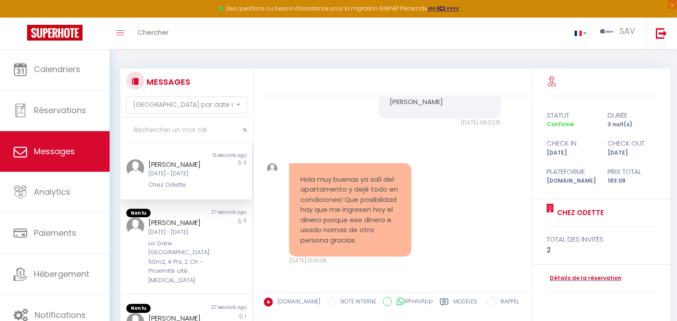
drag, startPoint x: 334, startPoint y: 249, endPoint x: 296, endPoint y: 158, distance: 99.1
click at [296, 163] on div "Hola muy buenas ya salí del apartamento y dejé todo en condiciones! Que posibil…" at bounding box center [350, 210] width 122 height 94
copy pre "Hola muy buenas ya salí del apartamento y dejé todo en condiciones! Que posibil…"
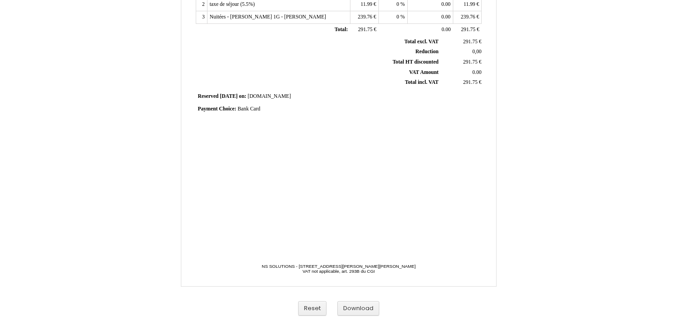
scroll to position [223, 0]
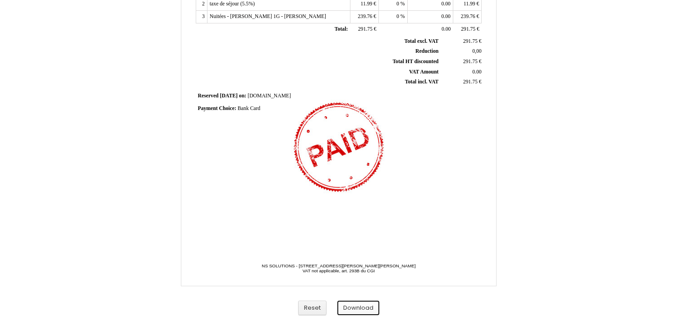
click at [356, 303] on button "Download" at bounding box center [358, 308] width 42 height 15
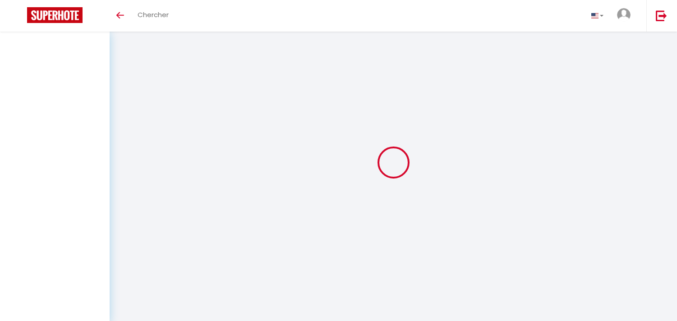
select select "message"
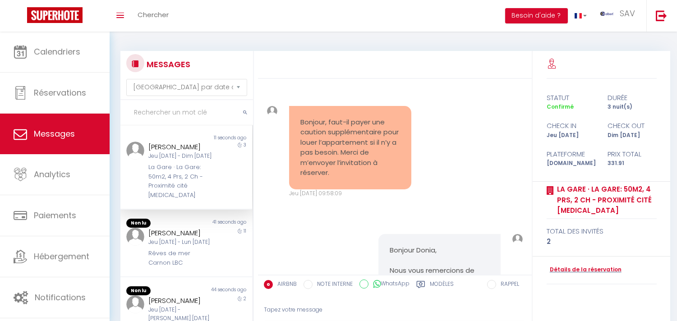
scroll to position [848, 0]
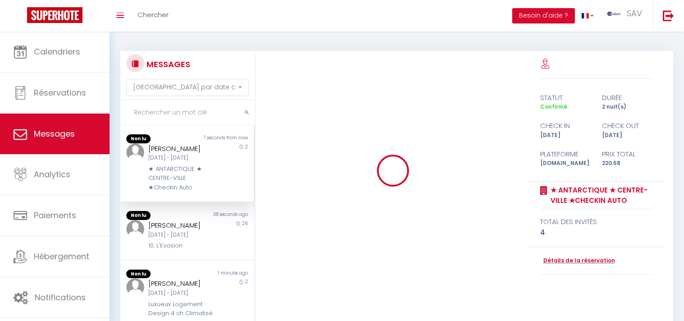
select select "message"
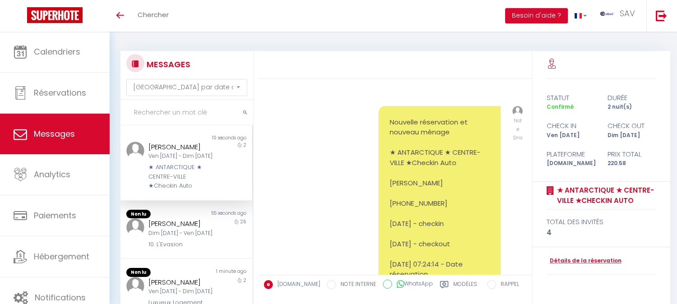
select select "message"
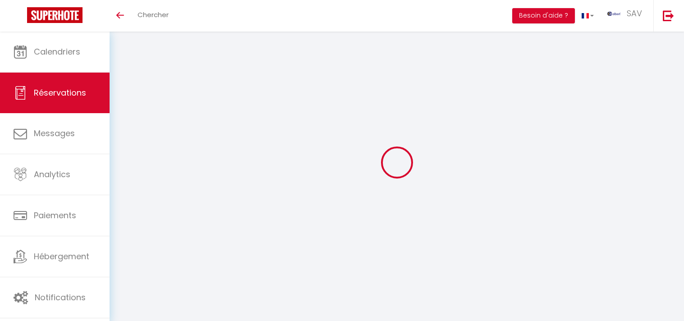
select select "not_cancelled"
